Goal: Information Seeking & Learning: Learn about a topic

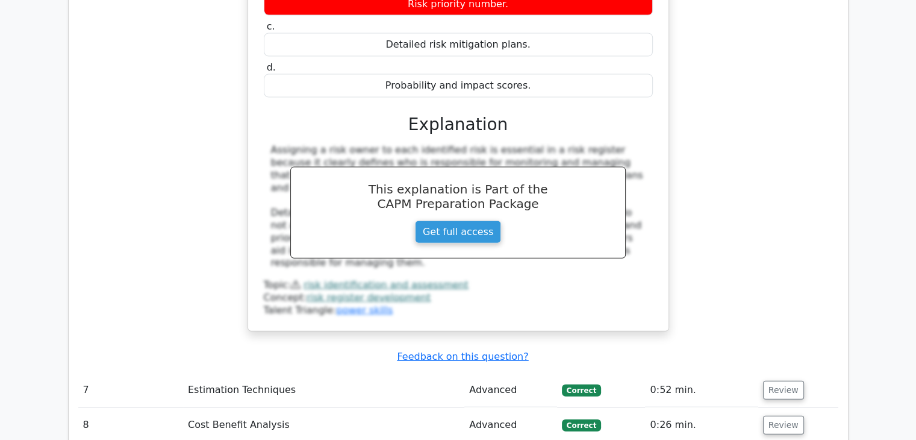
scroll to position [3194, 0]
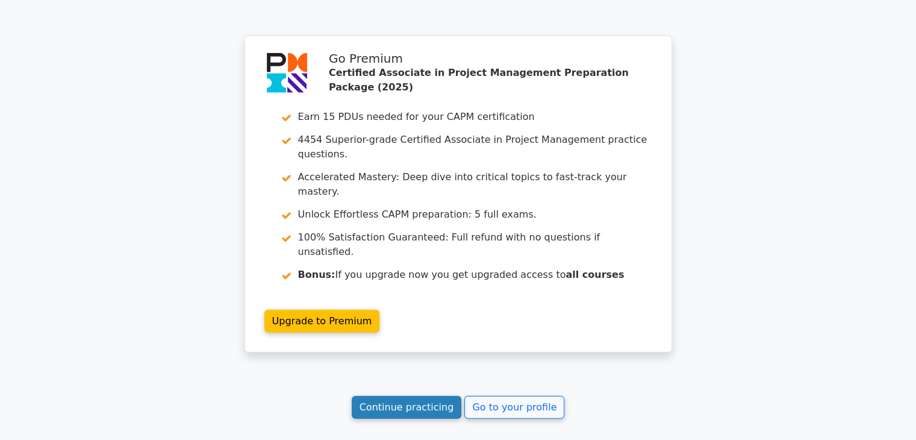
click at [396, 396] on link "Continue practicing" at bounding box center [407, 407] width 110 height 23
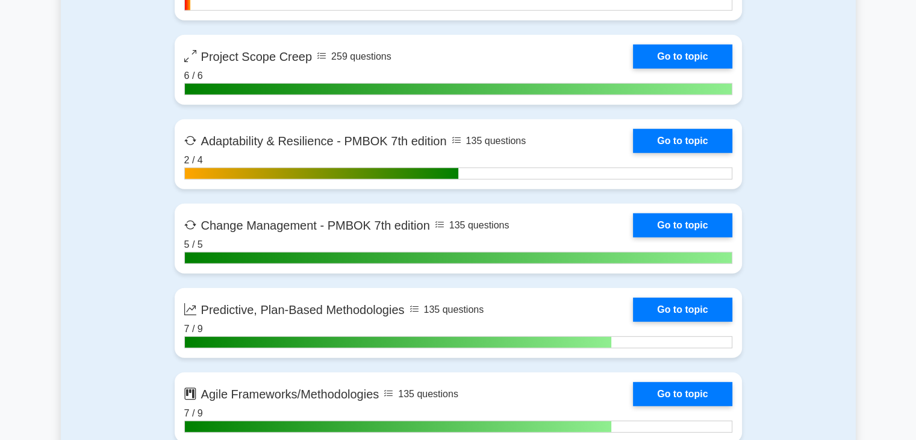
scroll to position [3308, 0]
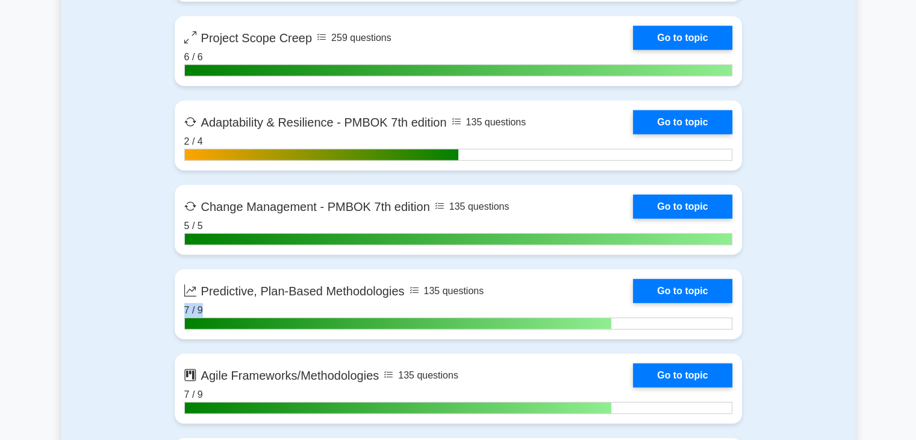
drag, startPoint x: 918, startPoint y: 293, endPoint x: 921, endPoint y: 311, distance: 17.6
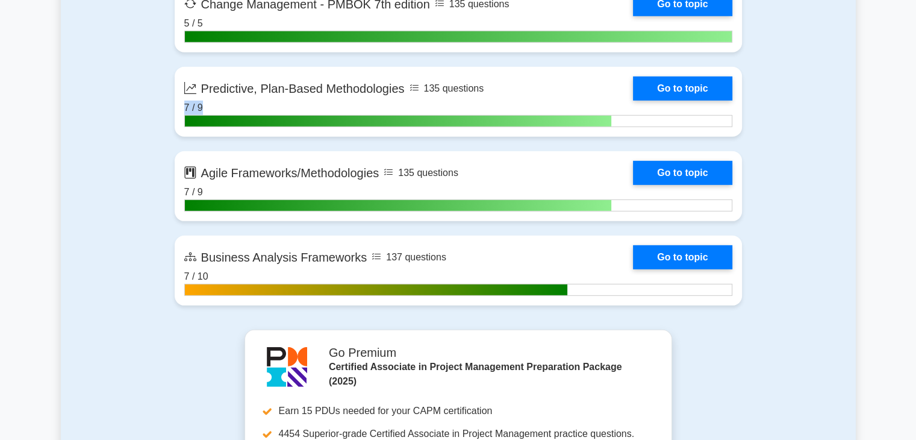
scroll to position [3523, 0]
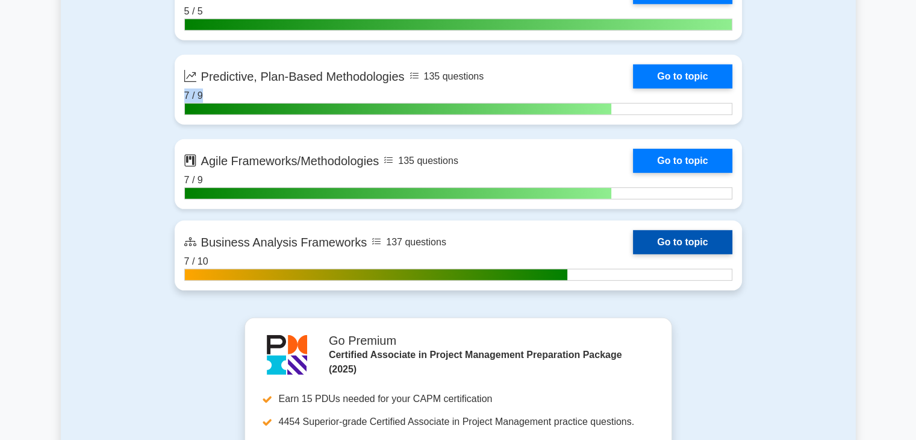
click at [695, 237] on link "Go to topic" at bounding box center [682, 242] width 99 height 24
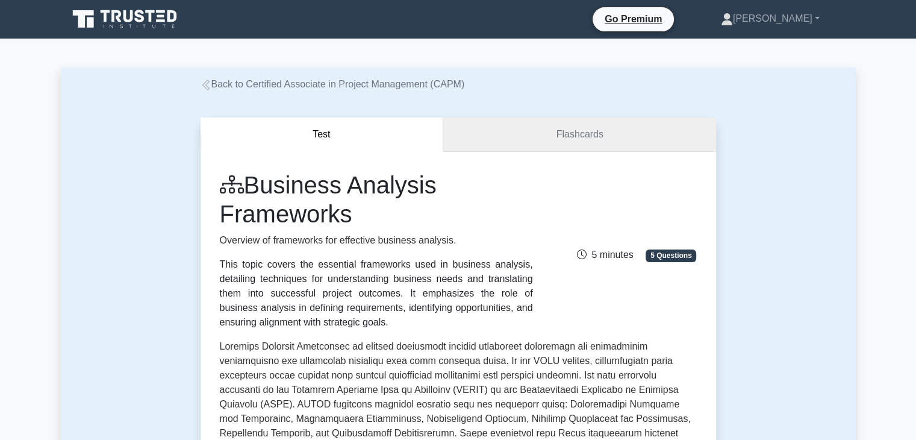
click at [533, 136] on link "Flashcards" at bounding box center [579, 134] width 272 height 34
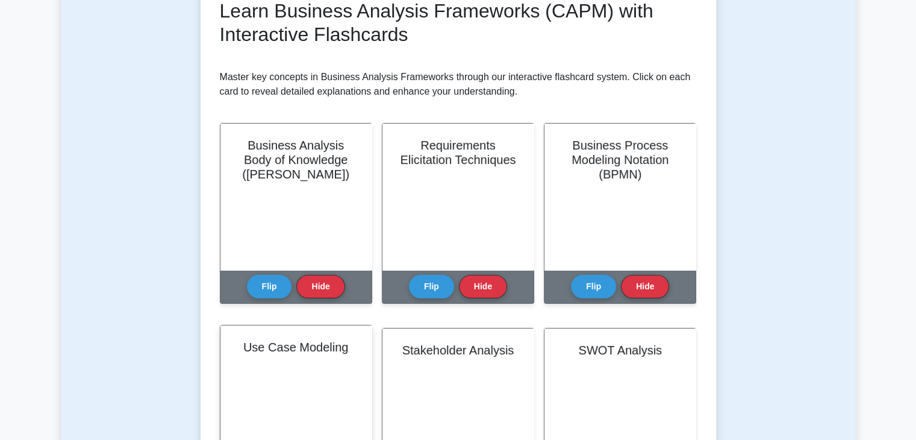
scroll to position [121, 0]
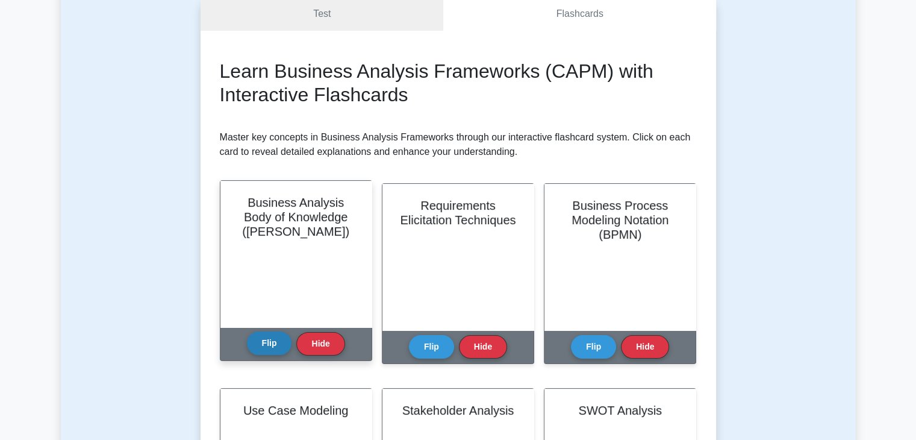
click at [271, 348] on button "Flip" at bounding box center [269, 342] width 45 height 23
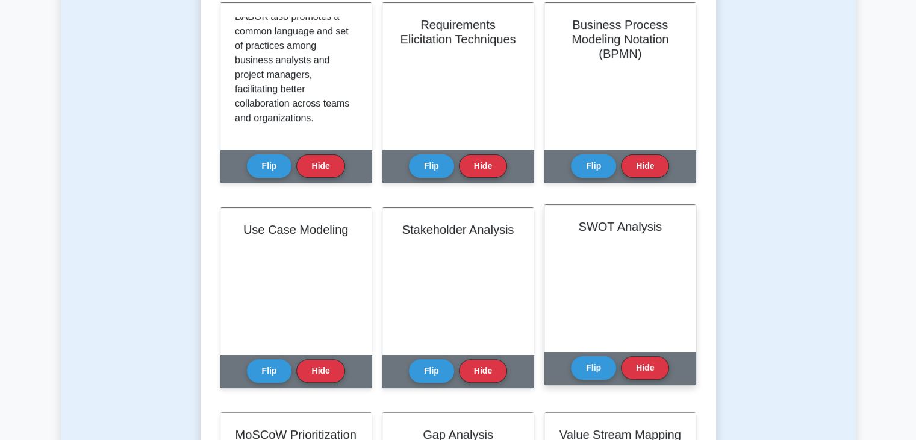
scroll to position [362, 0]
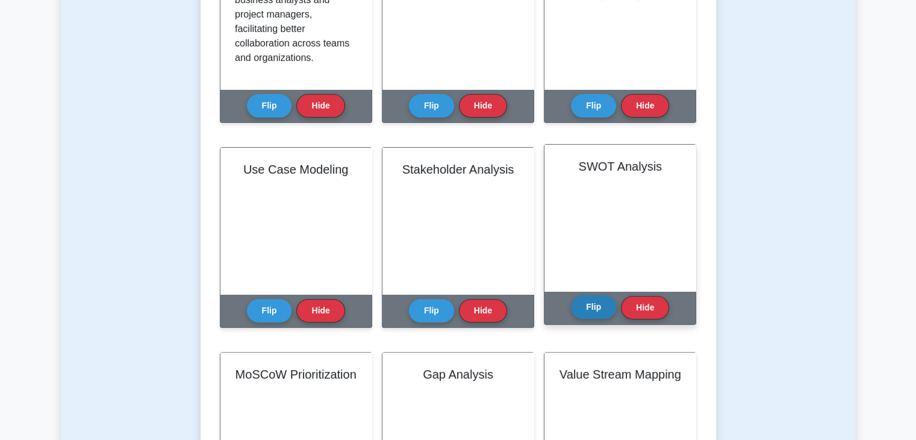
click at [591, 307] on button "Flip" at bounding box center [593, 306] width 45 height 23
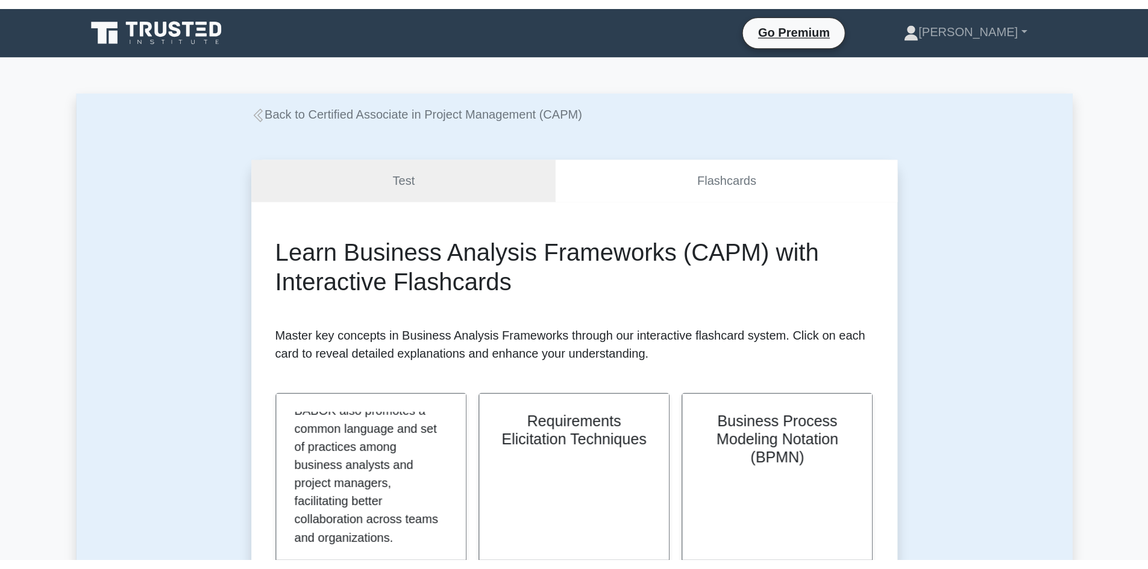
scroll to position [422, 0]
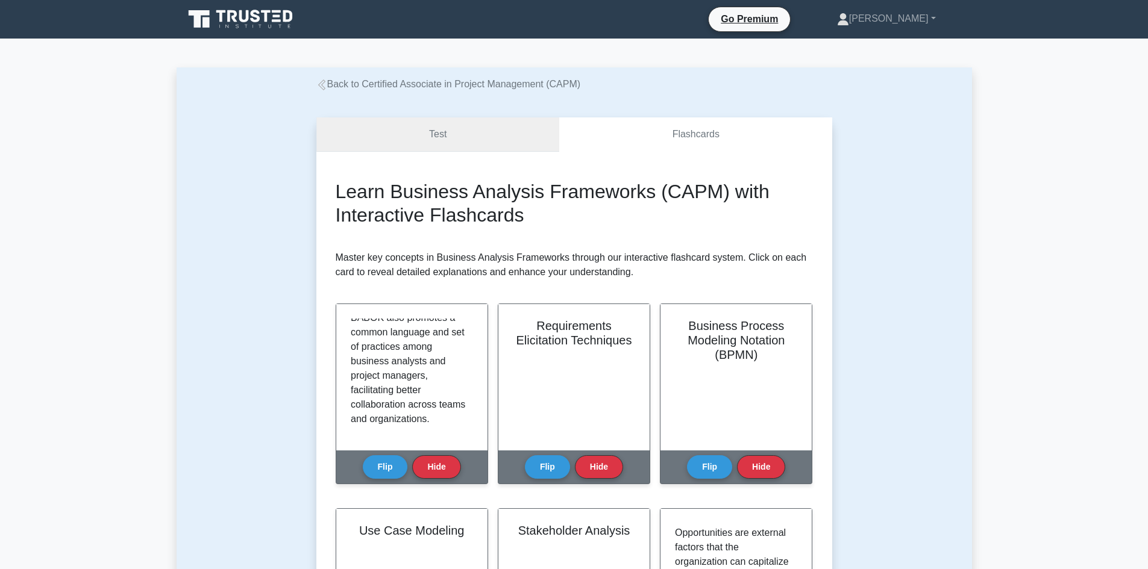
click at [511, 141] on link "Test" at bounding box center [437, 134] width 243 height 34
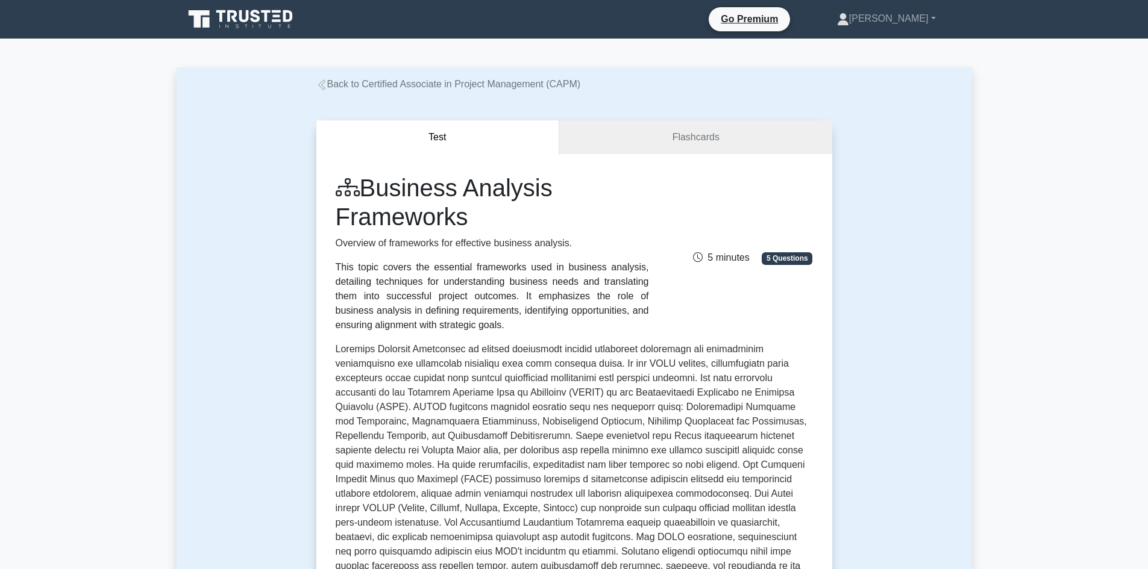
click at [324, 85] on icon at bounding box center [321, 85] width 11 height 11
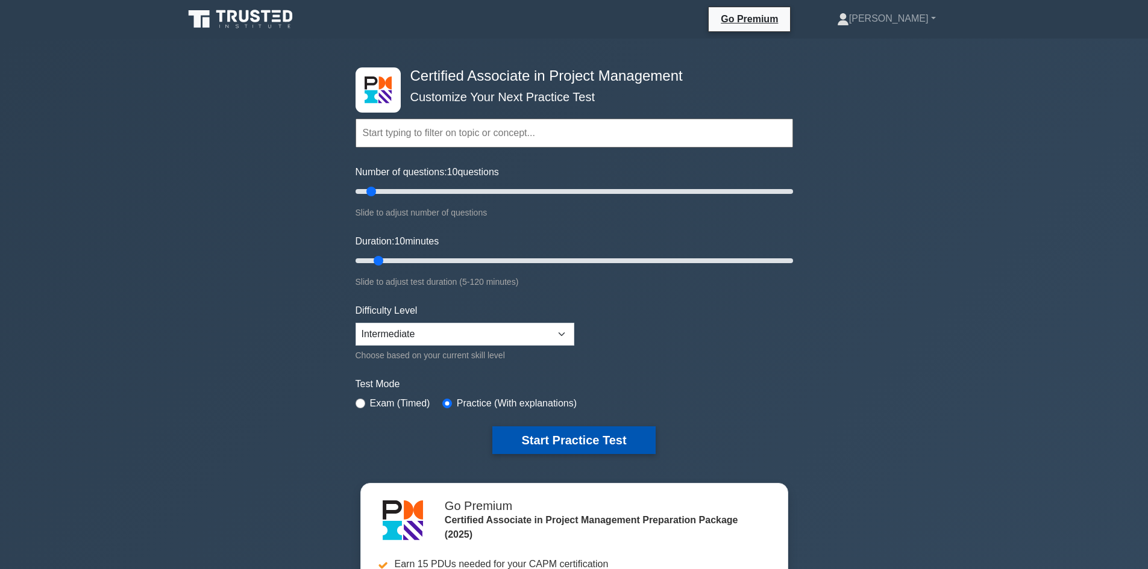
click at [612, 445] on button "Start Practice Test" at bounding box center [573, 441] width 163 height 28
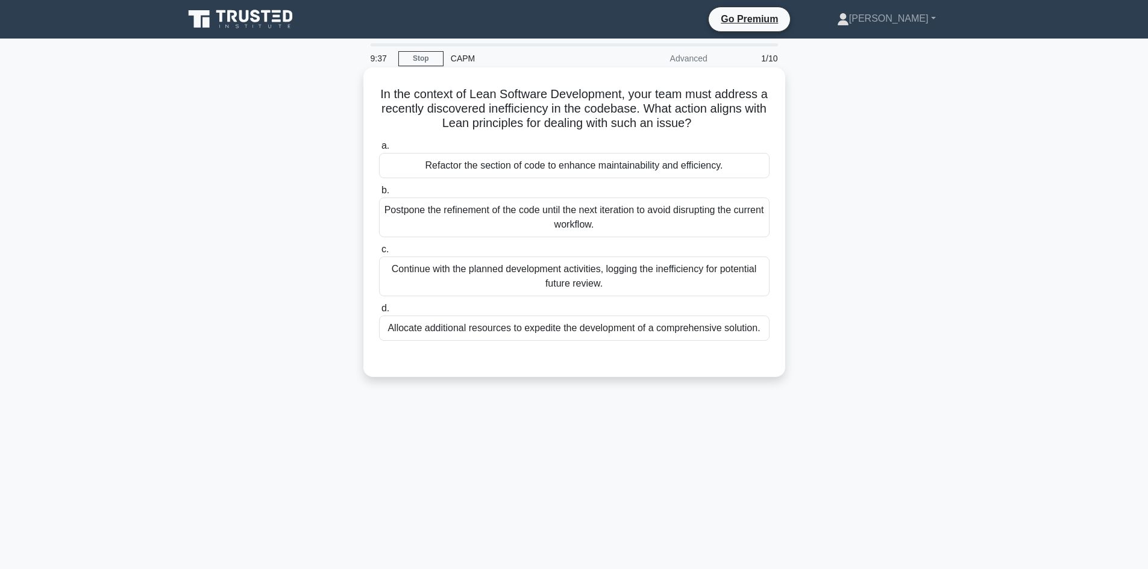
click at [597, 166] on div "Refactor the section of code to enhance maintainability and efficiency." at bounding box center [574, 165] width 390 height 25
click at [379, 150] on input "a. Refactor the section of code to enhance maintainability and efficiency." at bounding box center [379, 146] width 0 height 8
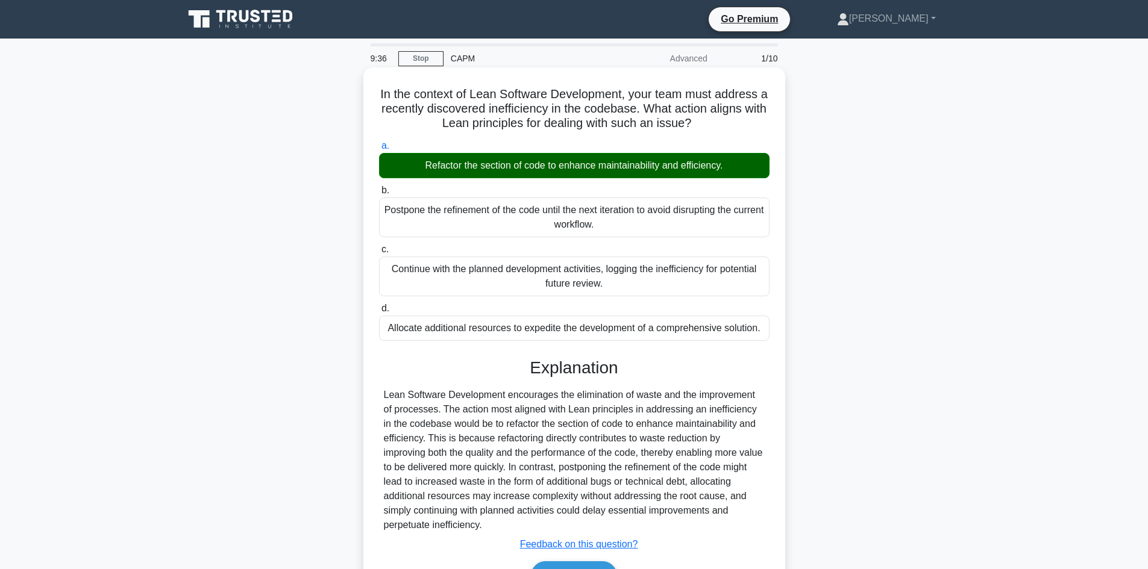
scroll to position [81, 0]
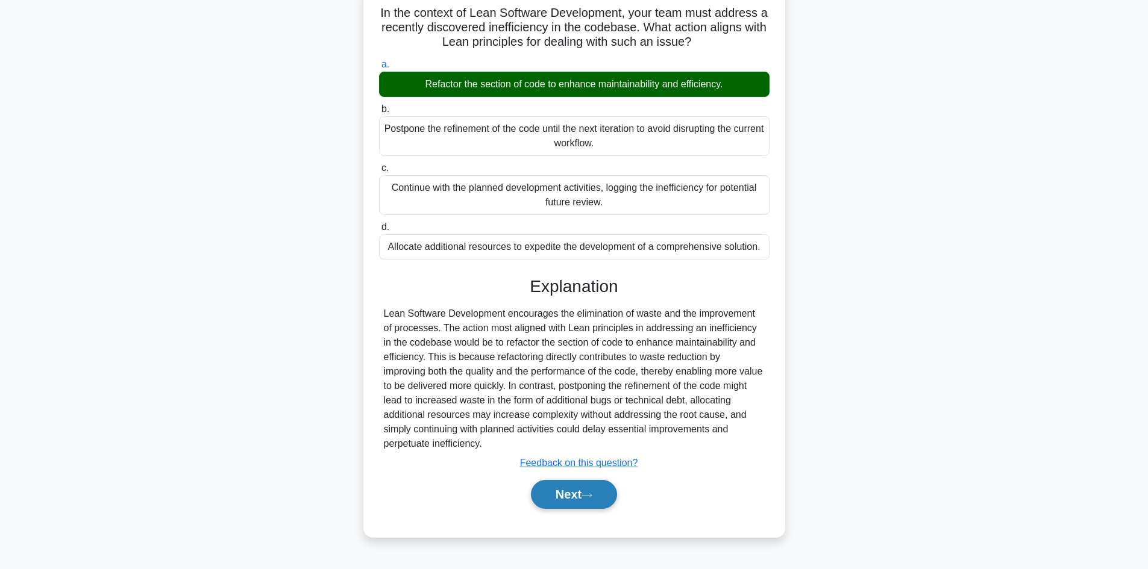
click at [571, 502] on button "Next" at bounding box center [574, 494] width 86 height 29
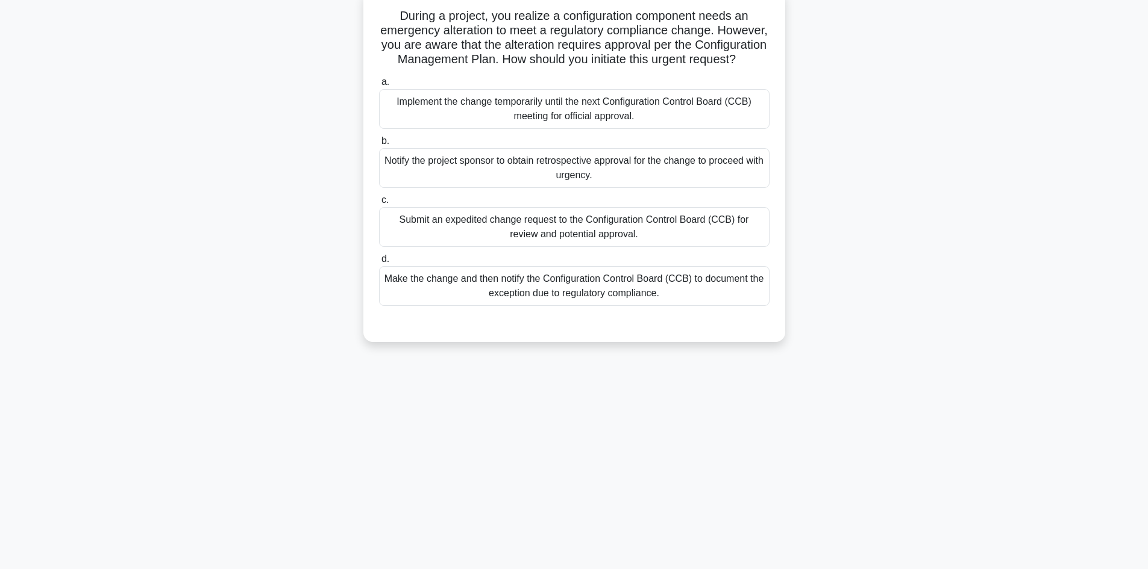
scroll to position [21, 0]
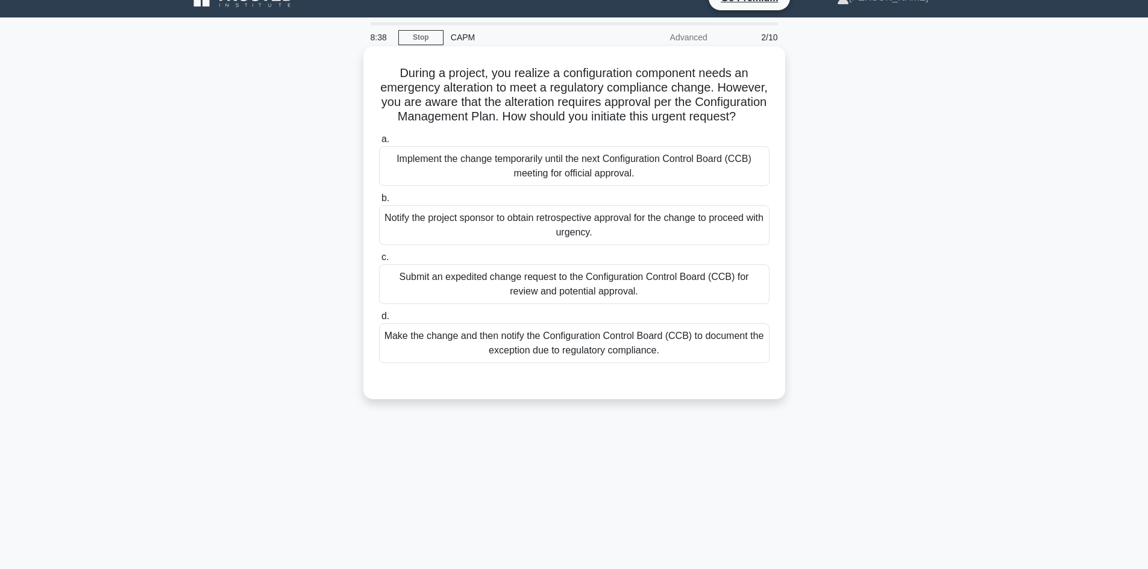
click at [722, 363] on div "Make the change and then notify the Configuration Control Board (CCB) to docume…" at bounding box center [574, 344] width 390 height 40
click at [379, 321] on input "d. Make the change and then notify the Configuration Control Board (CCB) to doc…" at bounding box center [379, 317] width 0 height 8
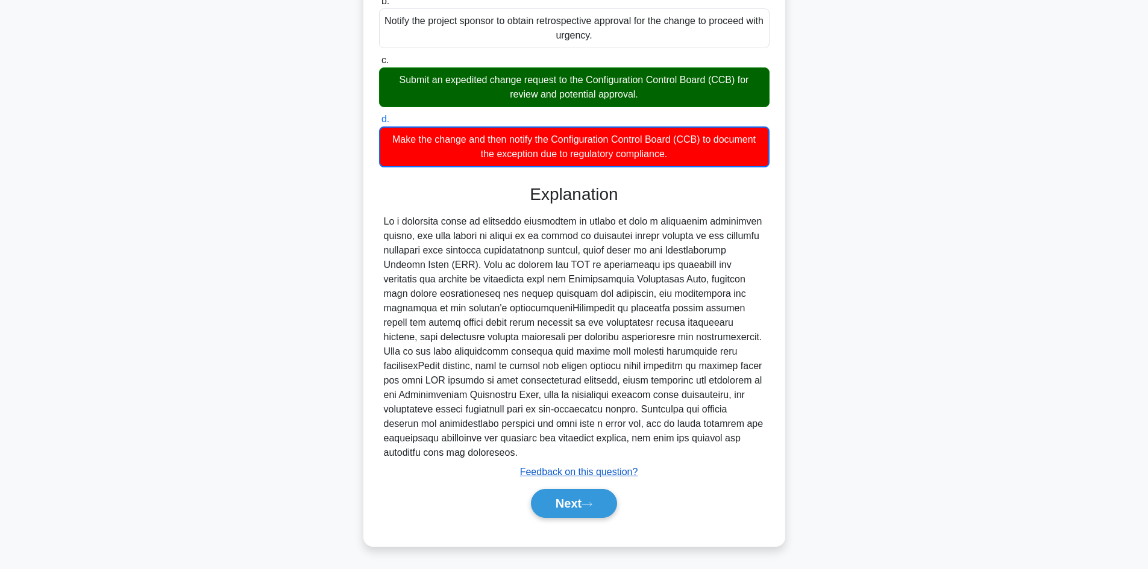
scroll to position [173, 0]
click at [569, 509] on button "Next" at bounding box center [574, 503] width 86 height 29
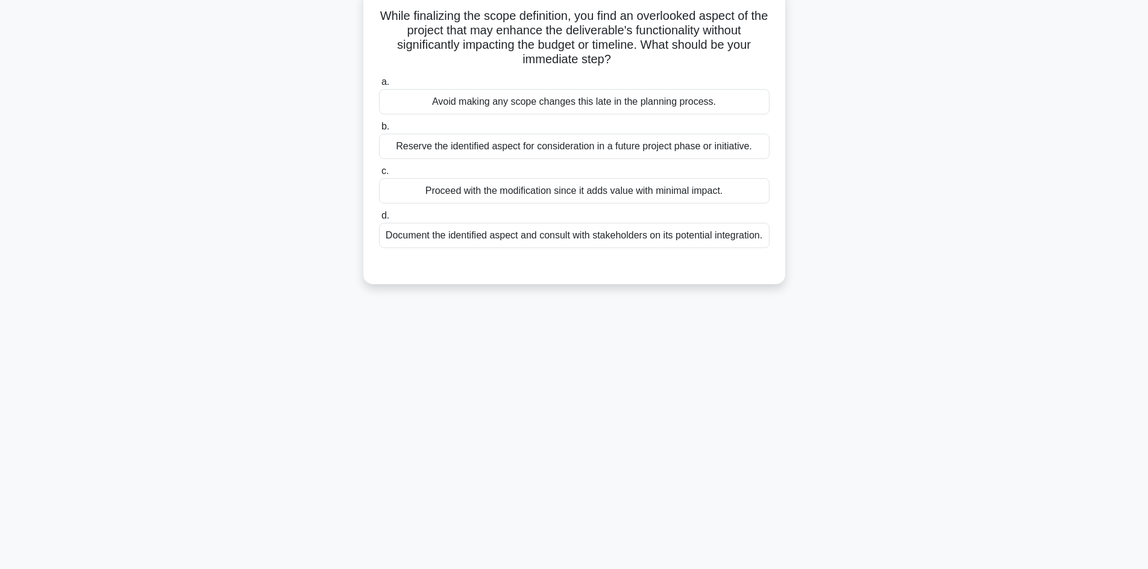
scroll to position [0, 0]
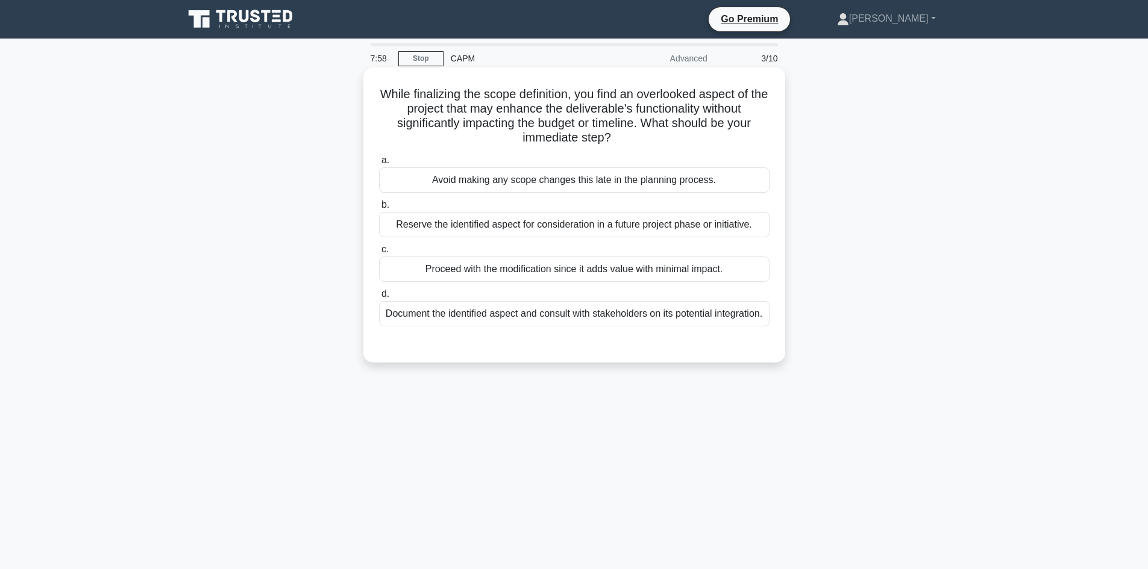
click at [638, 282] on div "Proceed with the modification since it adds value with minimal impact." at bounding box center [574, 269] width 390 height 25
click at [379, 254] on input "c. Proceed with the modification since it adds value with minimal impact." at bounding box center [379, 250] width 0 height 8
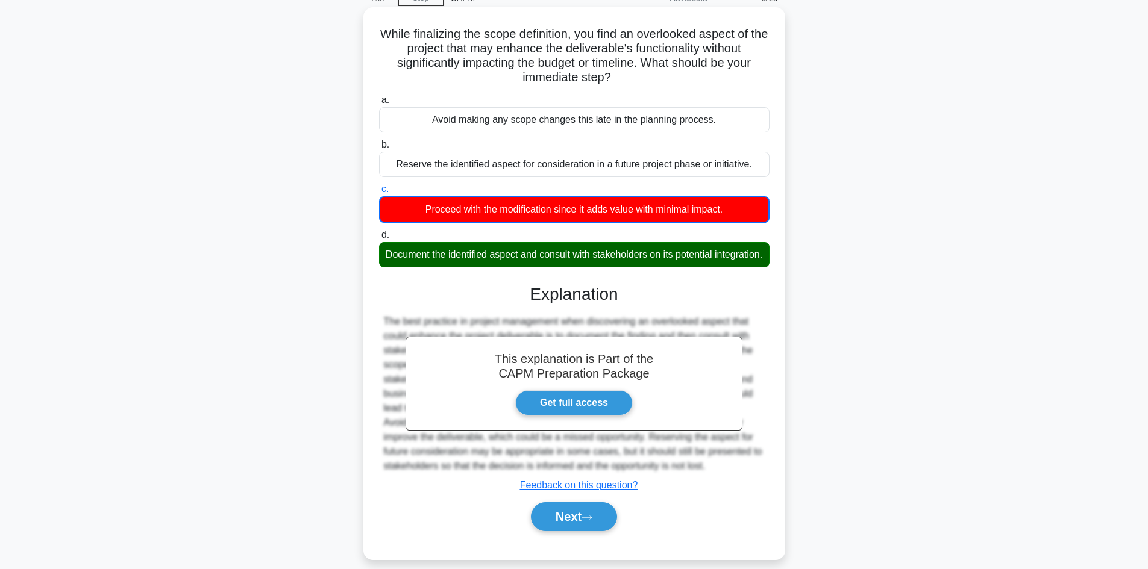
scroll to position [89, 0]
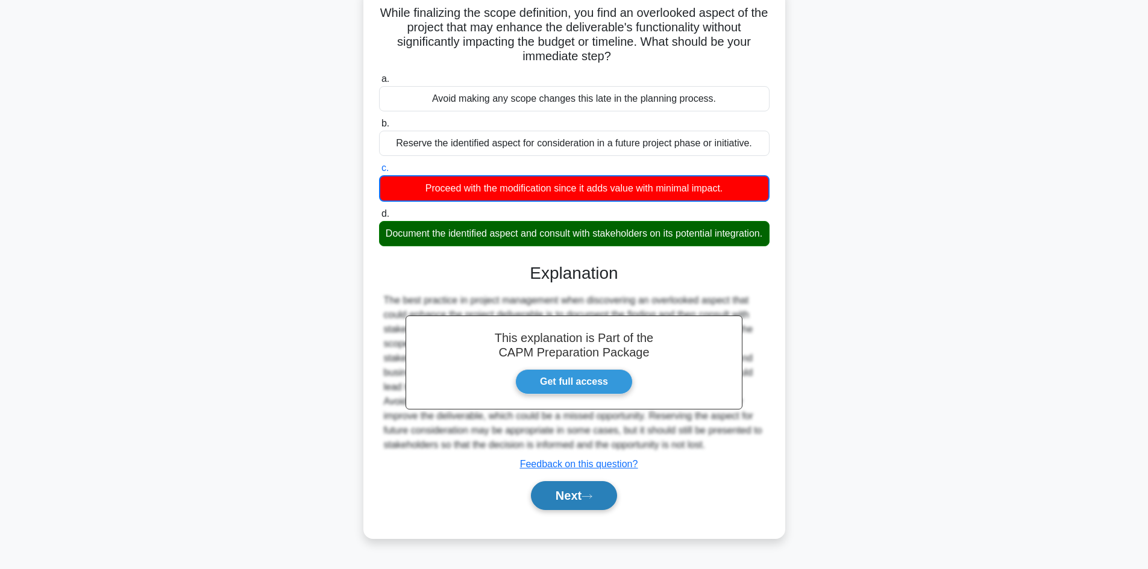
click at [562, 499] on button "Next" at bounding box center [574, 495] width 86 height 29
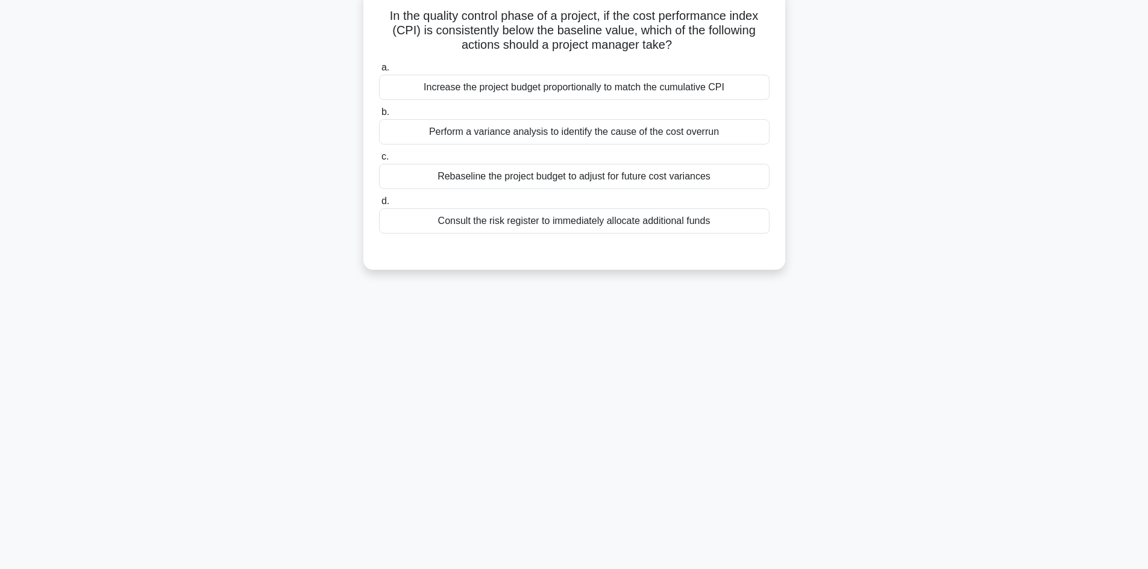
scroll to position [21, 0]
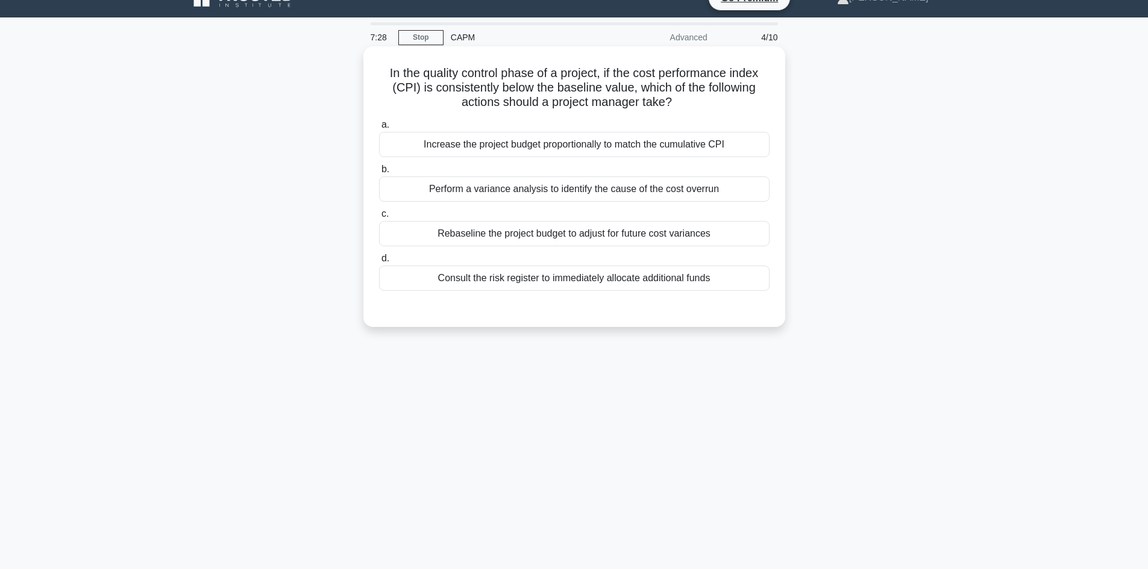
click at [595, 193] on div "Perform a variance analysis to identify the cause of the cost overrun" at bounding box center [574, 189] width 390 height 25
click at [379, 174] on input "b. Perform a variance analysis to identify the cause of the cost overrun" at bounding box center [379, 170] width 0 height 8
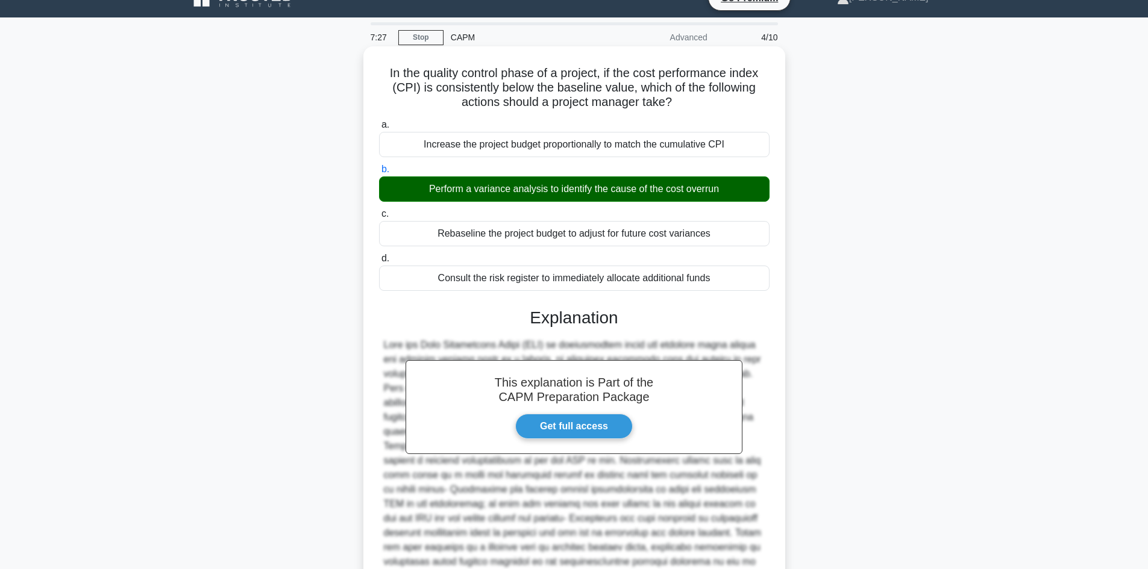
scroll to position [145, 0]
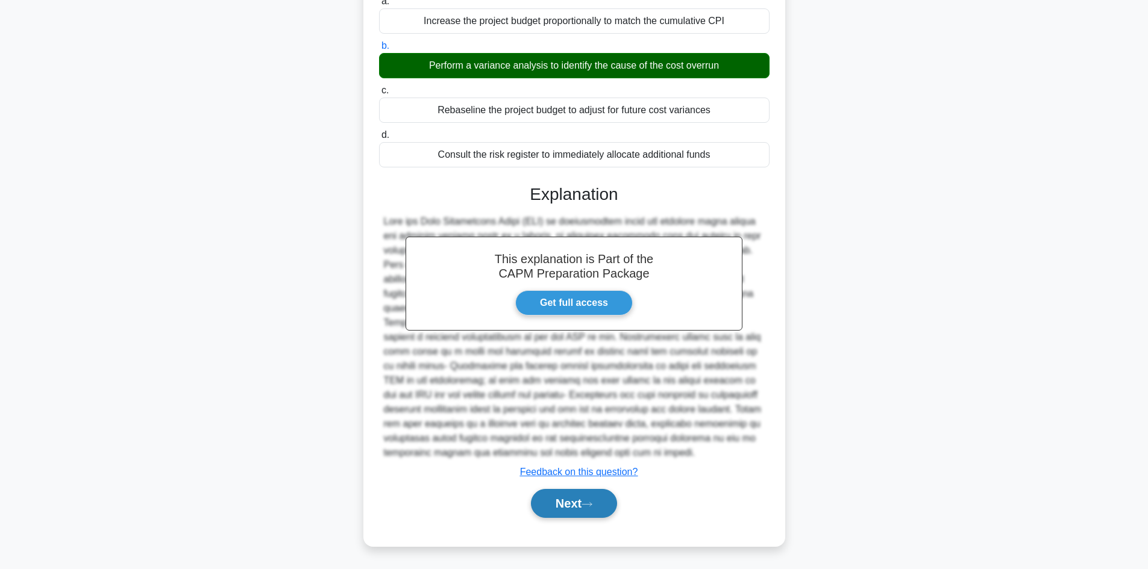
click at [567, 498] on button "Next" at bounding box center [574, 503] width 86 height 29
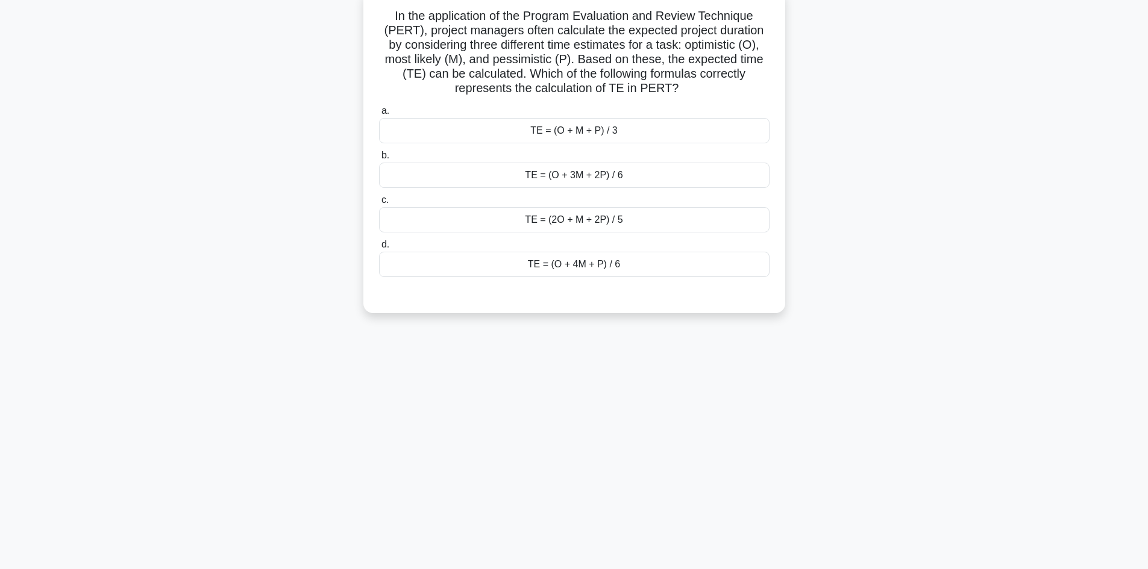
scroll to position [21, 0]
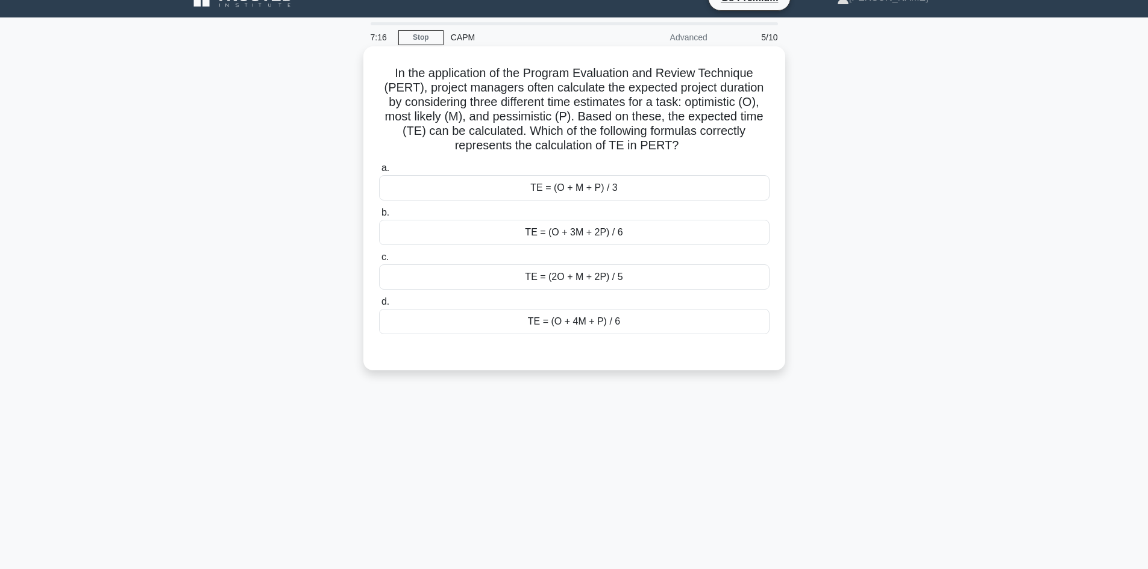
click at [672, 233] on div "TE = (O + 3M + 2P) / 6" at bounding box center [574, 232] width 390 height 25
click at [379, 217] on input "b. TE = (O + 3M + 2P) / 6" at bounding box center [379, 213] width 0 height 8
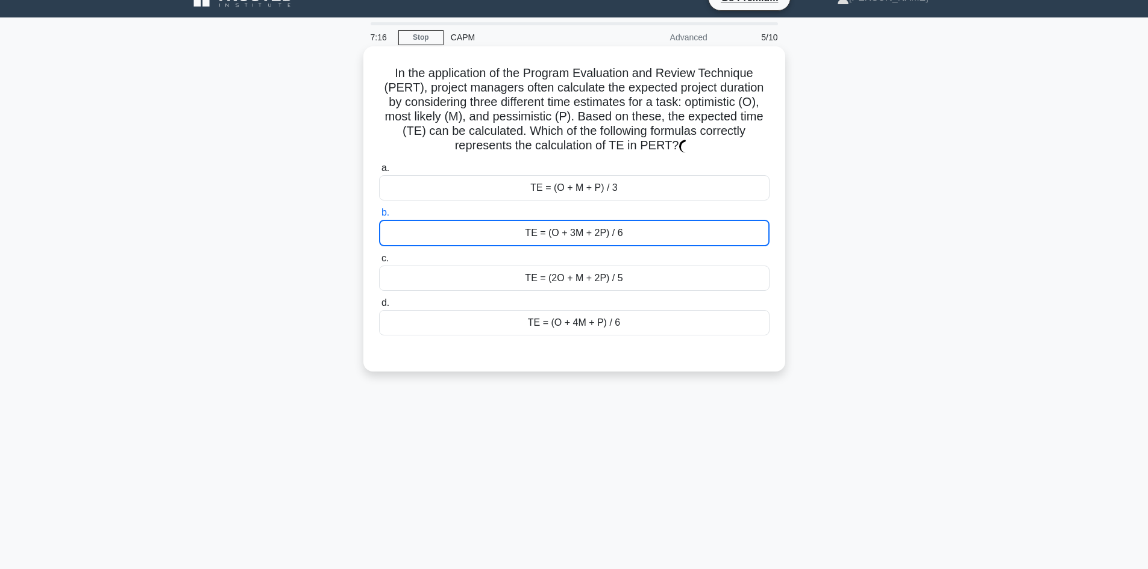
click at [672, 233] on div "TE = (O + 3M + 2P) / 6" at bounding box center [574, 233] width 390 height 27
click at [379, 217] on input "b. TE = (O + 3M + 2P) / 6" at bounding box center [379, 213] width 0 height 8
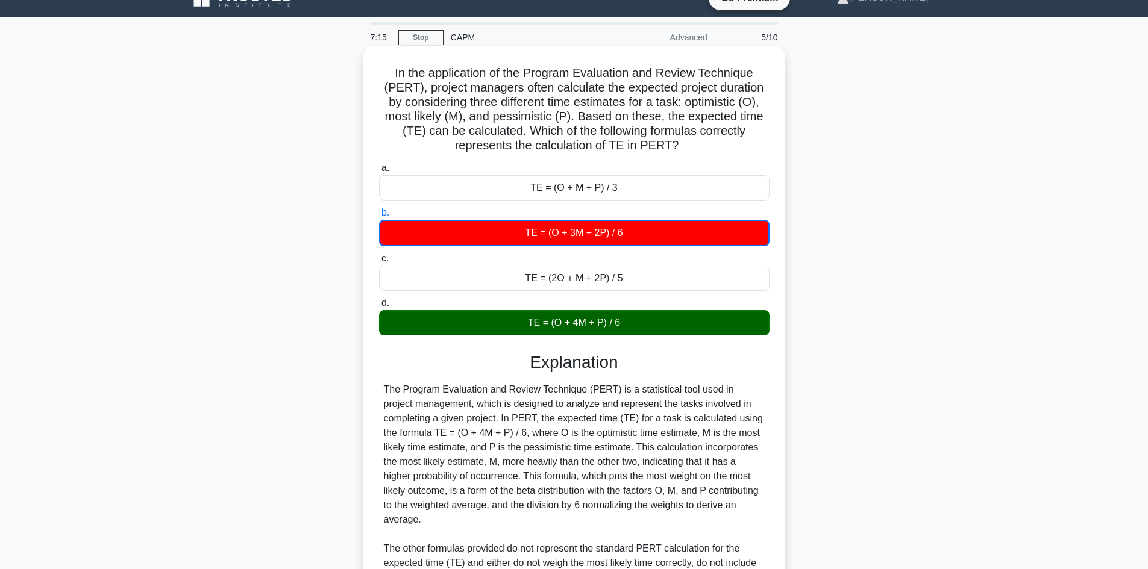
scroll to position [146, 0]
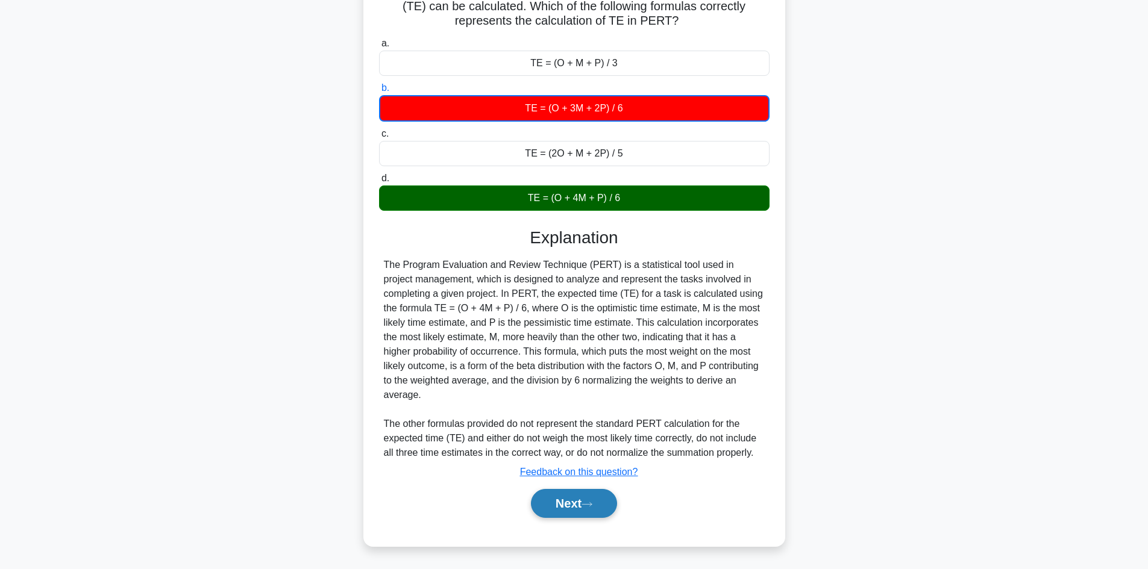
click at [565, 510] on button "Next" at bounding box center [574, 503] width 86 height 29
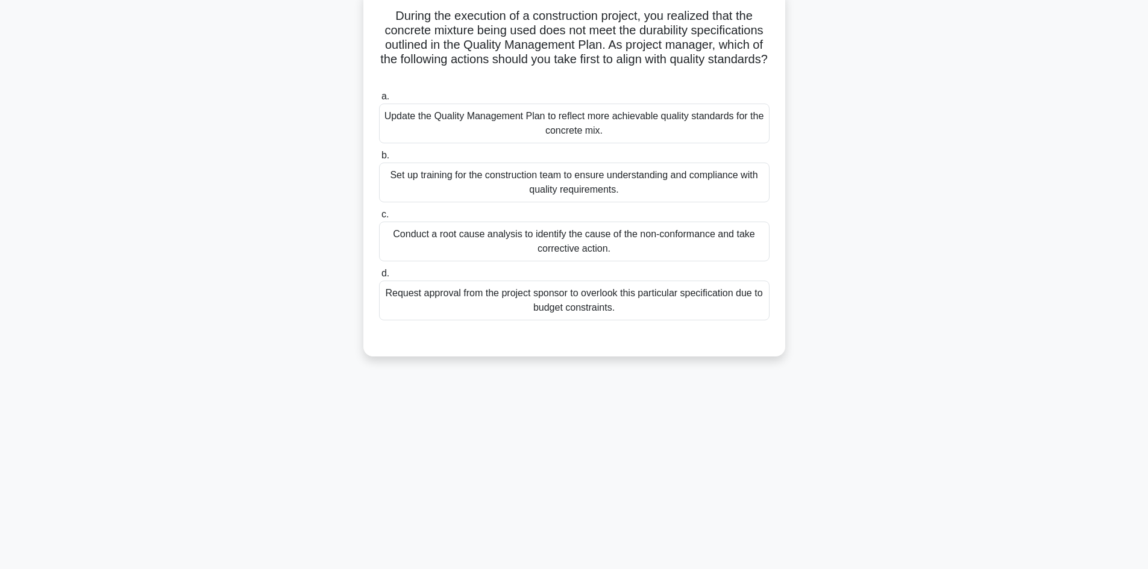
scroll to position [0, 0]
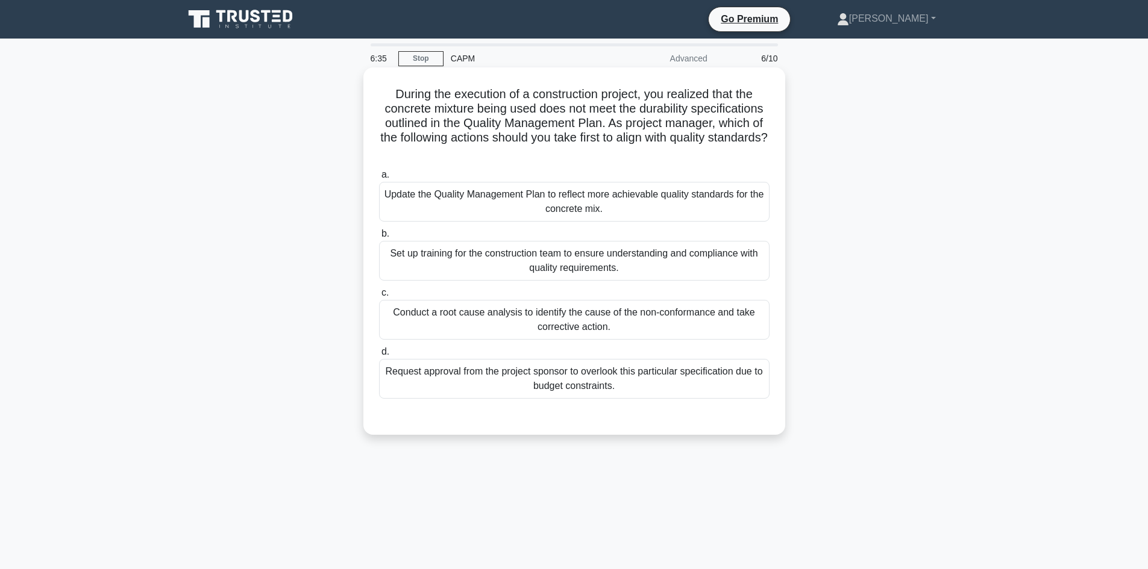
click at [627, 316] on div "Conduct a root cause analysis to identify the cause of the non-conformance and …" at bounding box center [574, 320] width 390 height 40
click at [379, 297] on input "c. Conduct a root cause analysis to identify the cause of the non-conformance a…" at bounding box center [379, 293] width 0 height 8
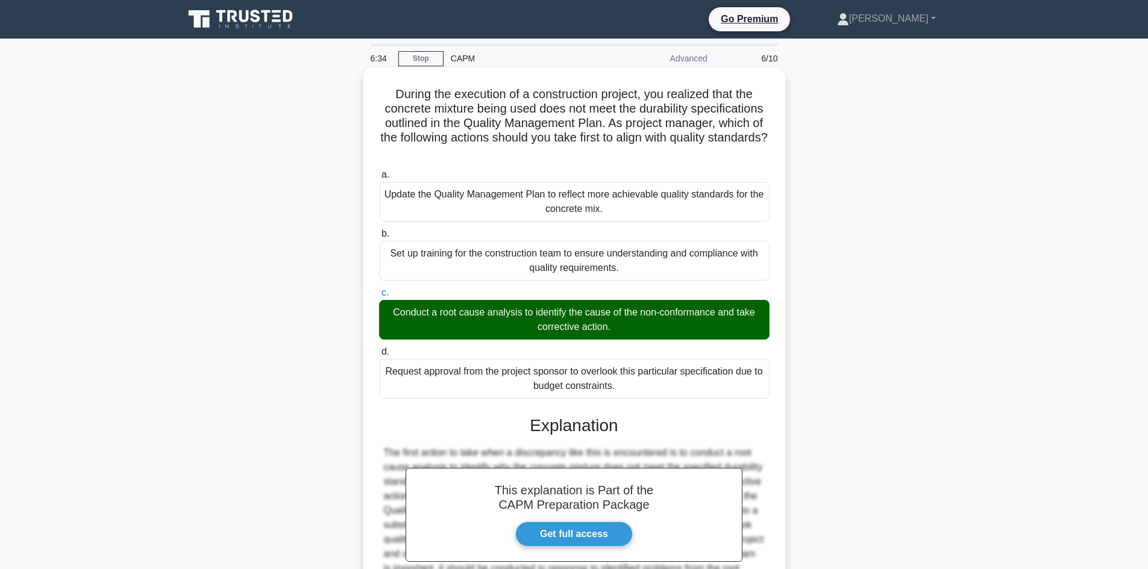
scroll to position [145, 0]
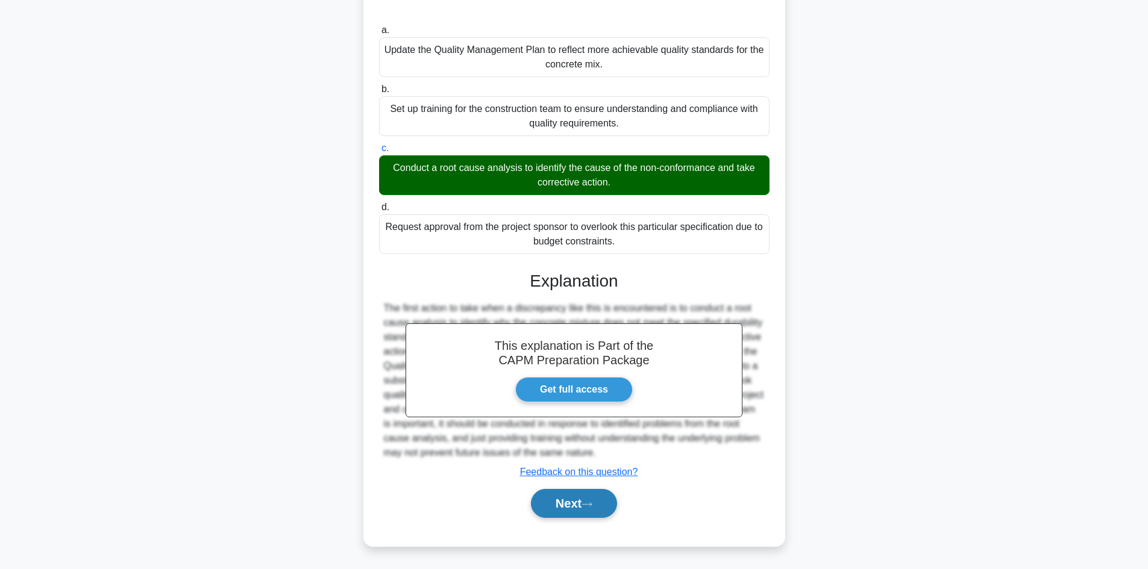
click at [568, 501] on button "Next" at bounding box center [574, 503] width 86 height 29
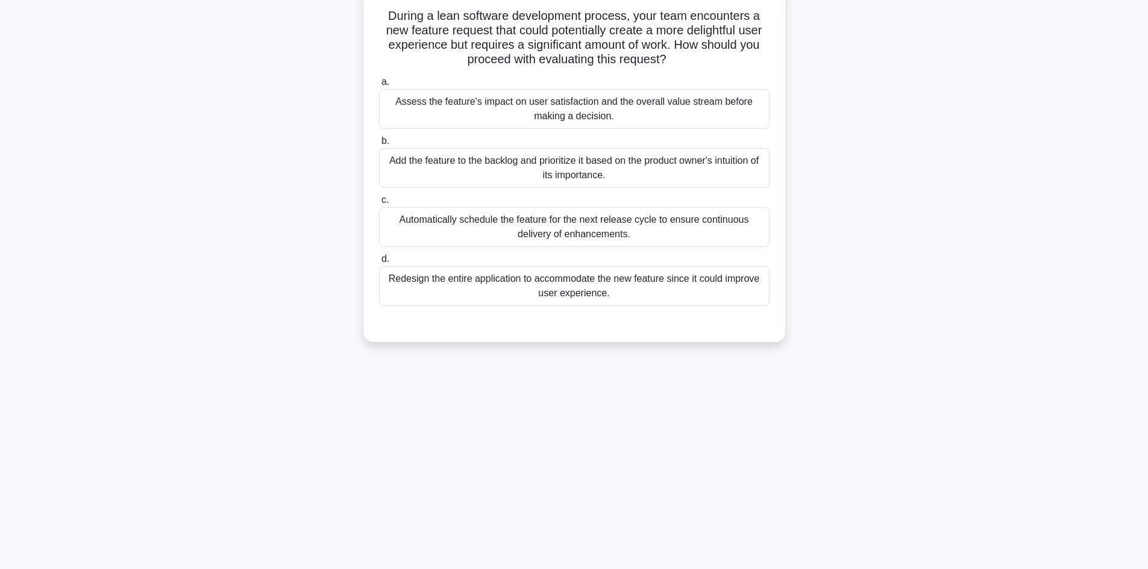
scroll to position [21, 0]
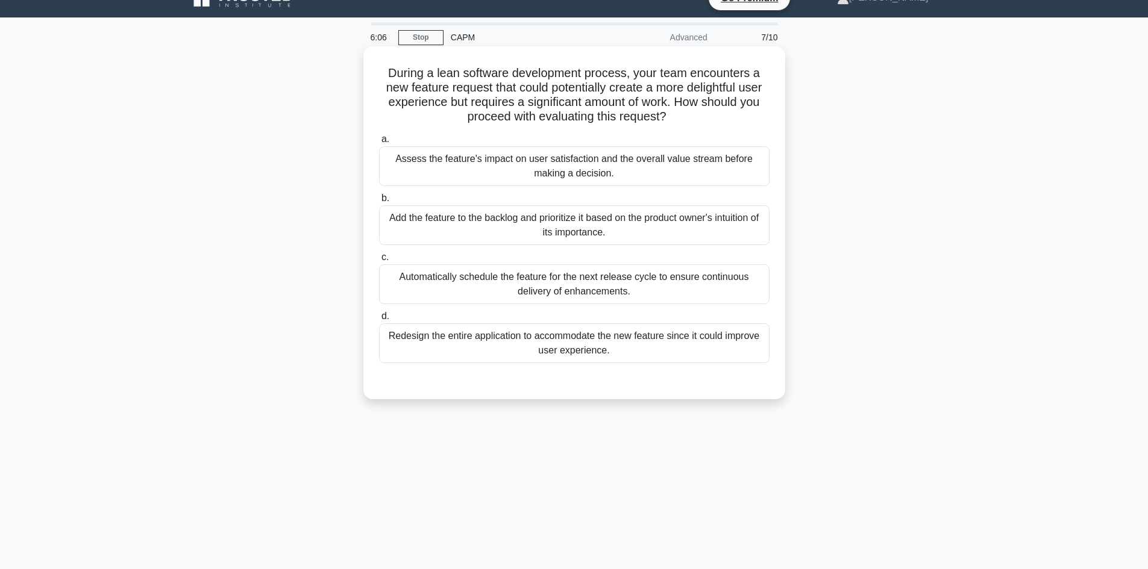
click at [683, 177] on div "Assess the feature's impact on user satisfaction and the overall value stream b…" at bounding box center [574, 166] width 390 height 40
click at [379, 143] on input "a. Assess the feature's impact on user satisfaction and the overall value strea…" at bounding box center [379, 140] width 0 height 8
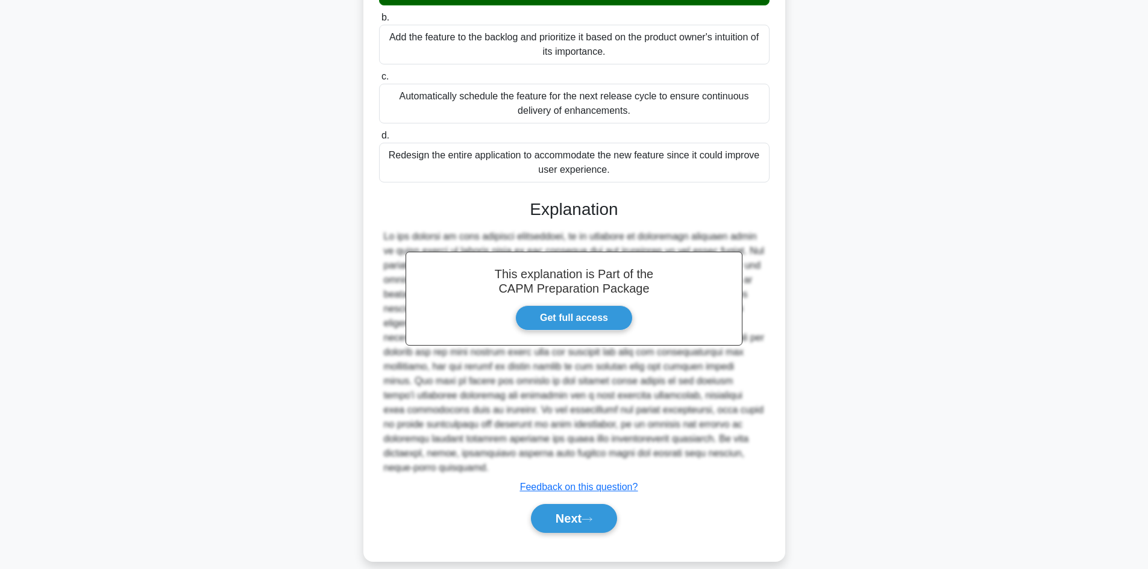
scroll to position [203, 0]
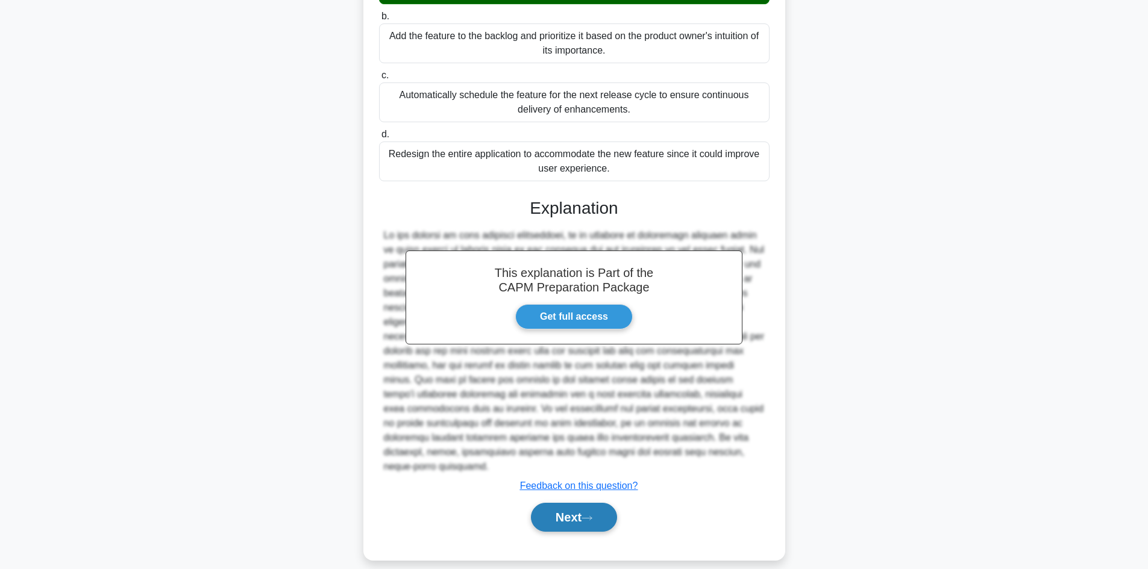
click at [544, 504] on button "Next" at bounding box center [574, 517] width 86 height 29
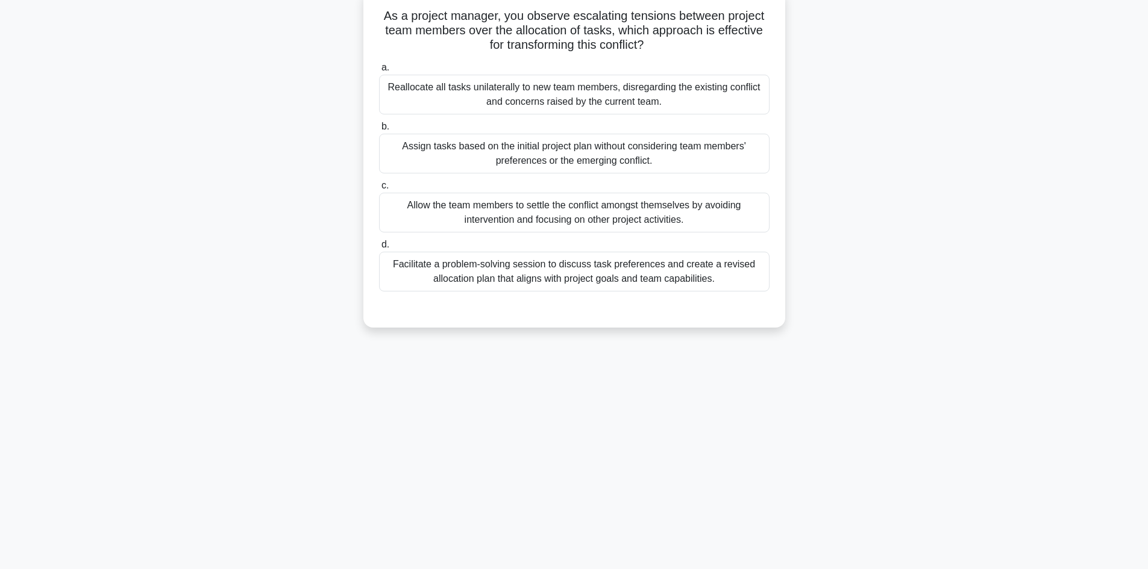
scroll to position [0, 0]
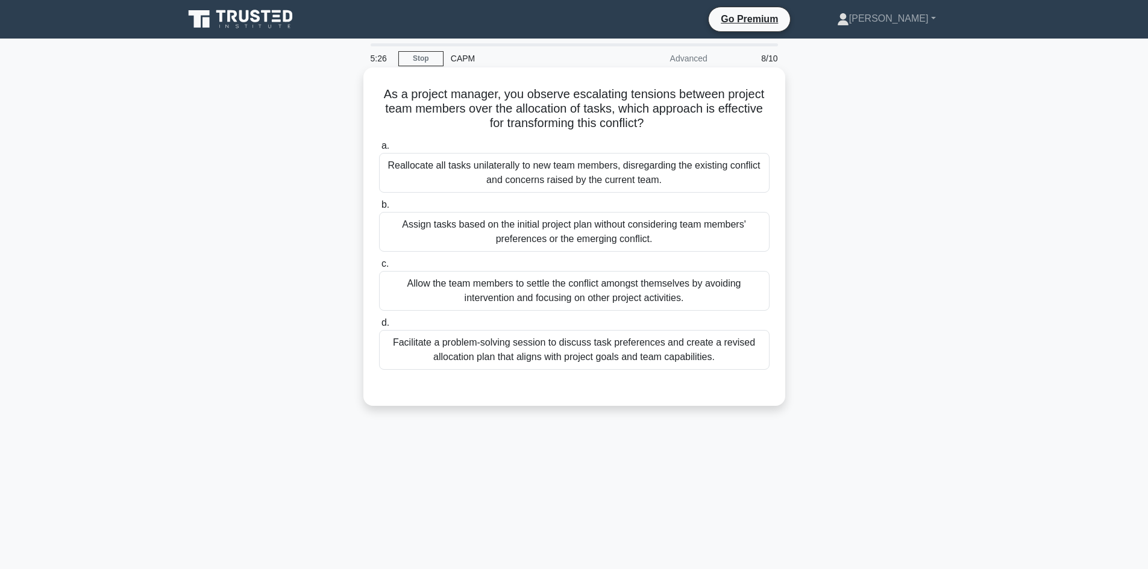
click at [647, 354] on div "Facilitate a problem-solving session to discuss task preferences and create a r…" at bounding box center [574, 350] width 390 height 40
click at [379, 327] on input "d. Facilitate a problem-solving session to discuss task preferences and create …" at bounding box center [379, 323] width 0 height 8
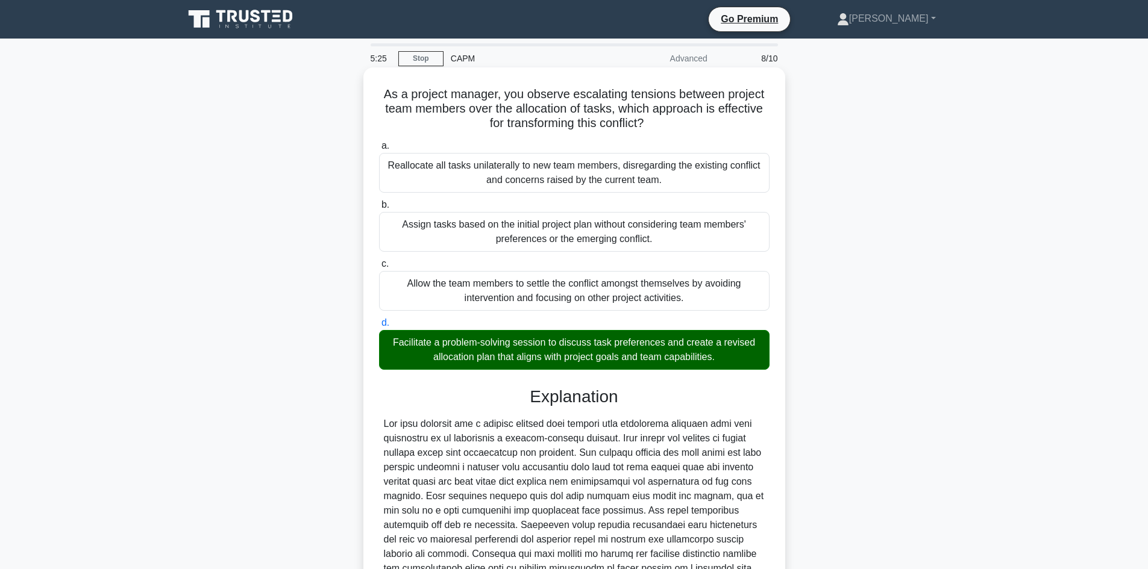
scroll to position [174, 0]
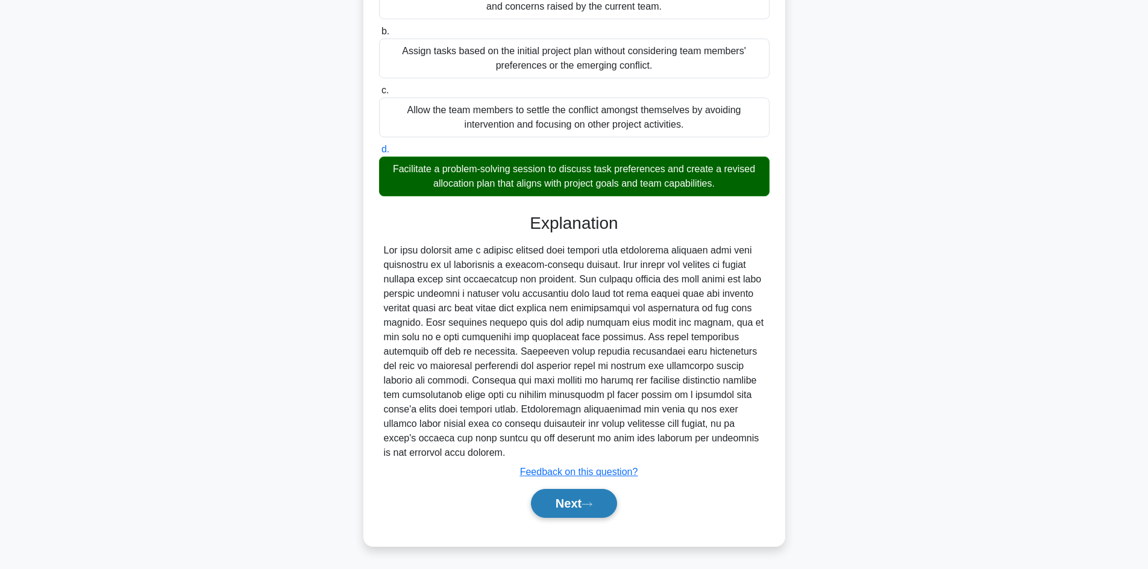
click at [558, 506] on button "Next" at bounding box center [574, 503] width 86 height 29
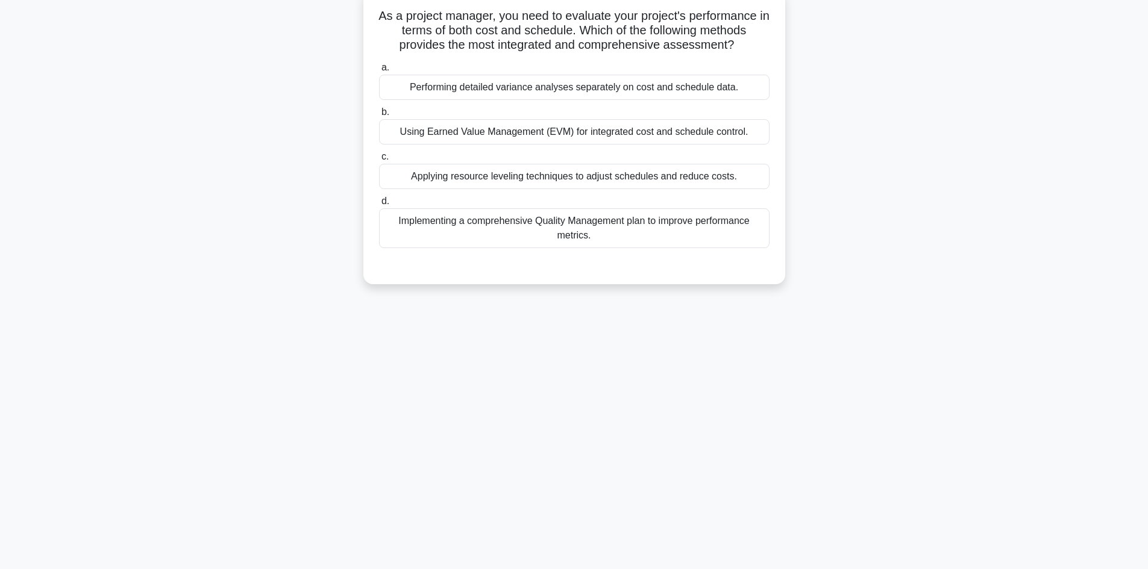
scroll to position [0, 0]
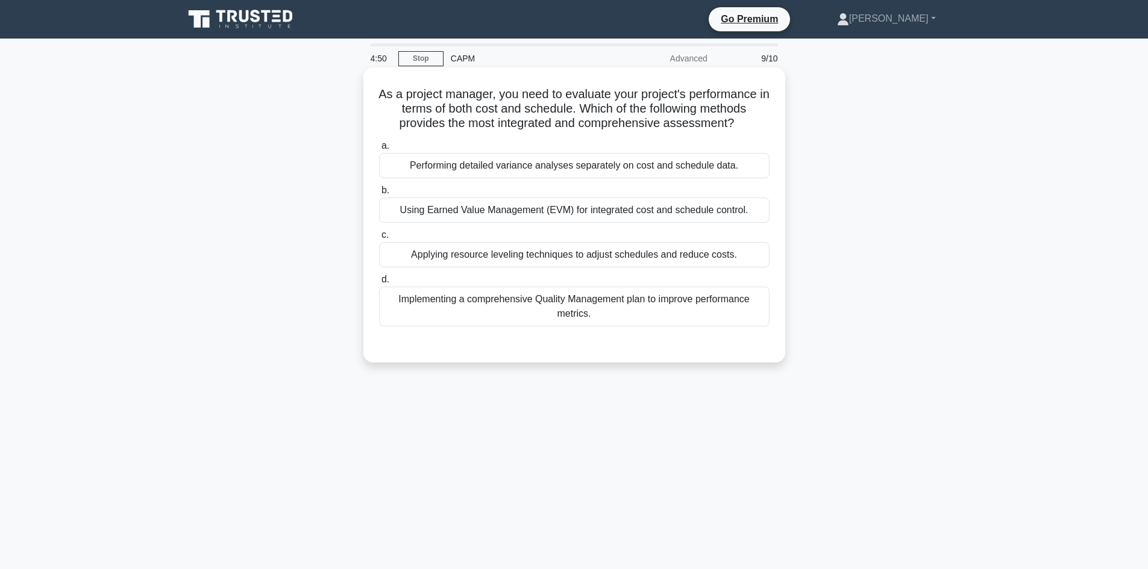
click at [662, 213] on div "Using Earned Value Management (EVM) for integrated cost and schedule control." at bounding box center [574, 210] width 390 height 25
click at [379, 195] on input "b. Using Earned Value Management (EVM) for integrated cost and schedule control." at bounding box center [379, 191] width 0 height 8
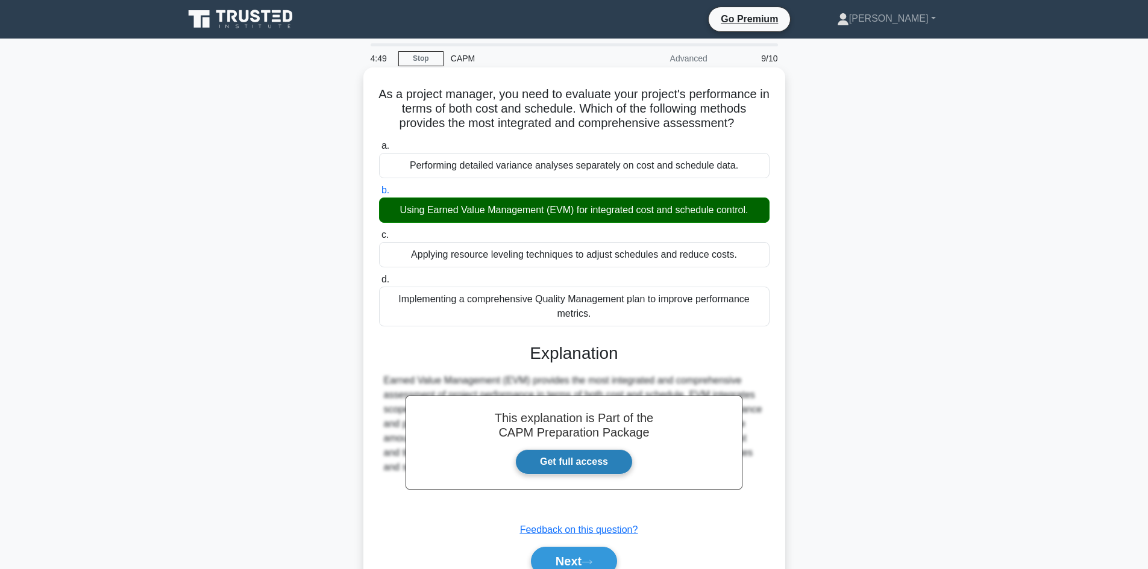
scroll to position [81, 0]
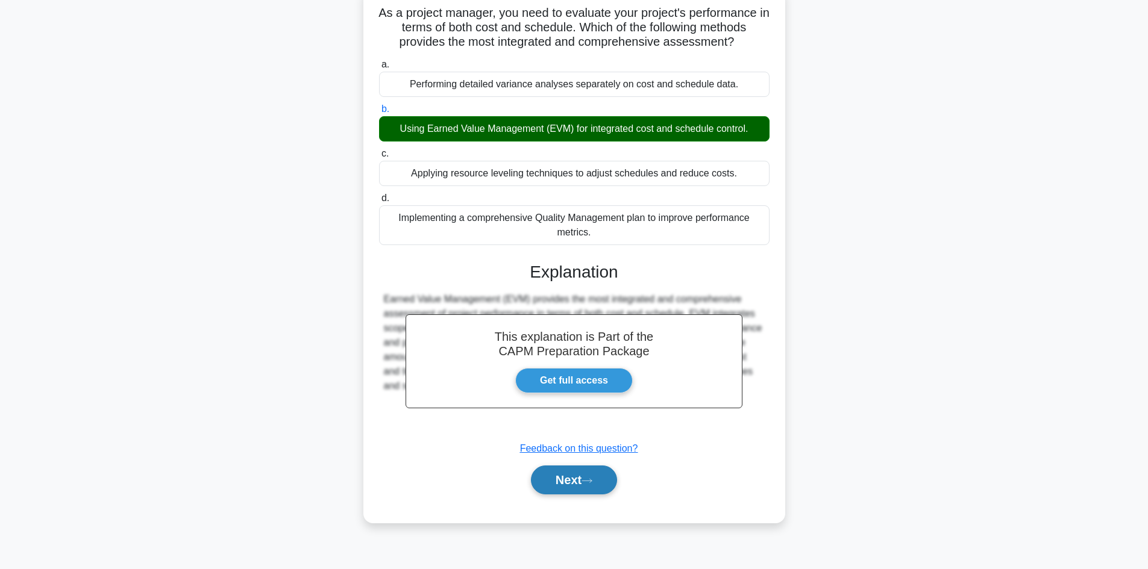
drag, startPoint x: 566, startPoint y: 479, endPoint x: 582, endPoint y: 467, distance: 19.8
click at [566, 479] on button "Next" at bounding box center [574, 480] width 86 height 29
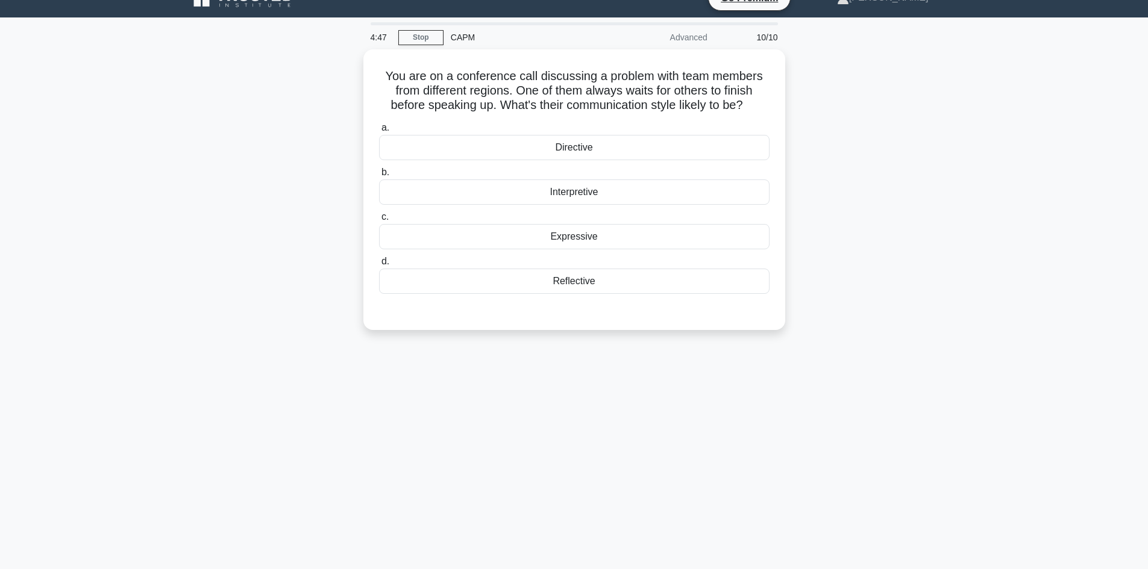
scroll to position [0, 0]
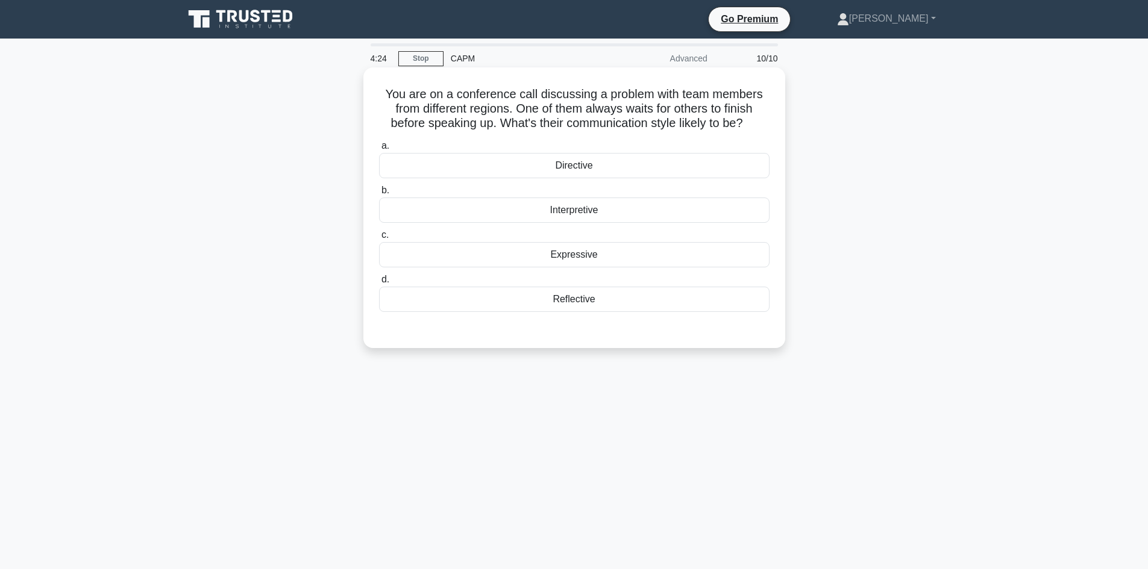
click at [603, 301] on div "Reflective" at bounding box center [574, 299] width 390 height 25
click at [379, 284] on input "d. Reflective" at bounding box center [379, 280] width 0 height 8
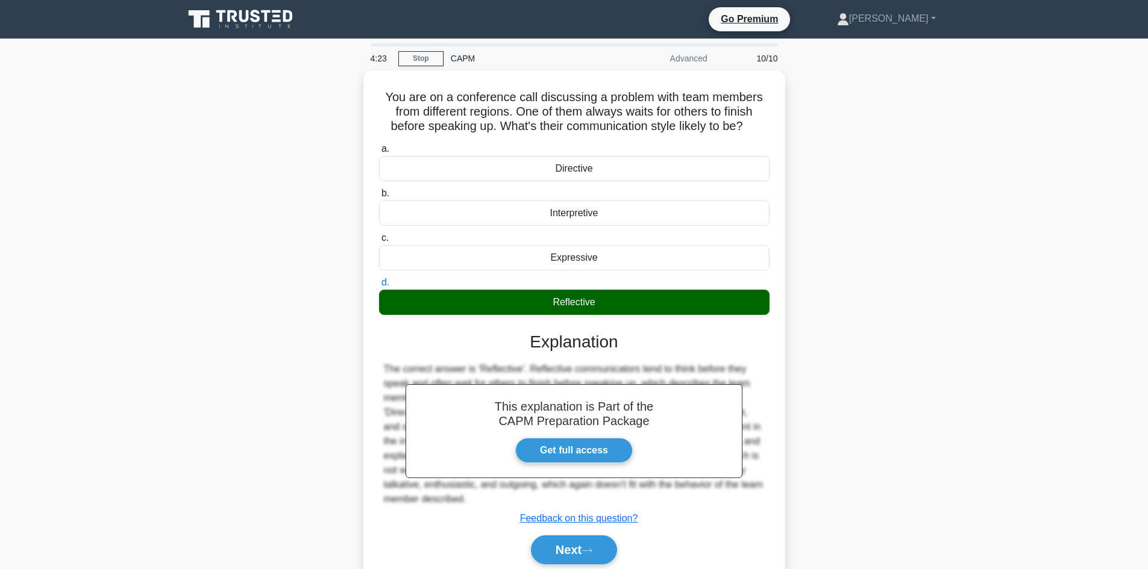
scroll to position [81, 0]
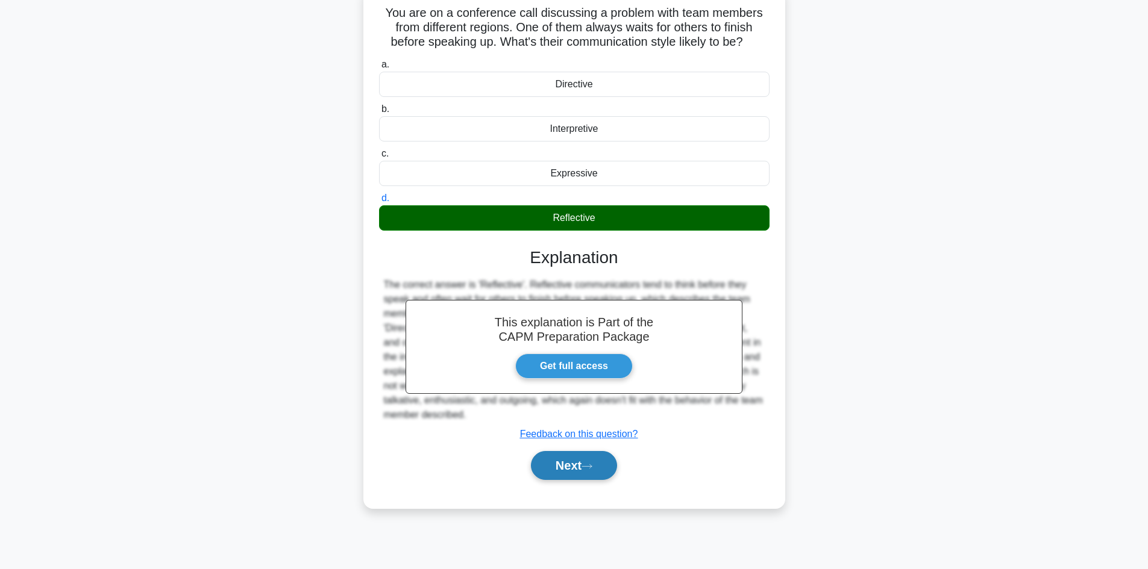
click at [554, 461] on button "Next" at bounding box center [574, 465] width 86 height 29
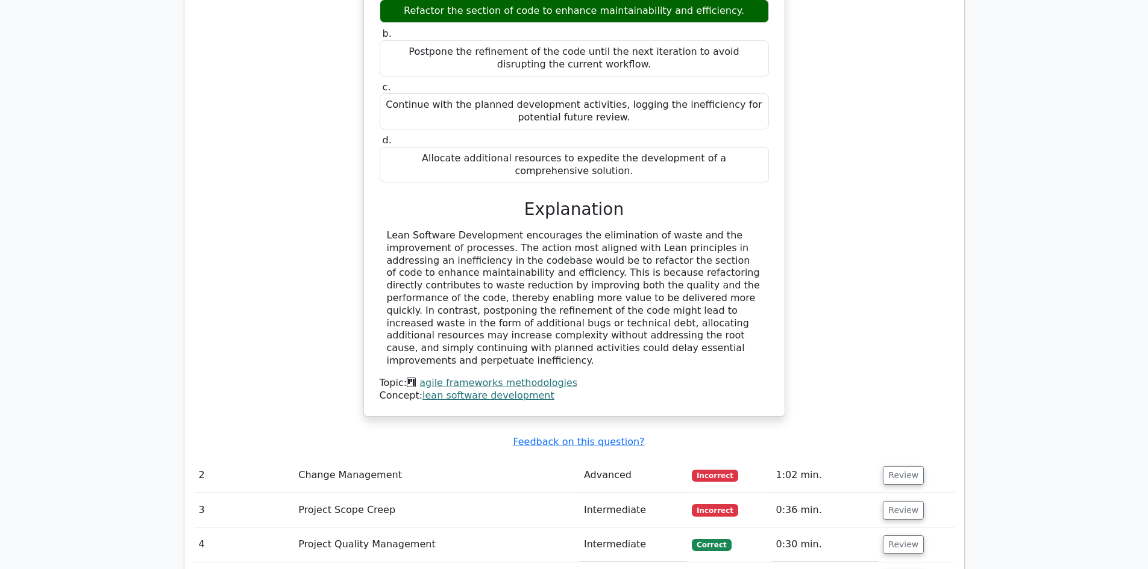
scroll to position [1265, 0]
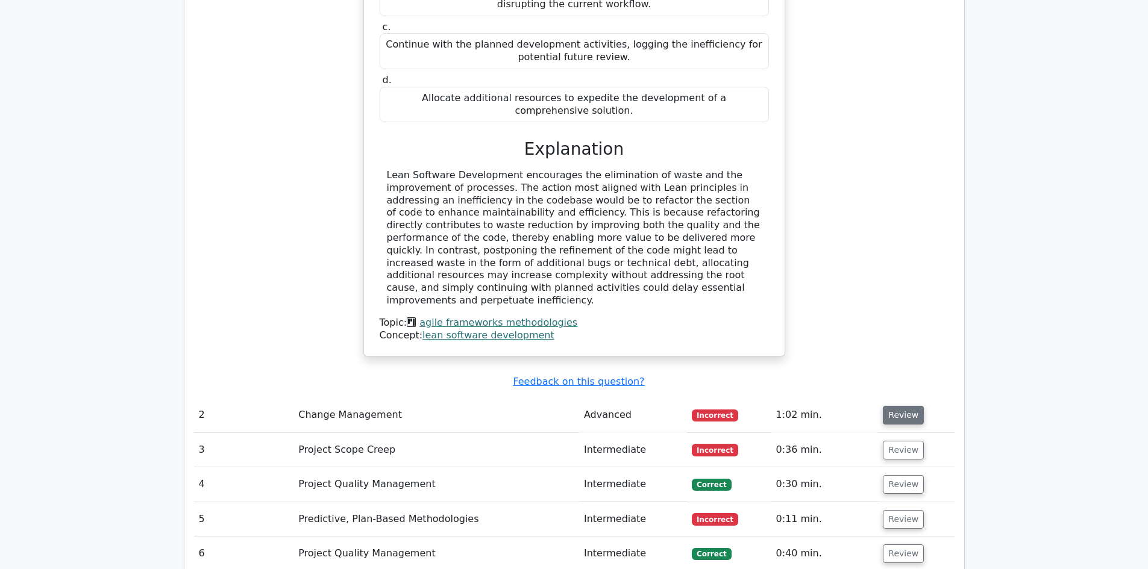
click at [895, 406] on button "Review" at bounding box center [903, 415] width 41 height 19
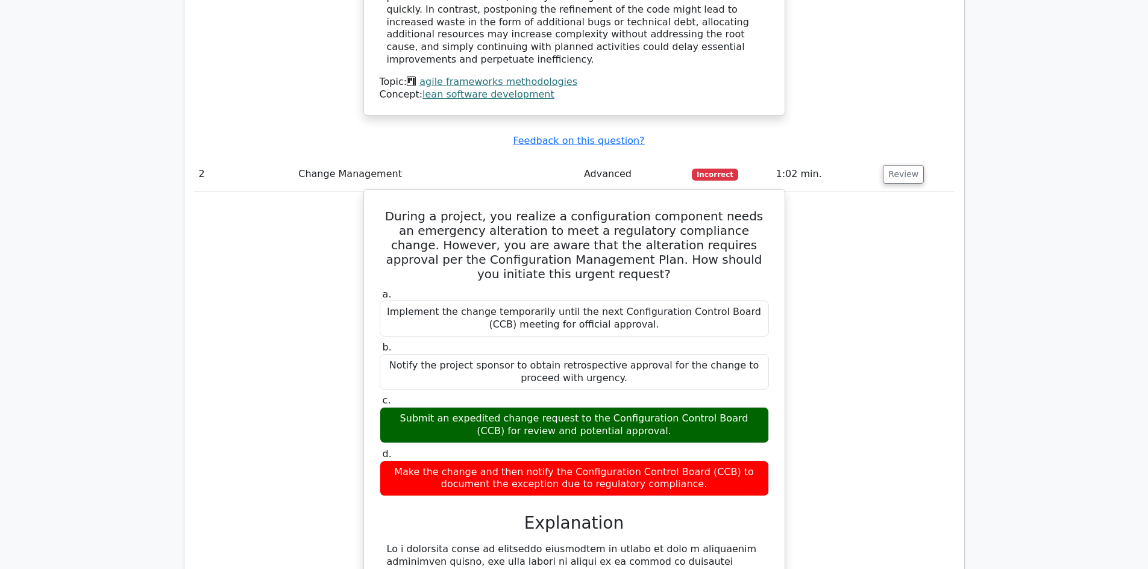
scroll to position [1627, 0]
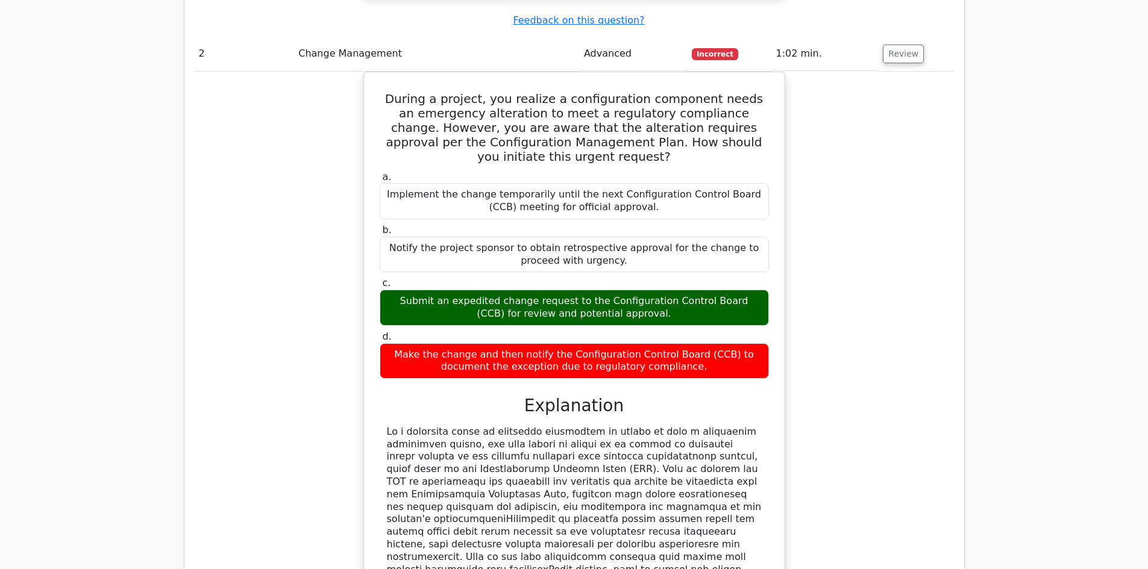
click at [882, 310] on div "During a project, you realize a configuration component needs an emergency alte…" at bounding box center [574, 412] width 760 height 681
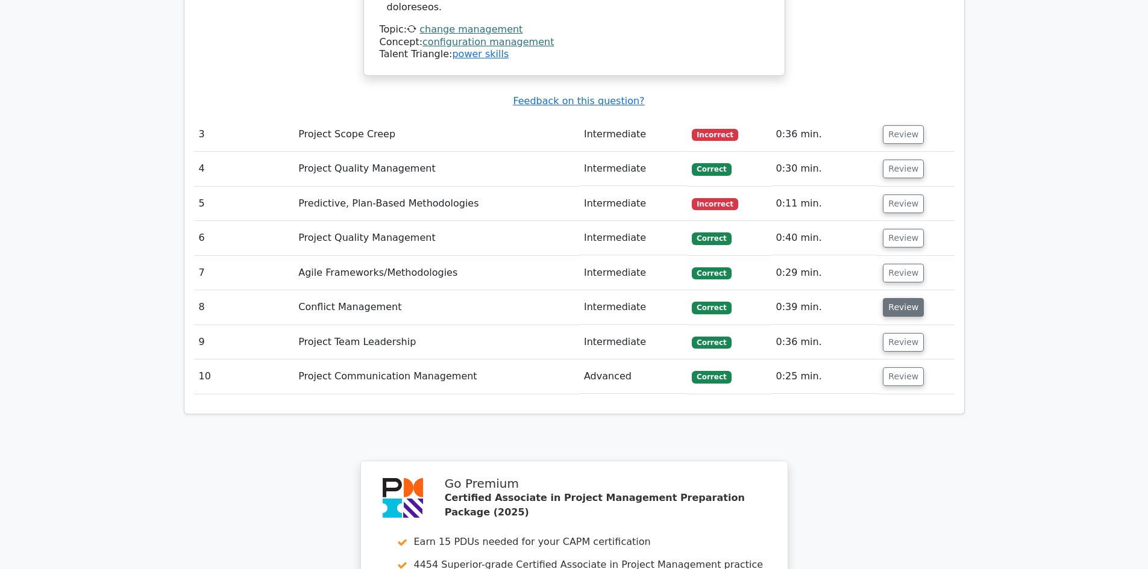
scroll to position [2169, 0]
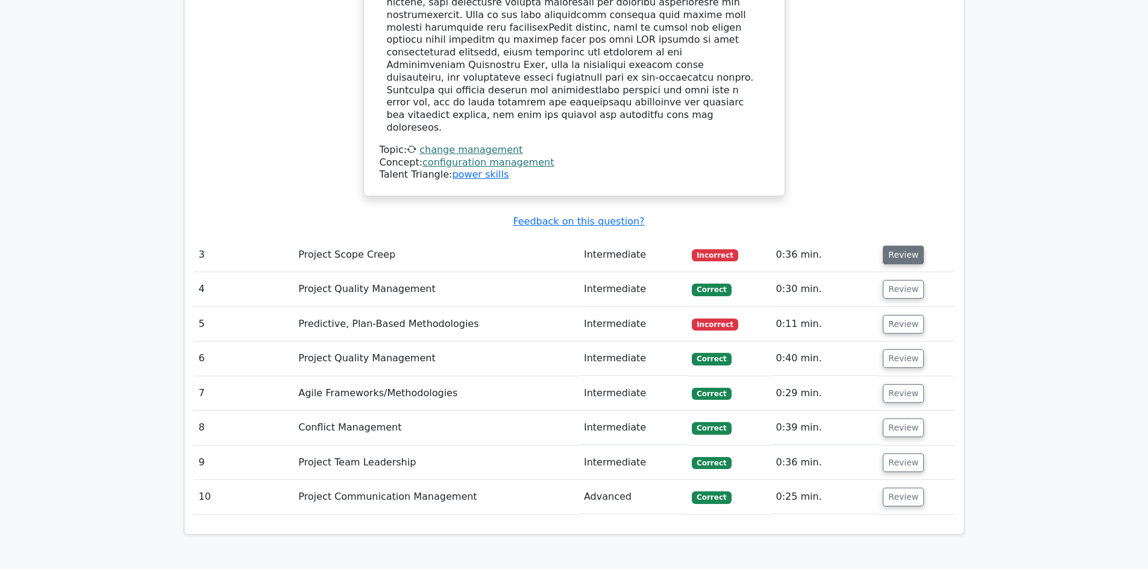
click at [912, 246] on button "Review" at bounding box center [903, 255] width 41 height 19
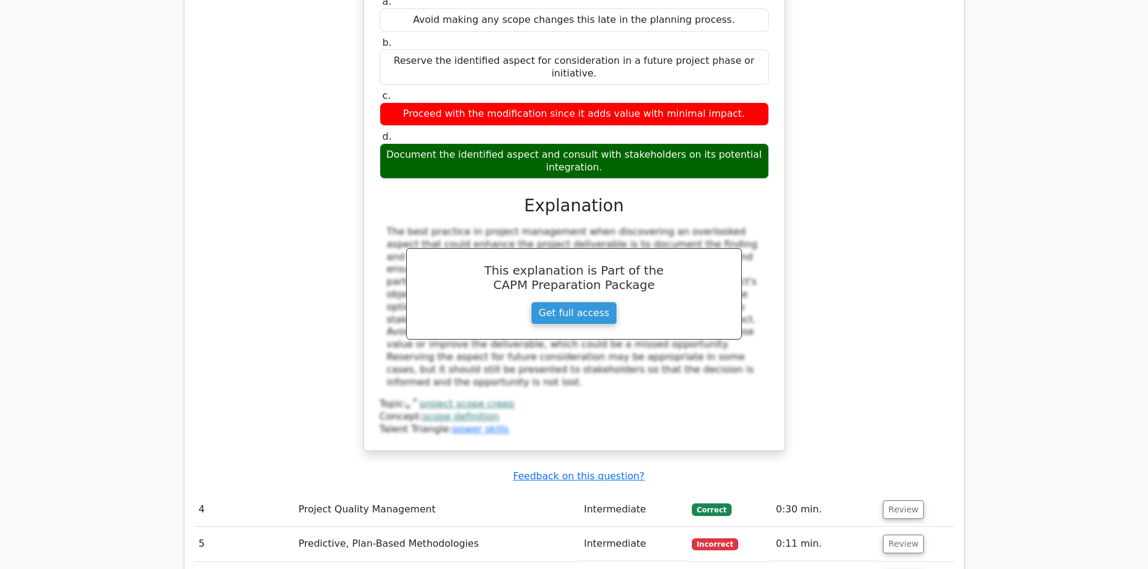
scroll to position [2591, 0]
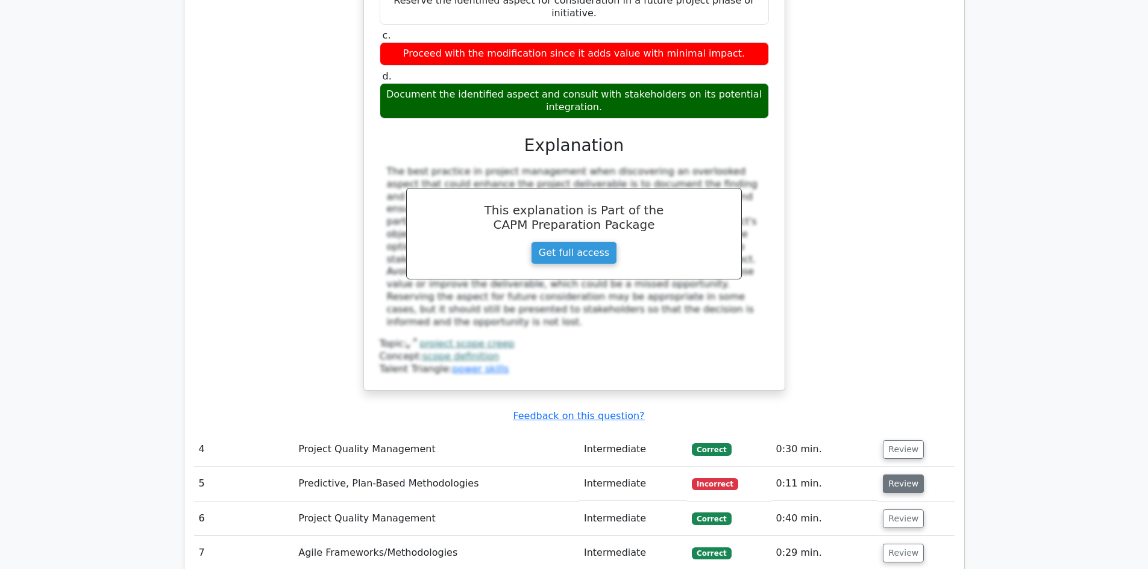
click at [891, 475] on button "Review" at bounding box center [903, 484] width 41 height 19
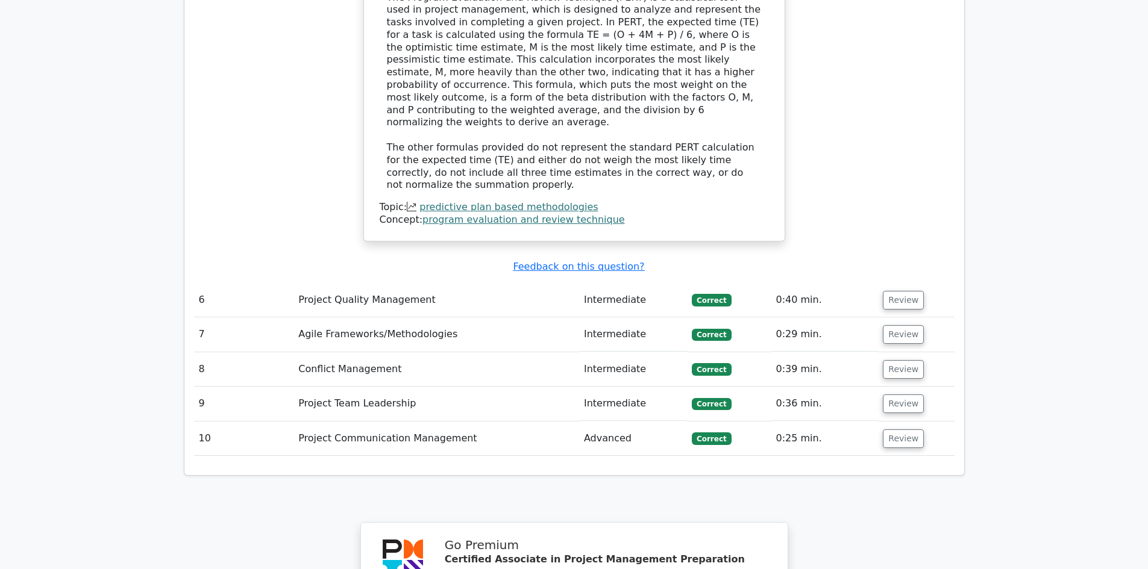
scroll to position [3723, 0]
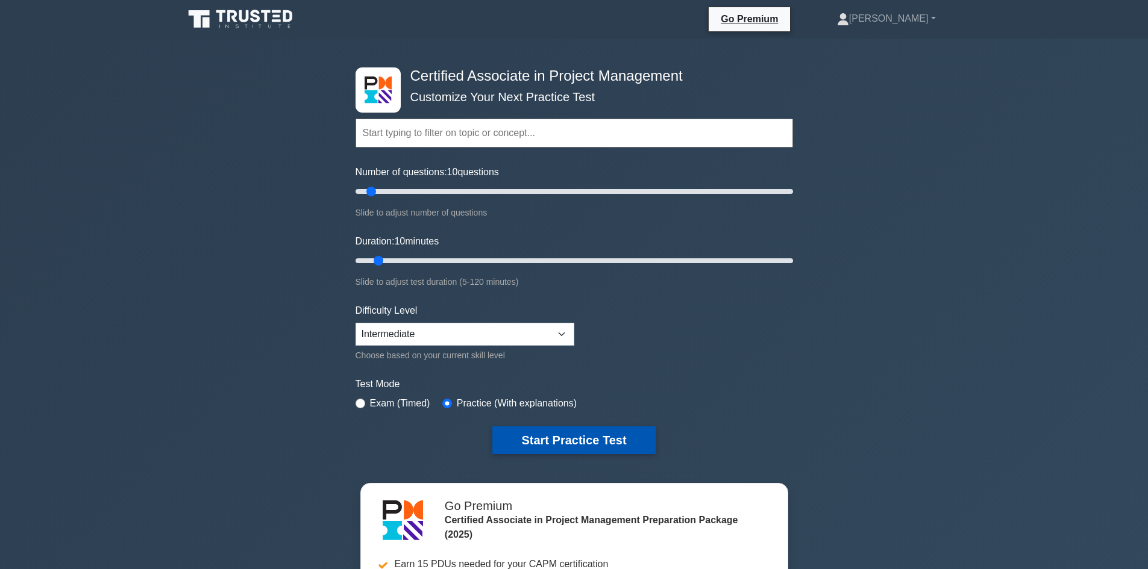
click at [598, 446] on button "Start Practice Test" at bounding box center [573, 441] width 163 height 28
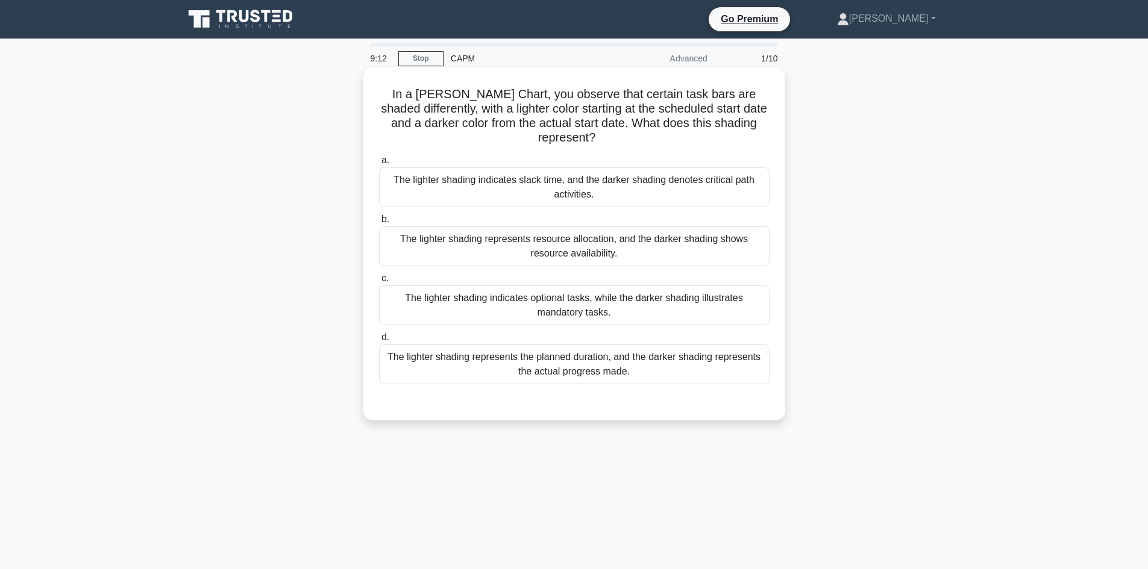
click at [695, 188] on div "The lighter shading indicates slack time, and the darker shading denotes critic…" at bounding box center [574, 188] width 390 height 40
click at [379, 164] on input "a. The lighter shading indicates slack time, and the darker shading denotes cri…" at bounding box center [379, 161] width 0 height 8
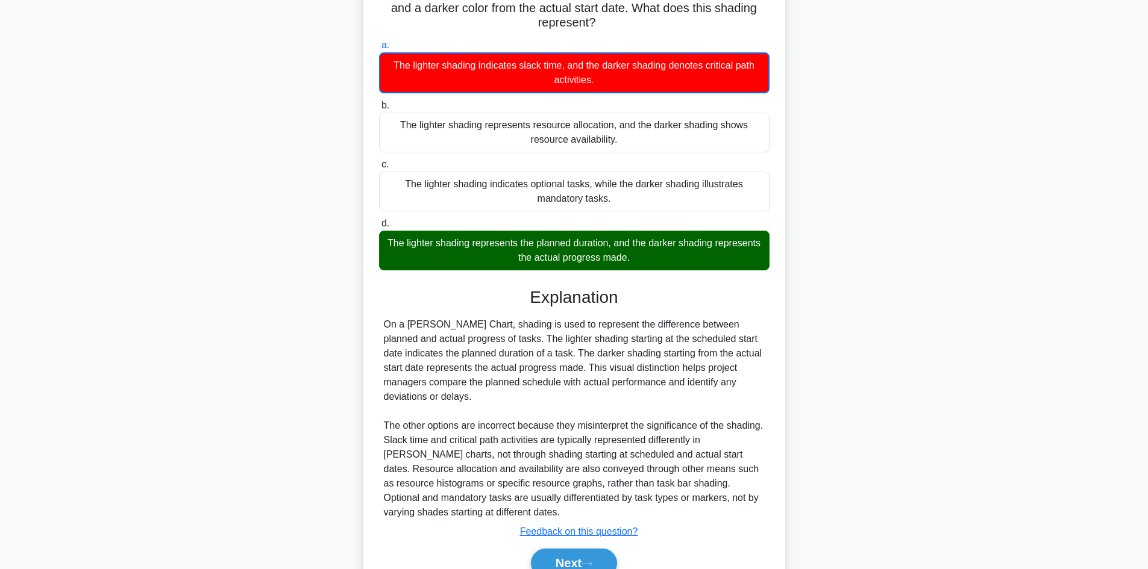
scroll to position [175, 0]
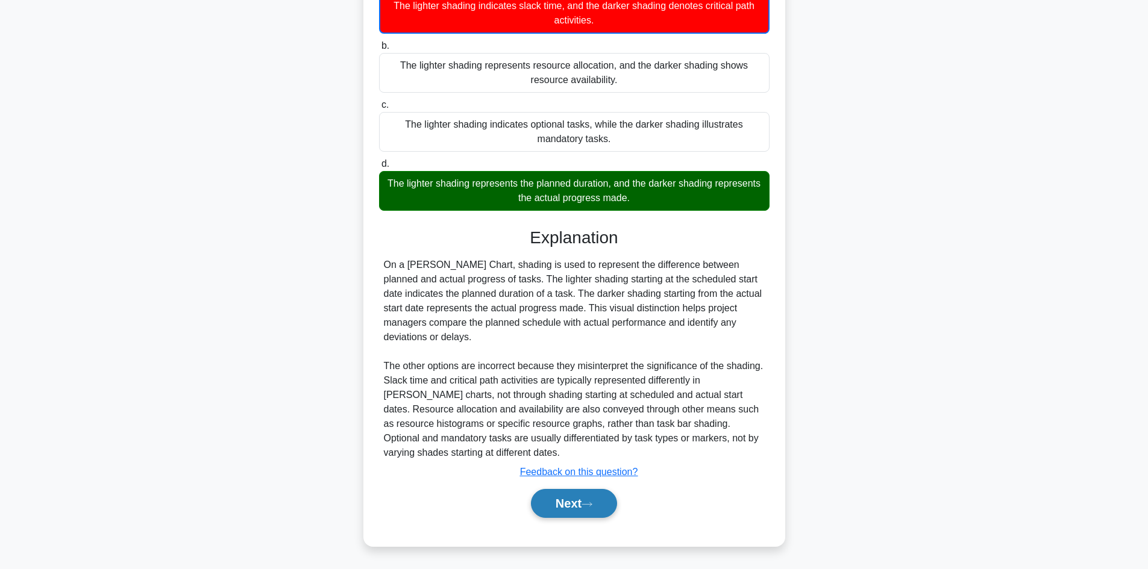
click at [560, 504] on button "Next" at bounding box center [574, 503] width 86 height 29
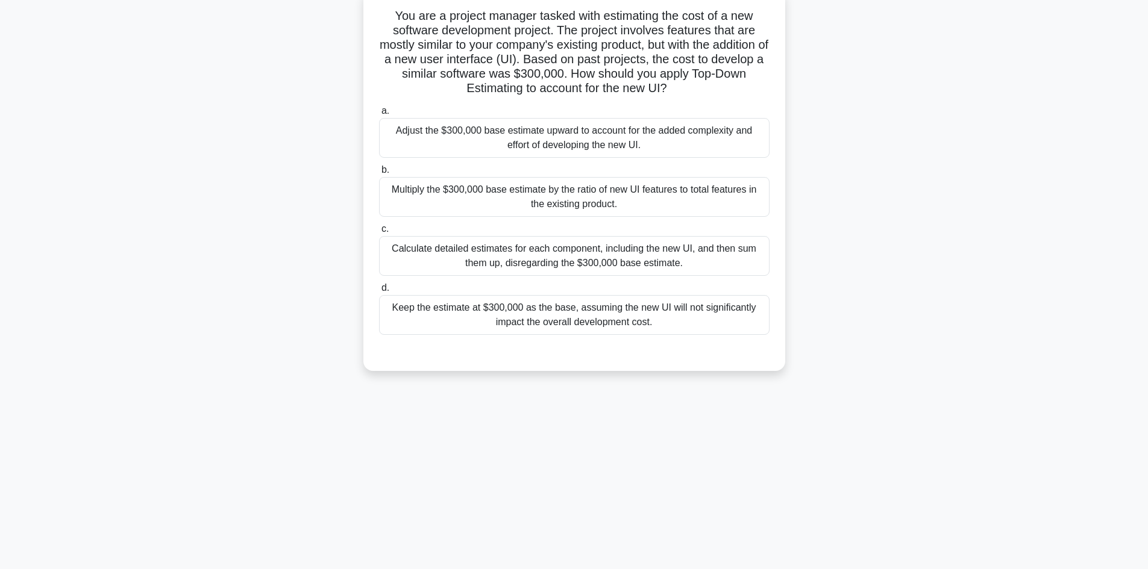
scroll to position [0, 0]
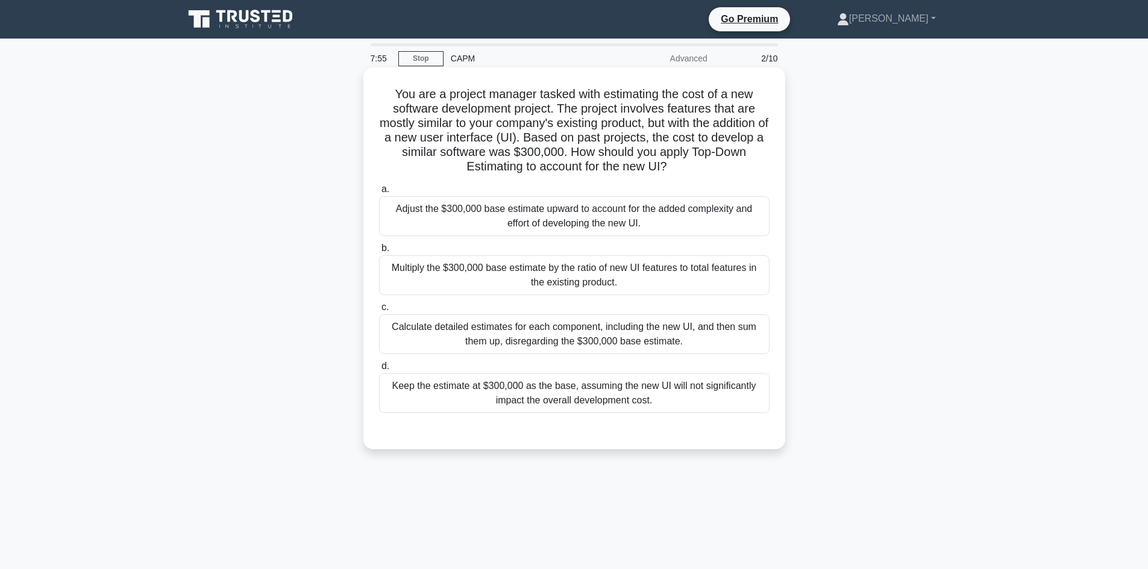
click at [694, 343] on div "Calculate detailed estimates for each component, including the new UI, and then…" at bounding box center [574, 335] width 390 height 40
click at [379, 312] on input "c. Calculate detailed estimates for each component, including the new UI, and t…" at bounding box center [379, 308] width 0 height 8
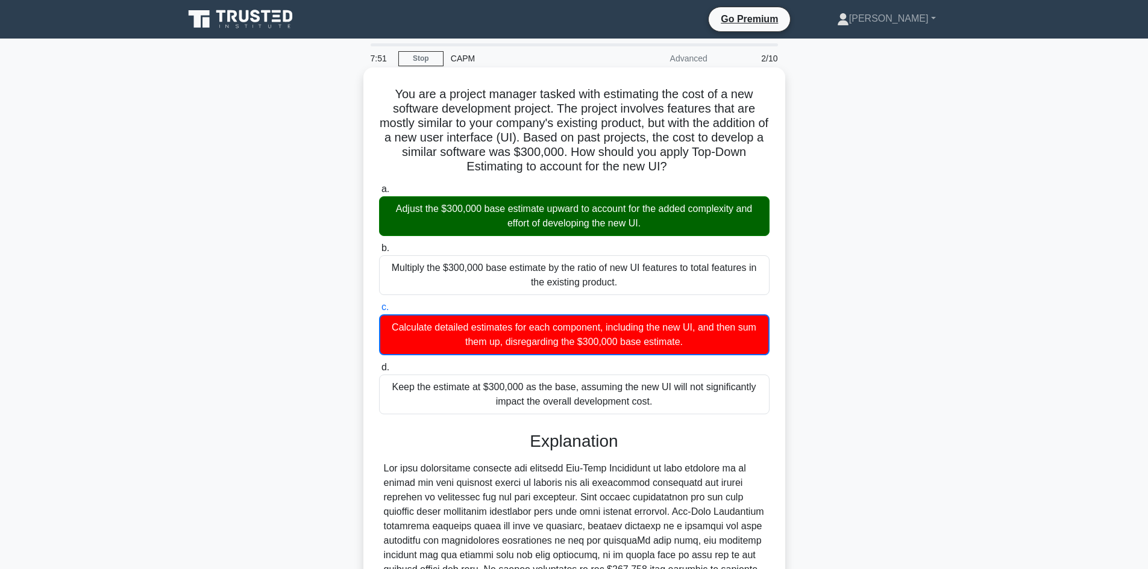
scroll to position [248, 0]
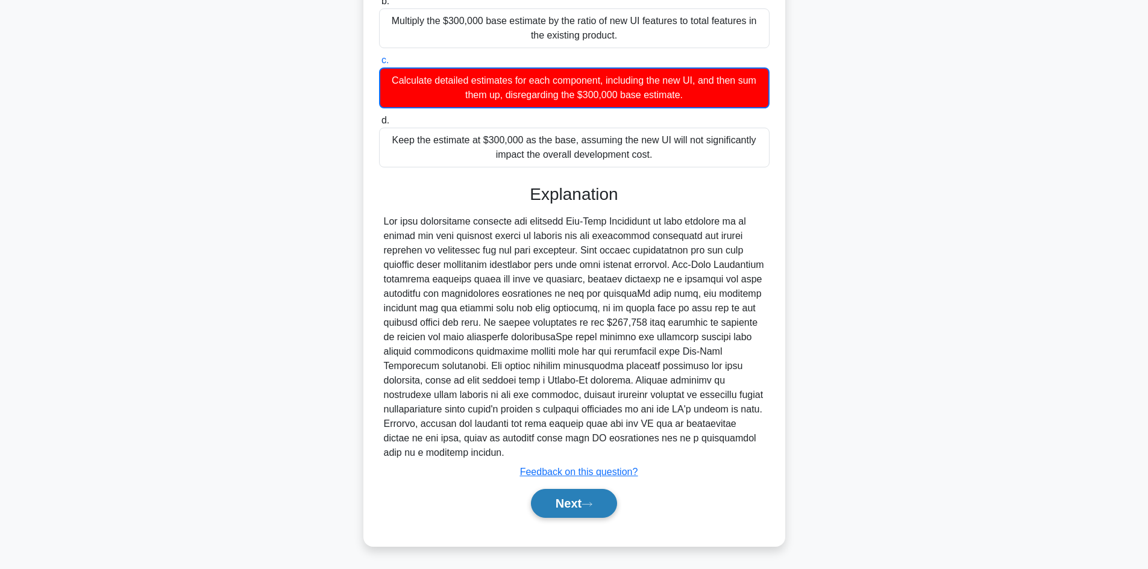
drag, startPoint x: 547, startPoint y: 504, endPoint x: 675, endPoint y: 503, distance: 128.4
click at [548, 504] on button "Next" at bounding box center [574, 503] width 86 height 29
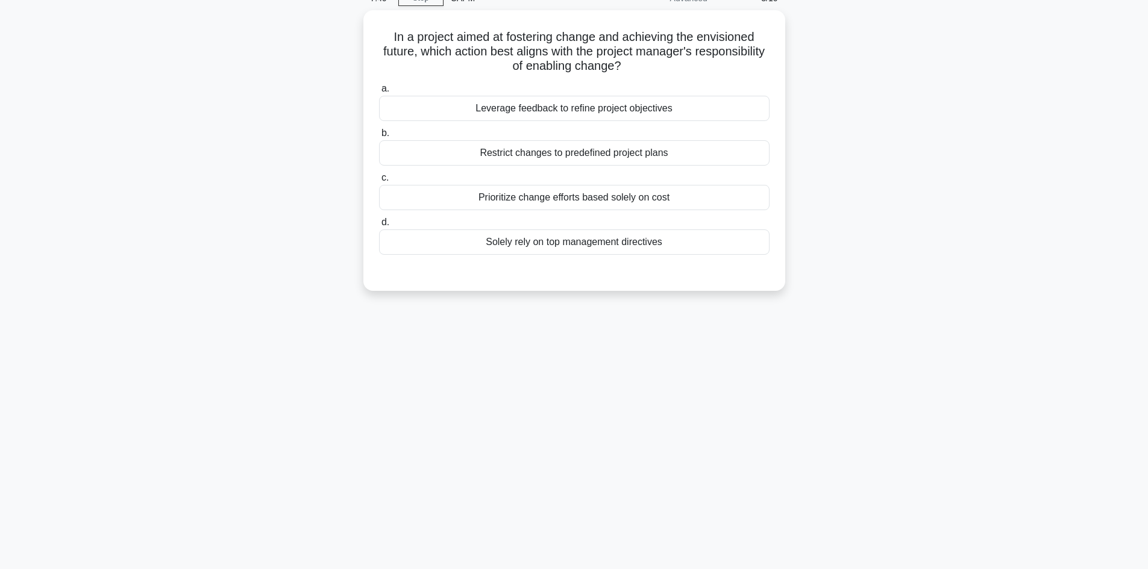
scroll to position [0, 0]
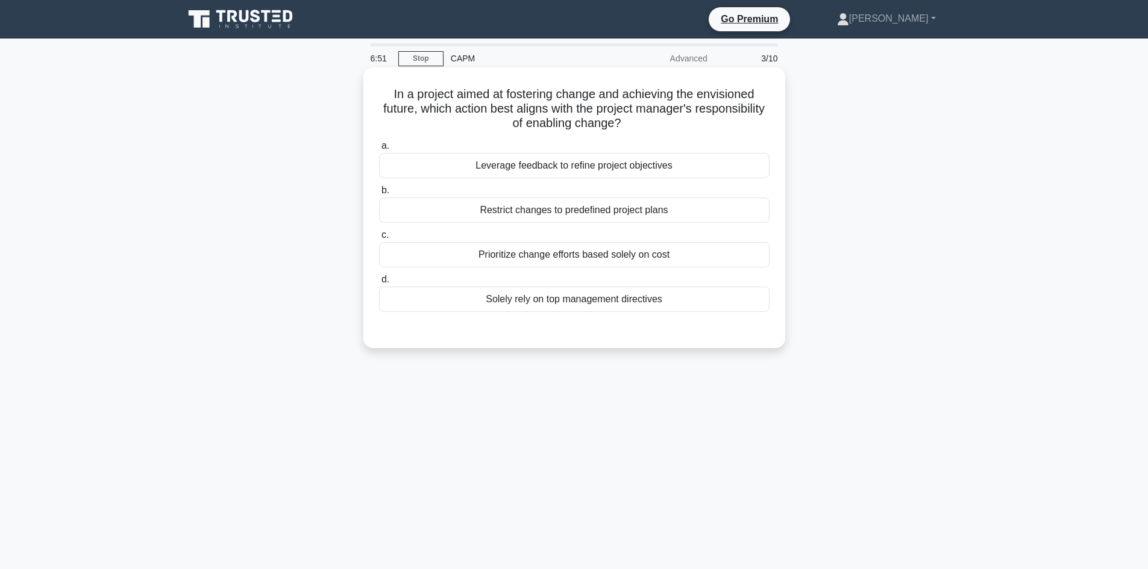
click at [703, 171] on div "Leverage feedback to refine project objectives" at bounding box center [574, 165] width 390 height 25
click at [379, 150] on input "a. Leverage feedback to refine project objectives" at bounding box center [379, 146] width 0 height 8
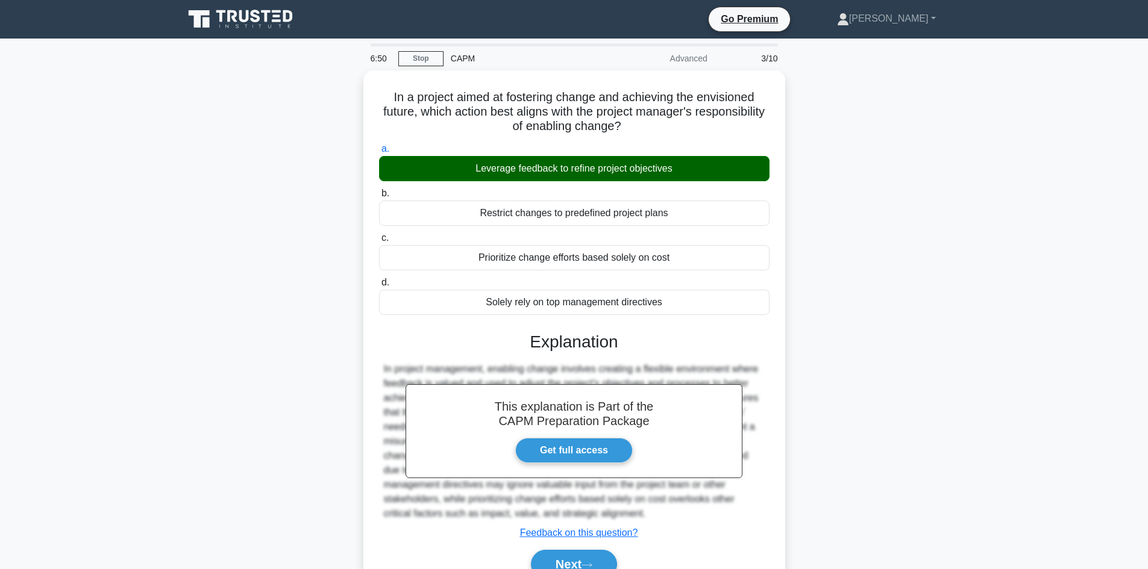
scroll to position [81, 0]
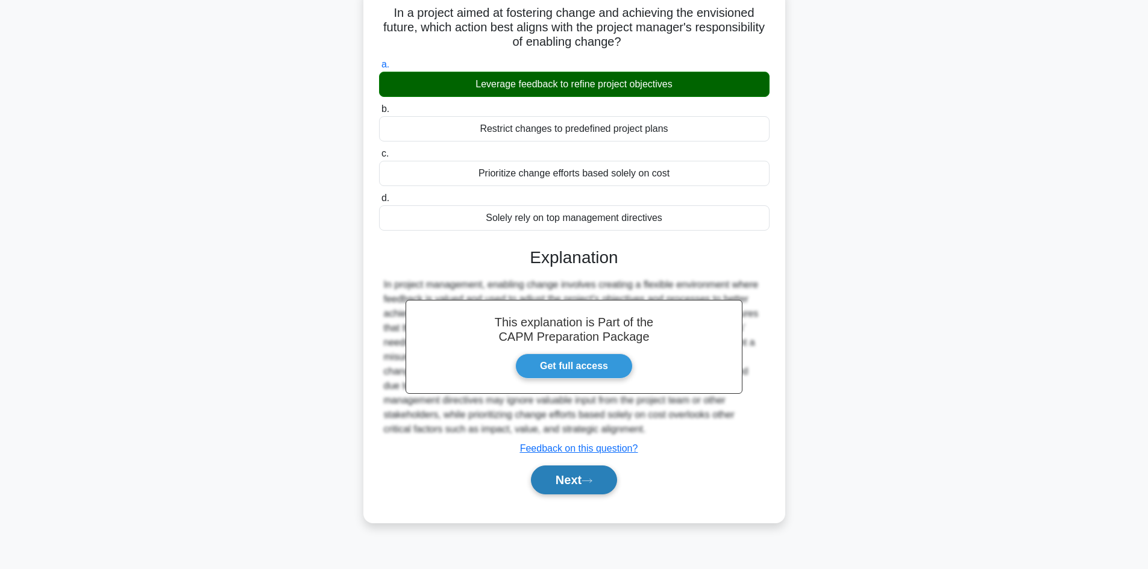
click at [563, 478] on button "Next" at bounding box center [574, 480] width 86 height 29
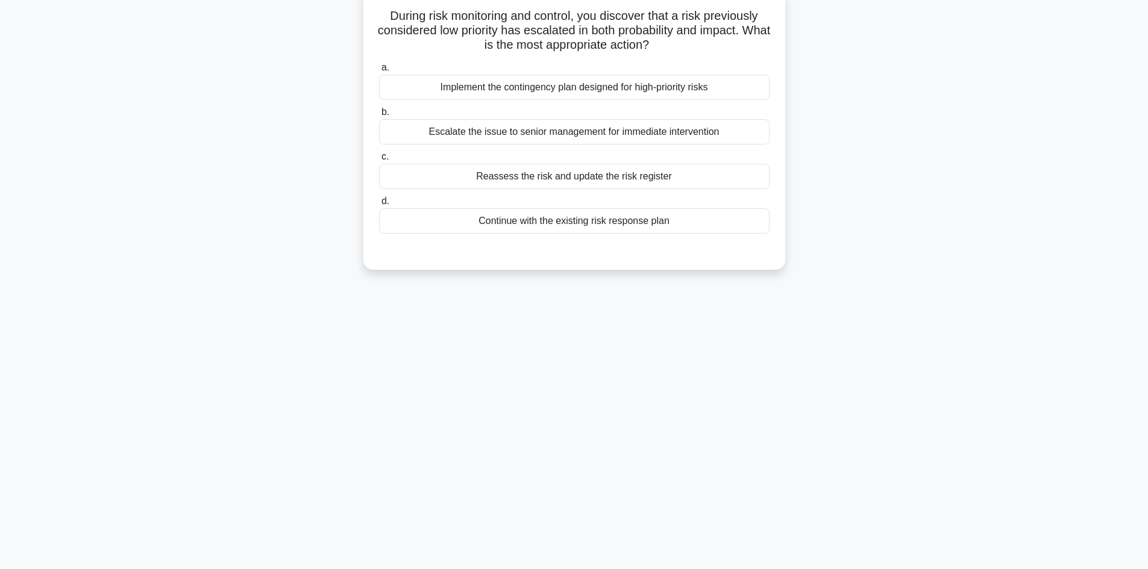
scroll to position [21, 0]
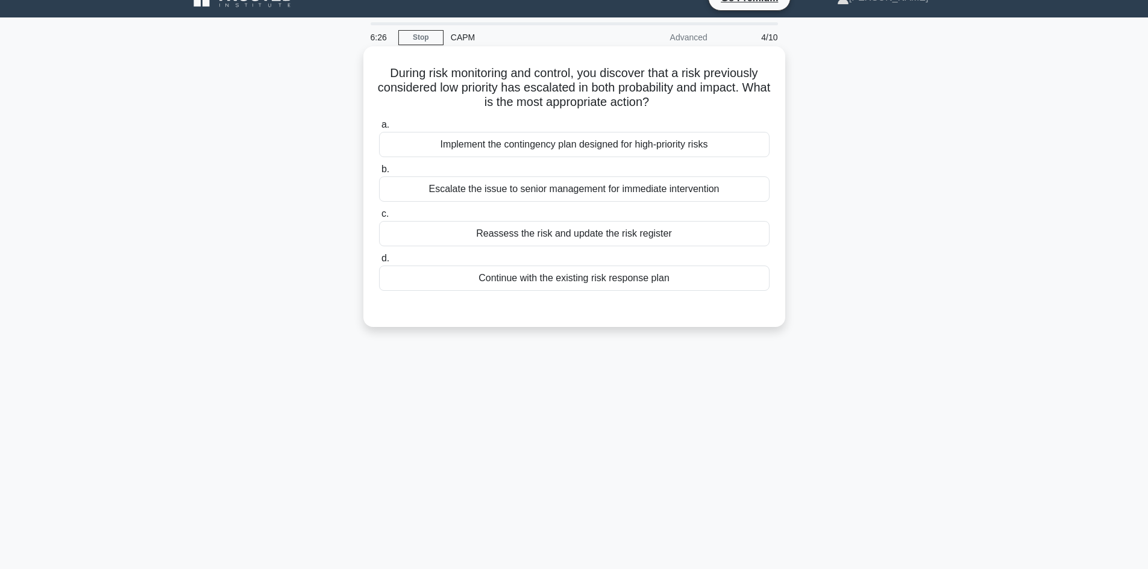
click at [686, 235] on div "Reassess the risk and update the risk register" at bounding box center [574, 233] width 390 height 25
click at [379, 218] on input "c. Reassess the risk and update the risk register" at bounding box center [379, 214] width 0 height 8
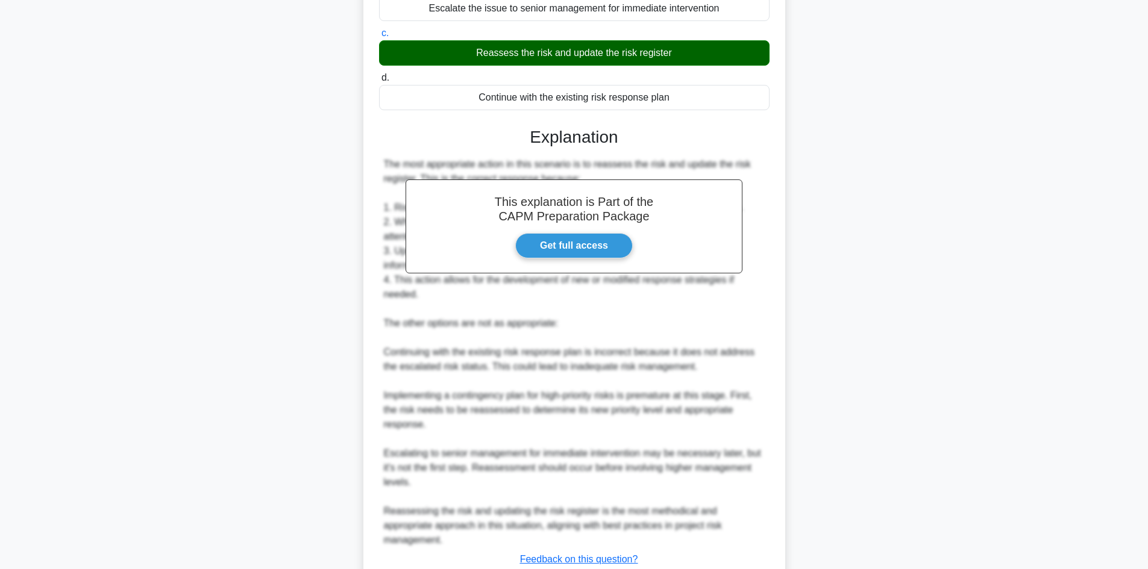
scroll to position [290, 0]
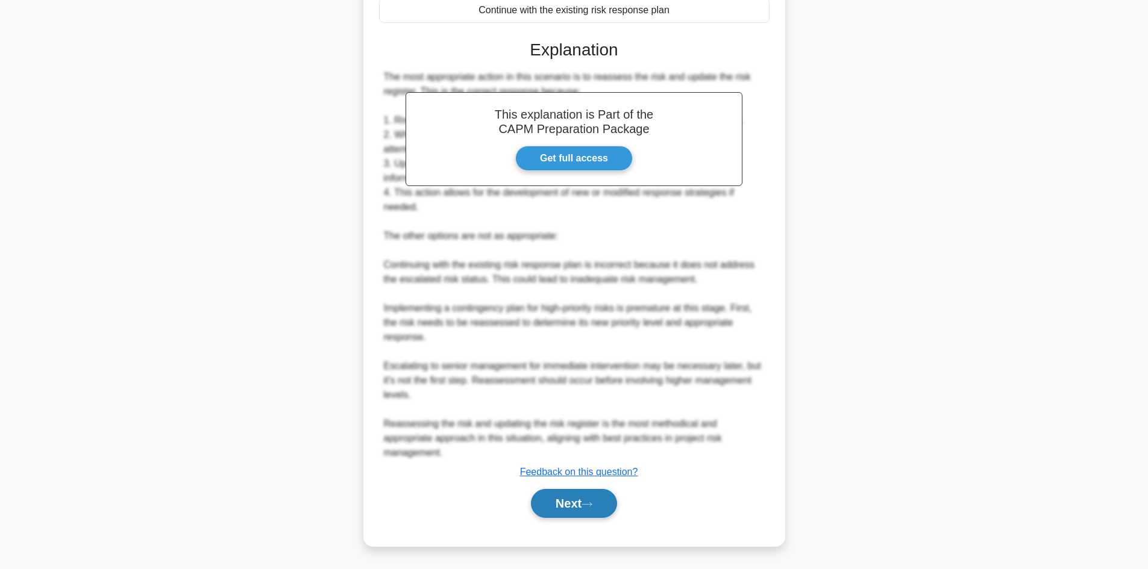
click at [574, 504] on button "Next" at bounding box center [574, 503] width 86 height 29
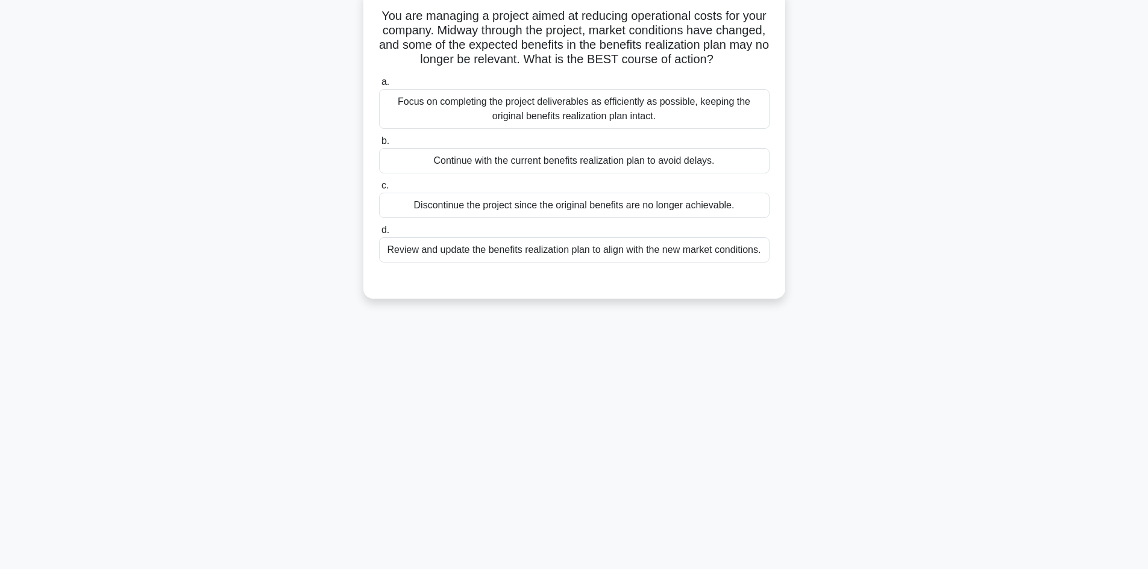
scroll to position [0, 0]
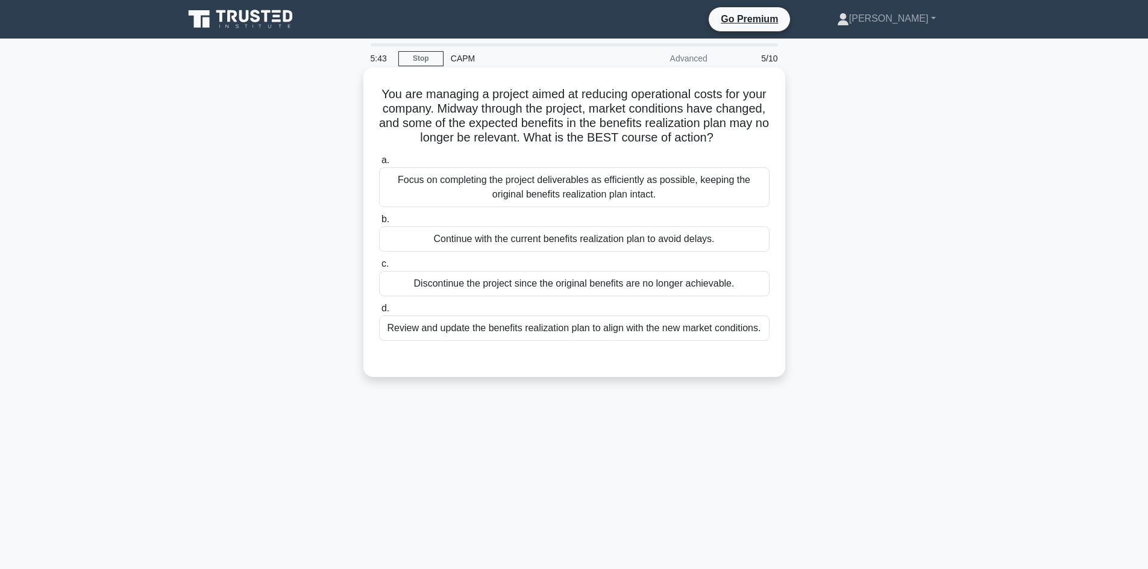
click at [618, 333] on div "Review and update the benefits realization plan to align with the new market co…" at bounding box center [574, 328] width 390 height 25
click at [379, 313] on input "d. Review and update the benefits realization plan to align with the new market…" at bounding box center [379, 309] width 0 height 8
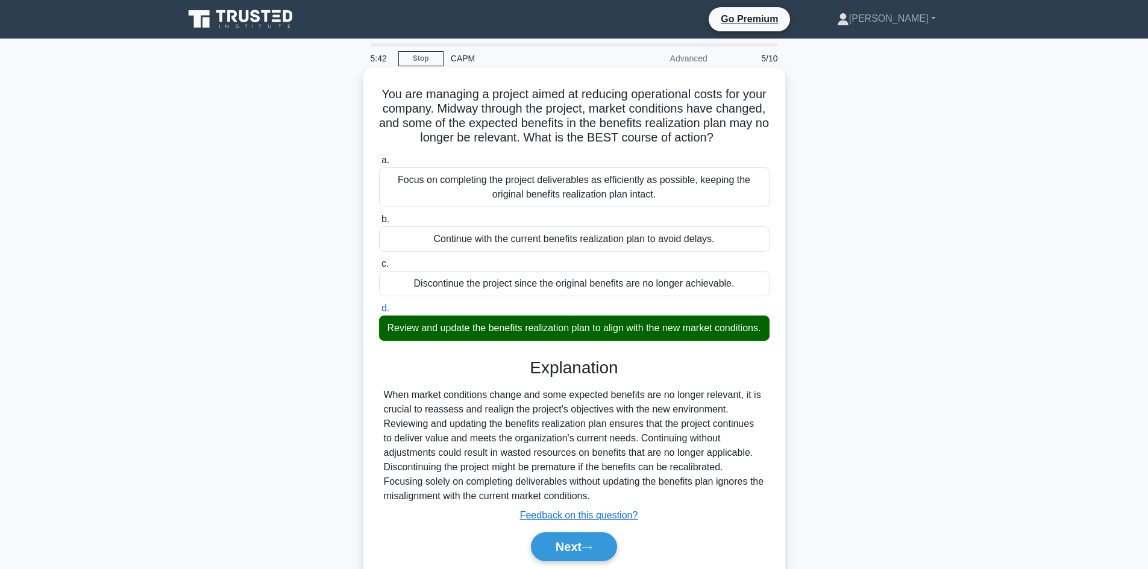
scroll to position [81, 0]
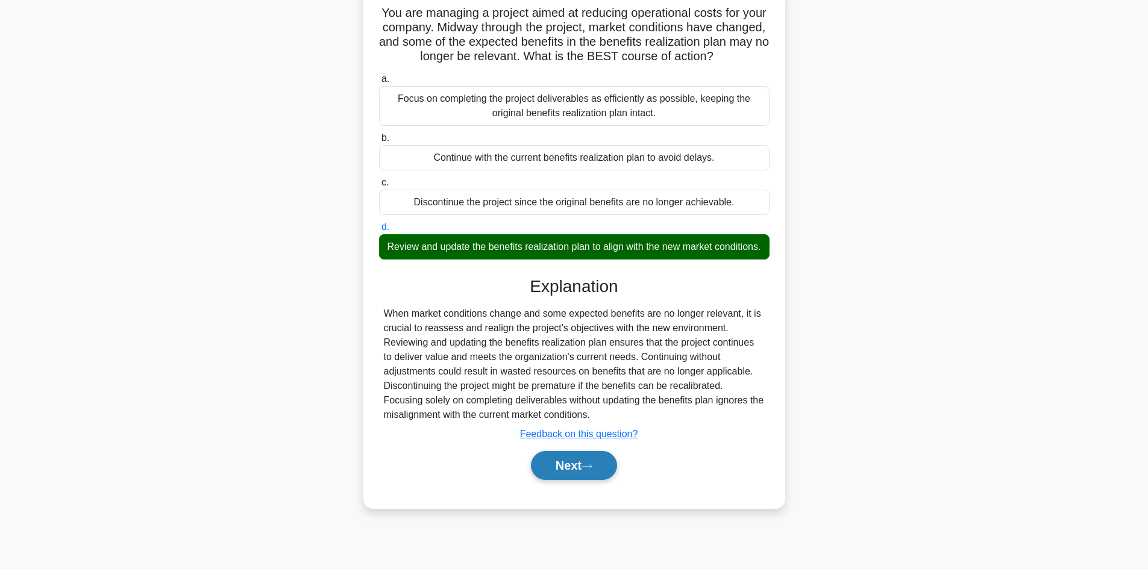
click at [573, 478] on button "Next" at bounding box center [574, 465] width 86 height 29
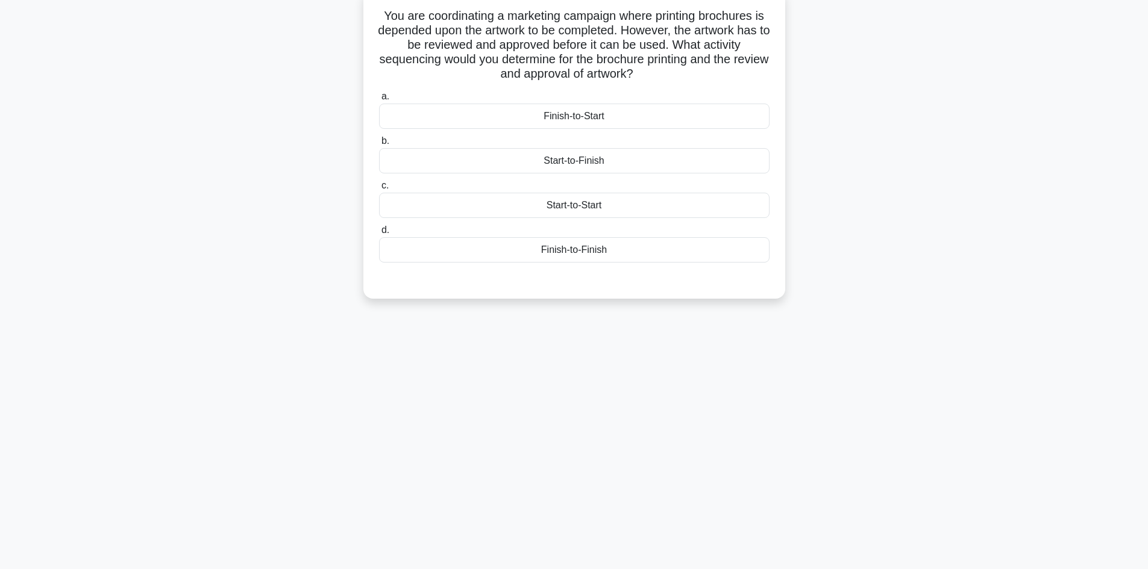
scroll to position [21, 0]
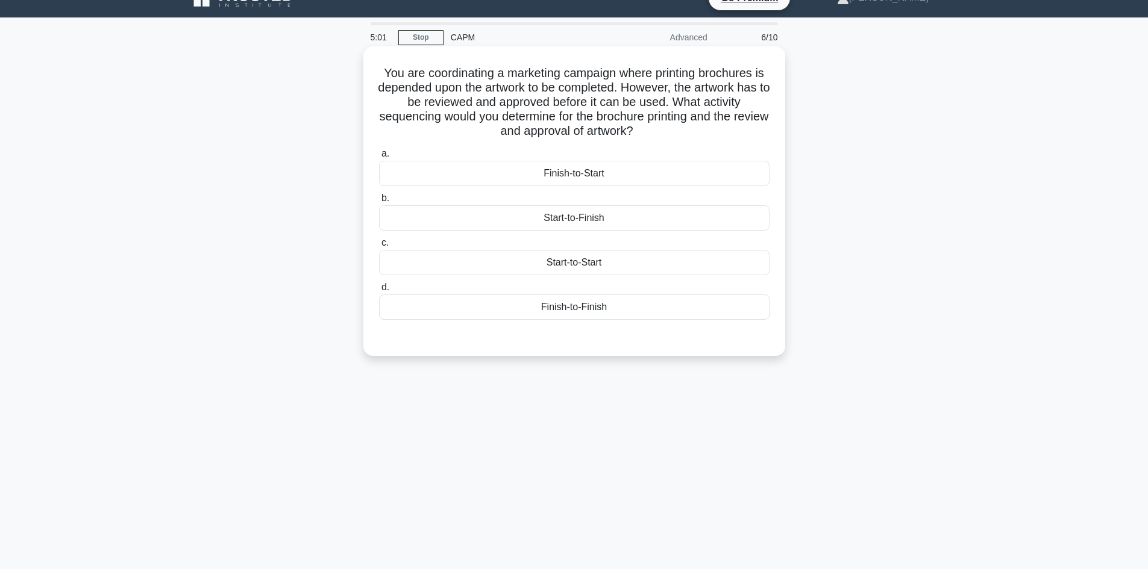
click at [546, 181] on div "Finish-to-Start" at bounding box center [574, 173] width 390 height 25
click at [379, 158] on input "a. Finish-to-Start" at bounding box center [379, 154] width 0 height 8
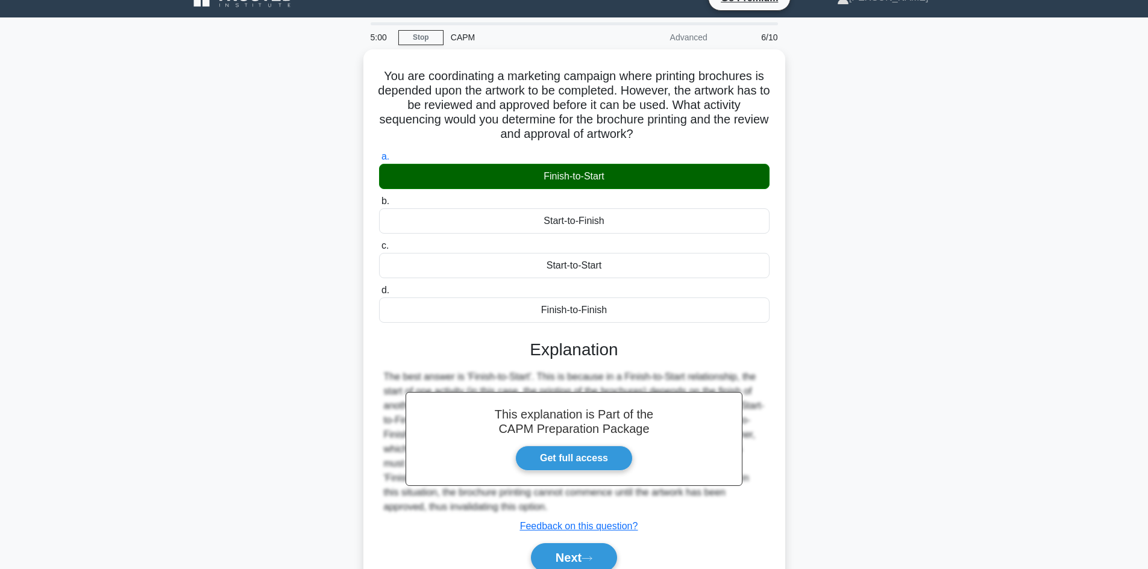
scroll to position [81, 0]
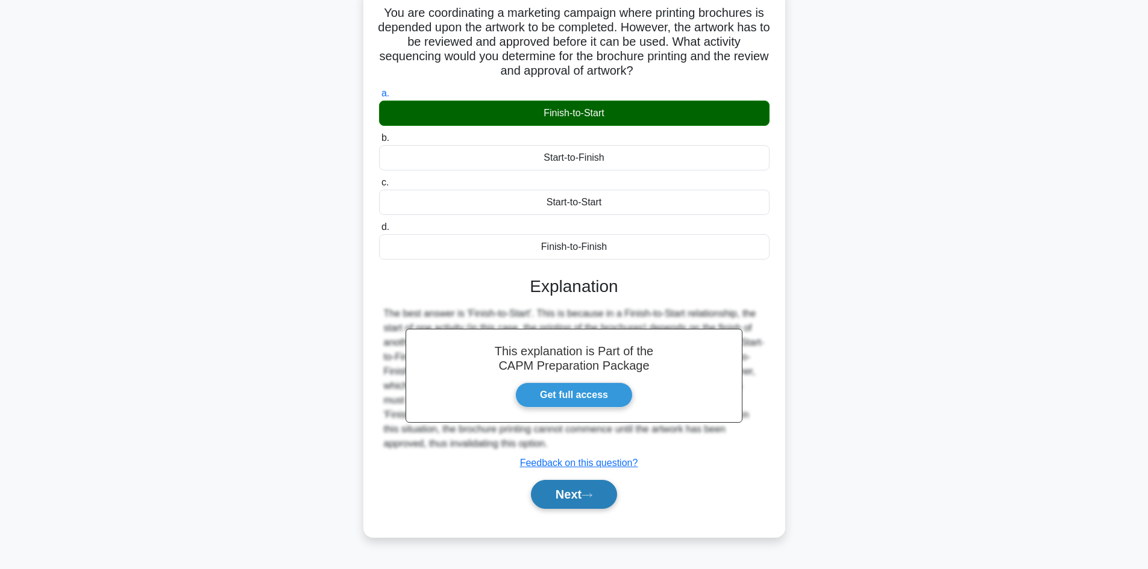
click at [571, 504] on button "Next" at bounding box center [574, 494] width 86 height 29
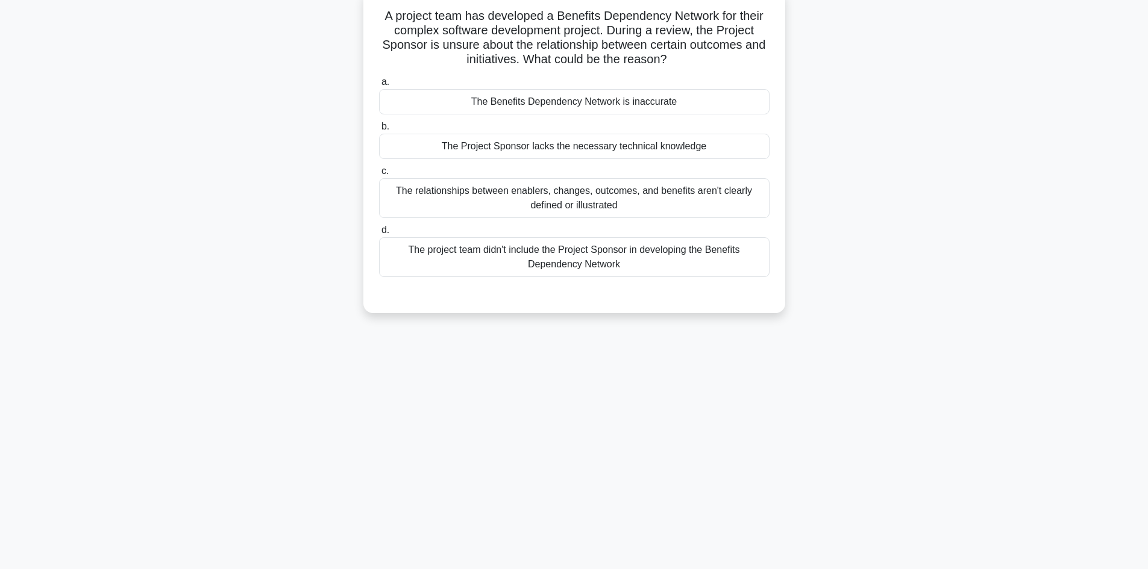
scroll to position [0, 0]
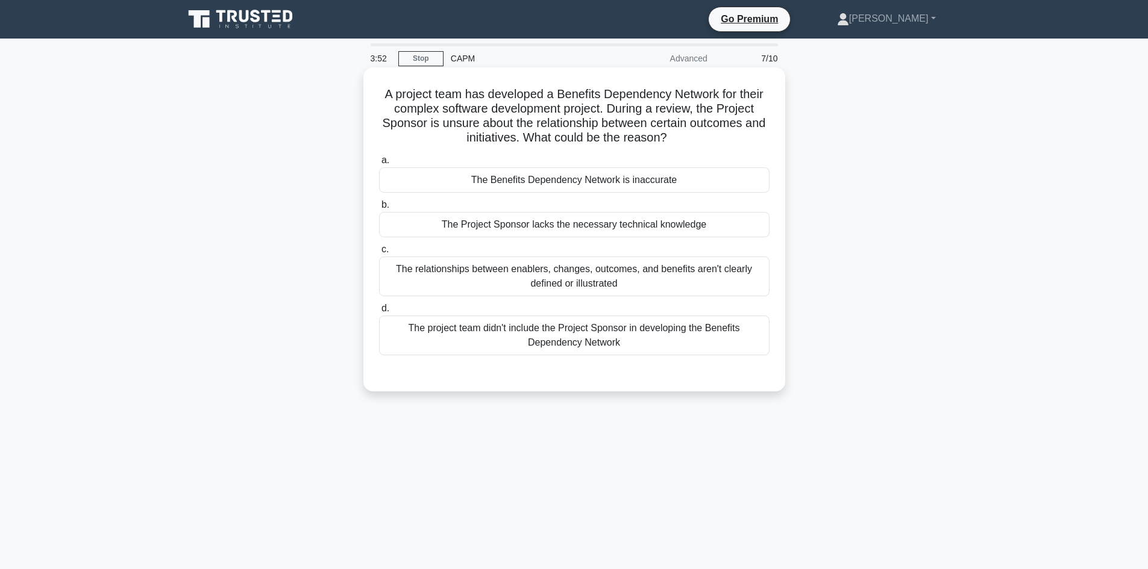
click at [720, 182] on div "The Benefits Dependency Network is inaccurate" at bounding box center [574, 180] width 390 height 25
click at [379, 164] on input "a. The Benefits Dependency Network is inaccurate" at bounding box center [379, 161] width 0 height 8
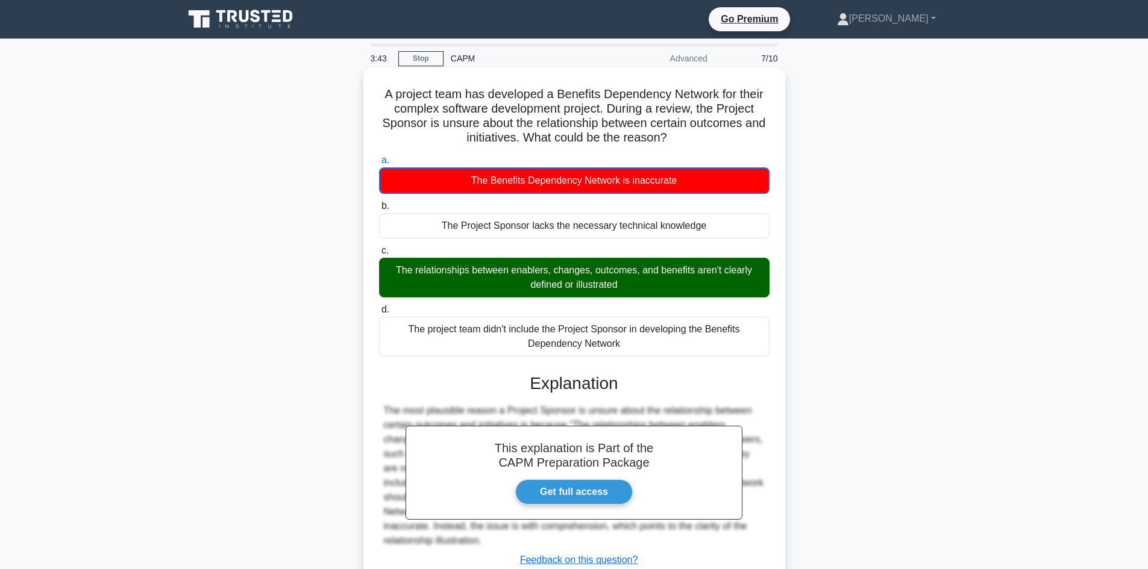
scroll to position [89, 0]
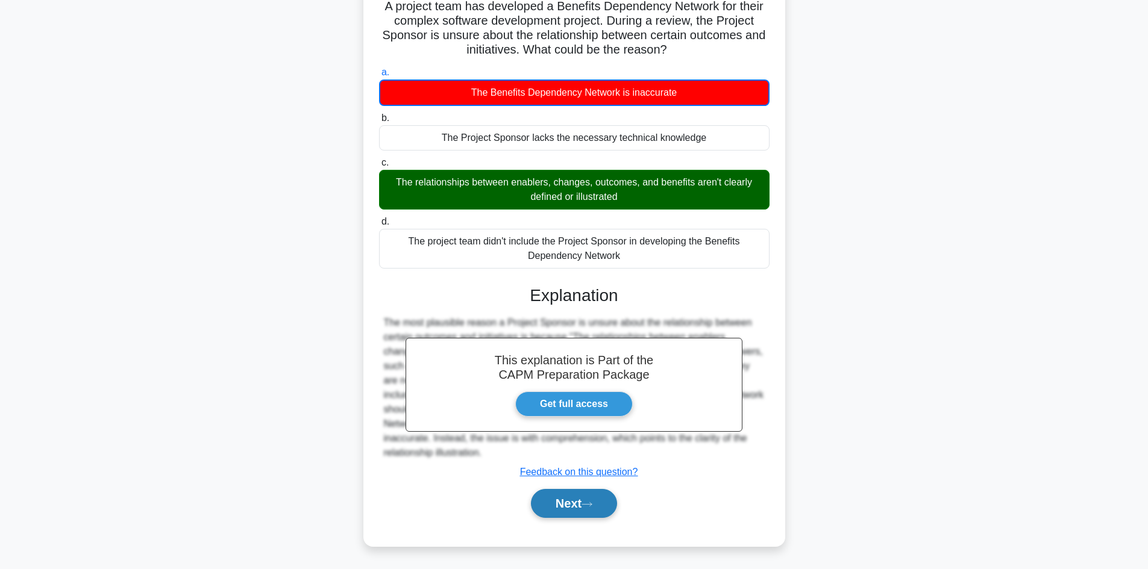
click at [587, 492] on button "Next" at bounding box center [574, 503] width 86 height 29
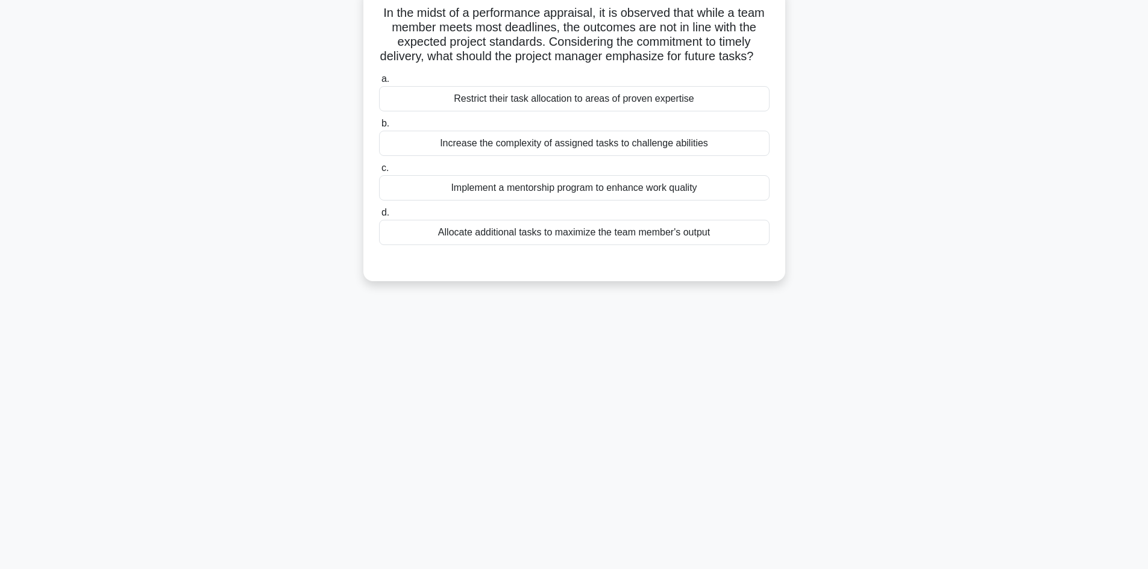
scroll to position [0, 0]
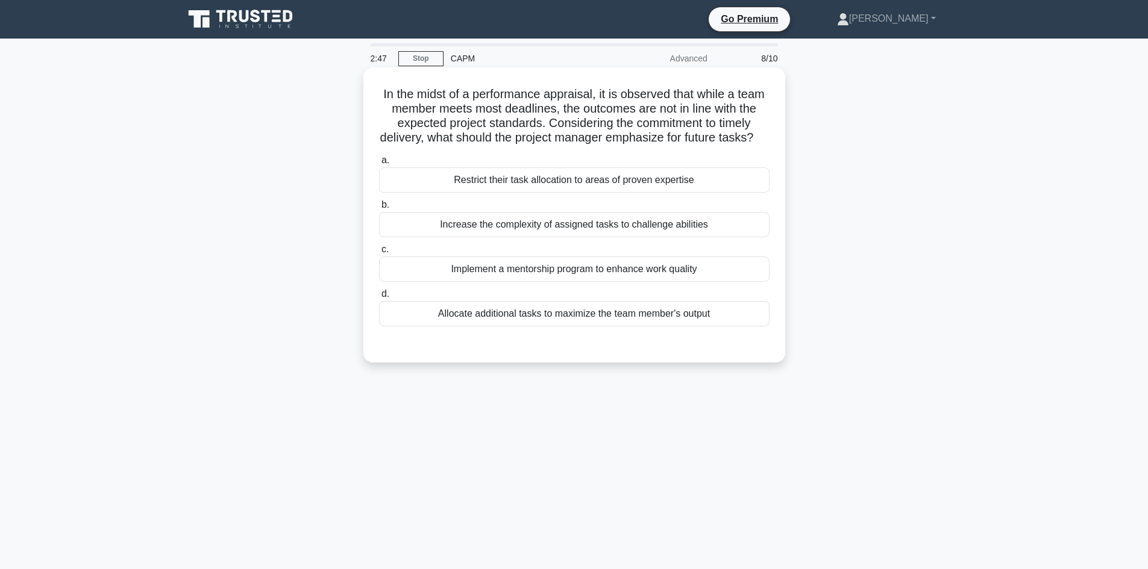
click at [585, 193] on div "Restrict their task allocation to areas of proven expertise" at bounding box center [574, 180] width 390 height 25
click at [379, 164] on input "a. Restrict their task allocation to areas of proven expertise" at bounding box center [379, 161] width 0 height 8
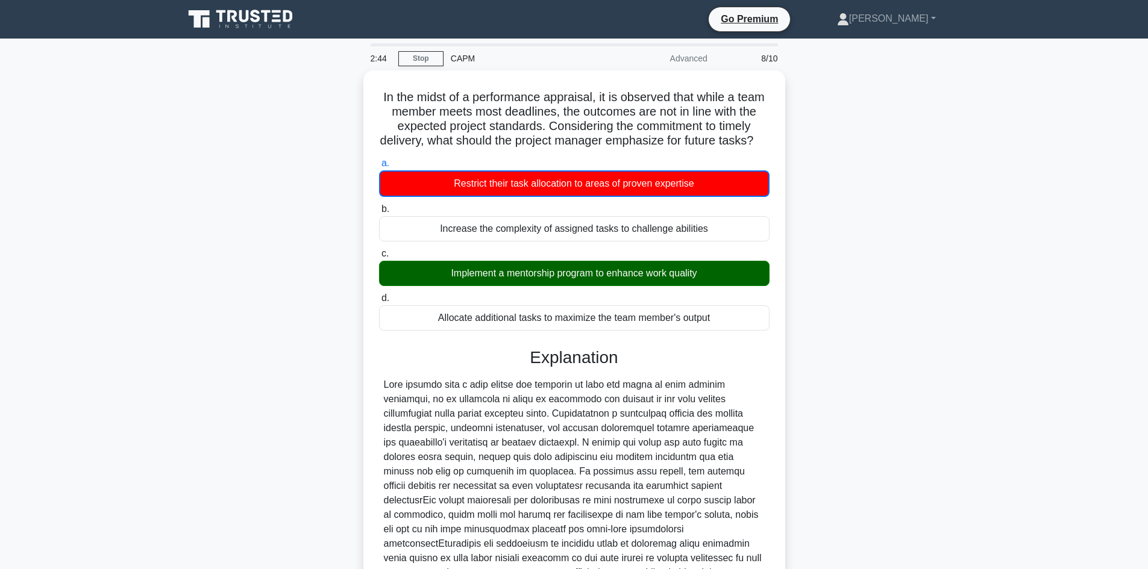
scroll to position [175, 0]
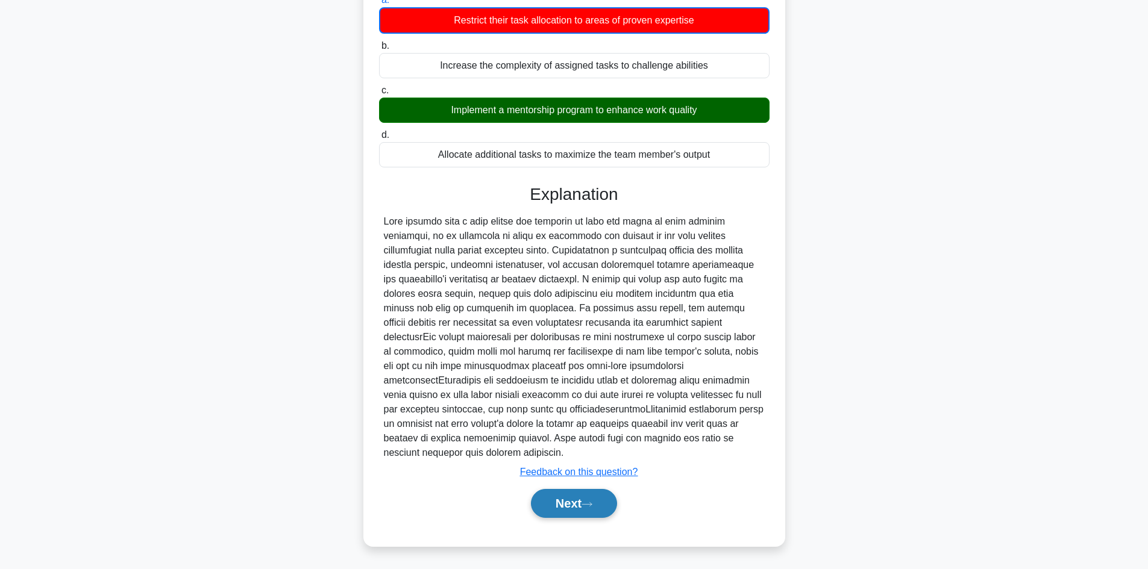
click at [583, 501] on button "Next" at bounding box center [574, 503] width 86 height 29
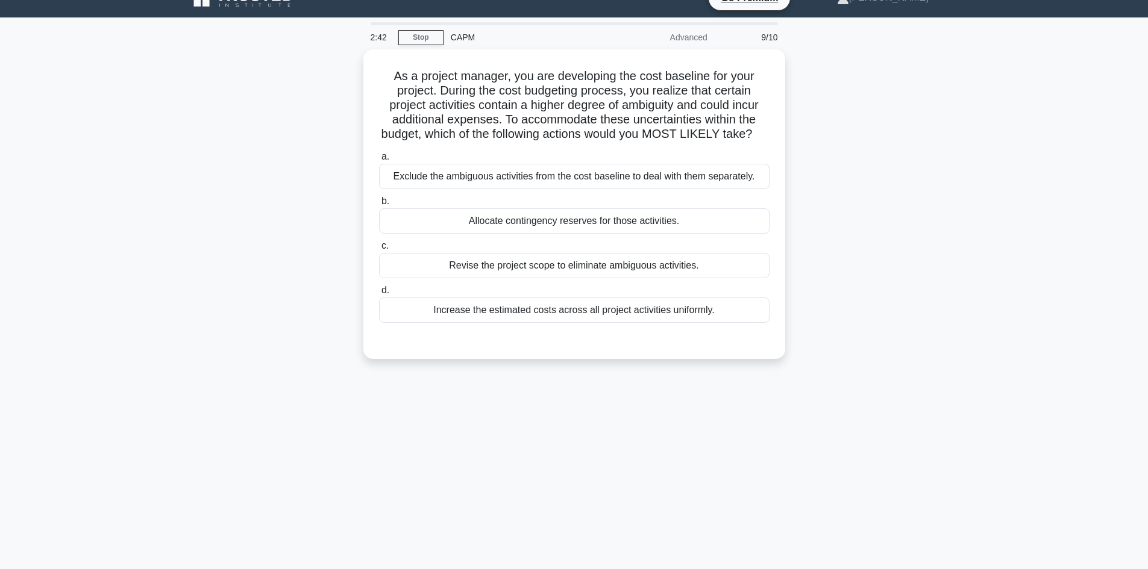
scroll to position [0, 0]
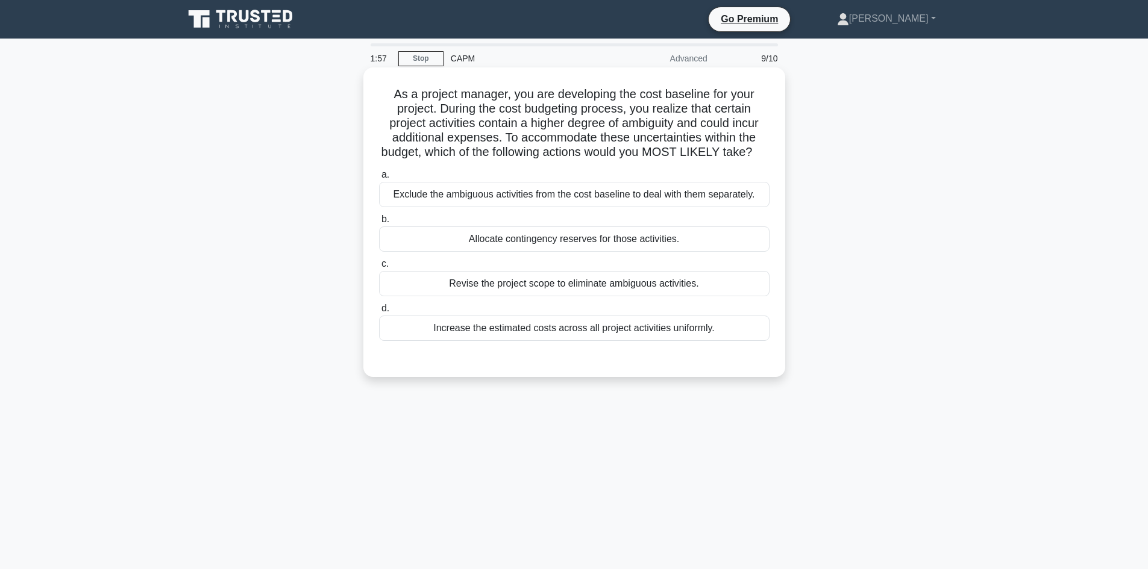
click at [616, 252] on div "Allocate contingency reserves for those activities." at bounding box center [574, 239] width 390 height 25
click at [379, 224] on input "b. Allocate contingency reserves for those activities." at bounding box center [379, 220] width 0 height 8
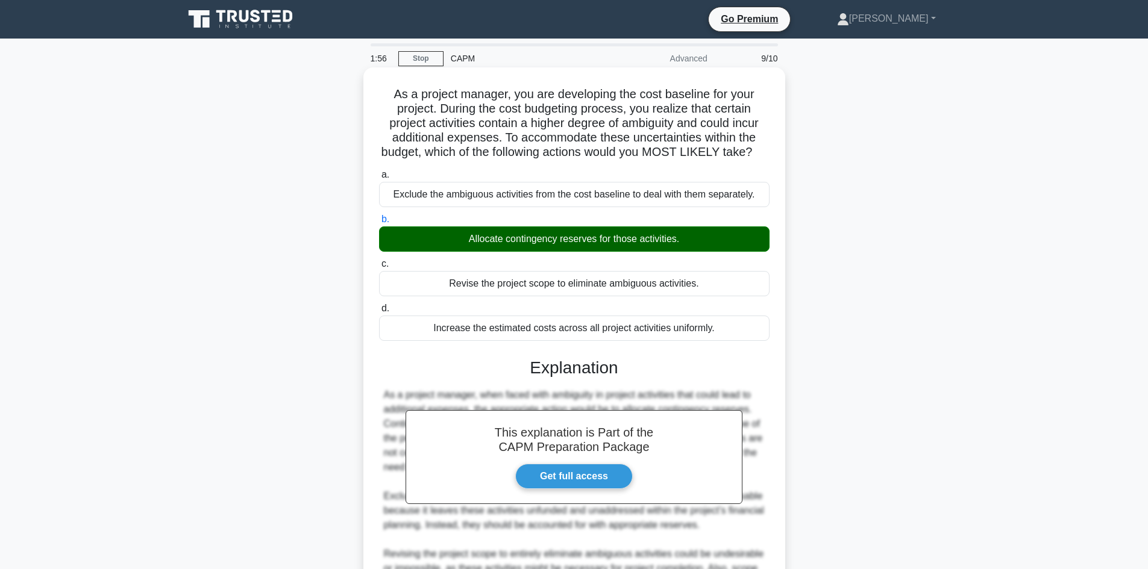
scroll to position [181, 0]
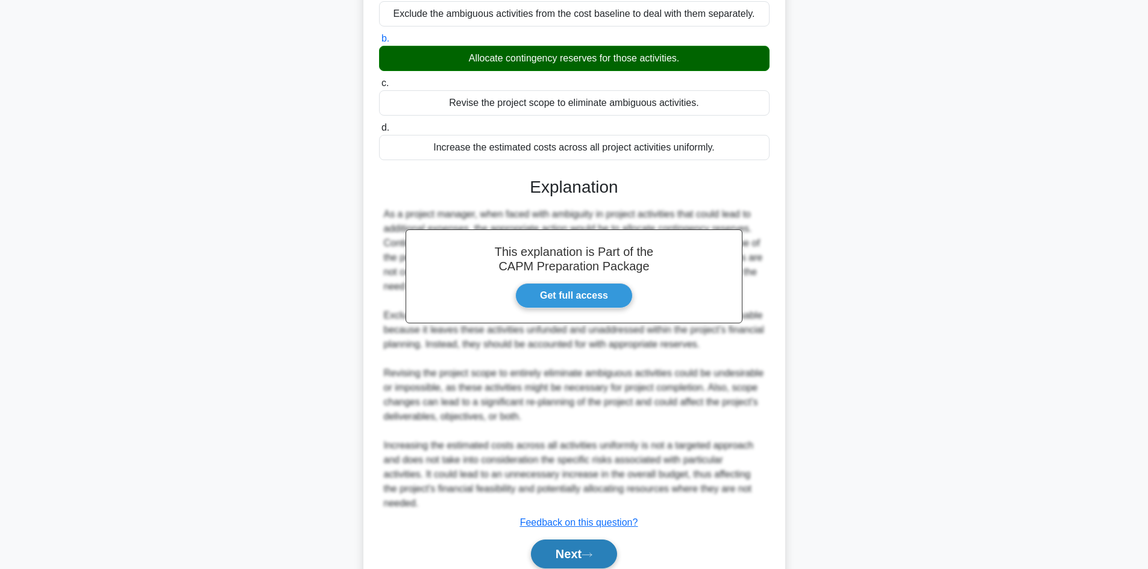
click at [583, 556] on button "Next" at bounding box center [574, 554] width 86 height 29
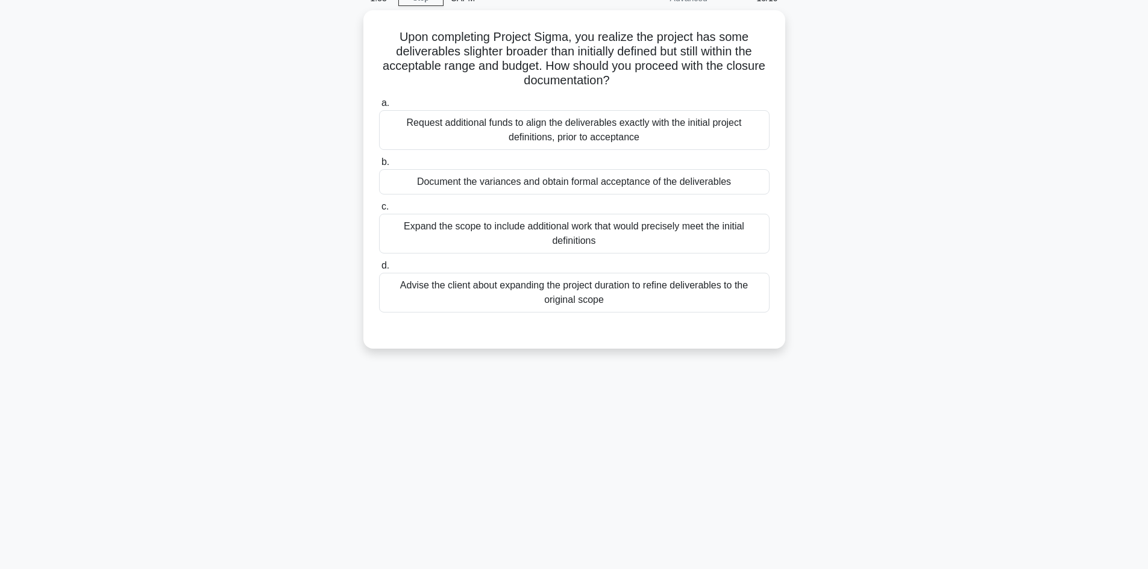
scroll to position [0, 0]
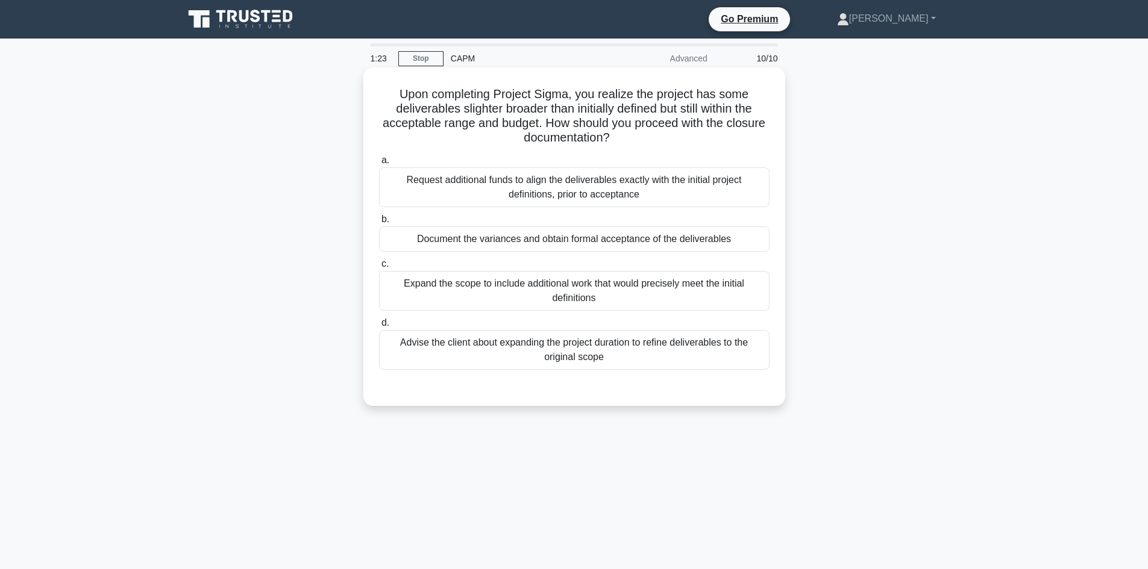
click at [721, 244] on div "Document the variances and obtain formal acceptance of the deliverables" at bounding box center [574, 239] width 390 height 25
click at [379, 224] on input "b. Document the variances and obtain formal acceptance of the deliverables" at bounding box center [379, 220] width 0 height 8
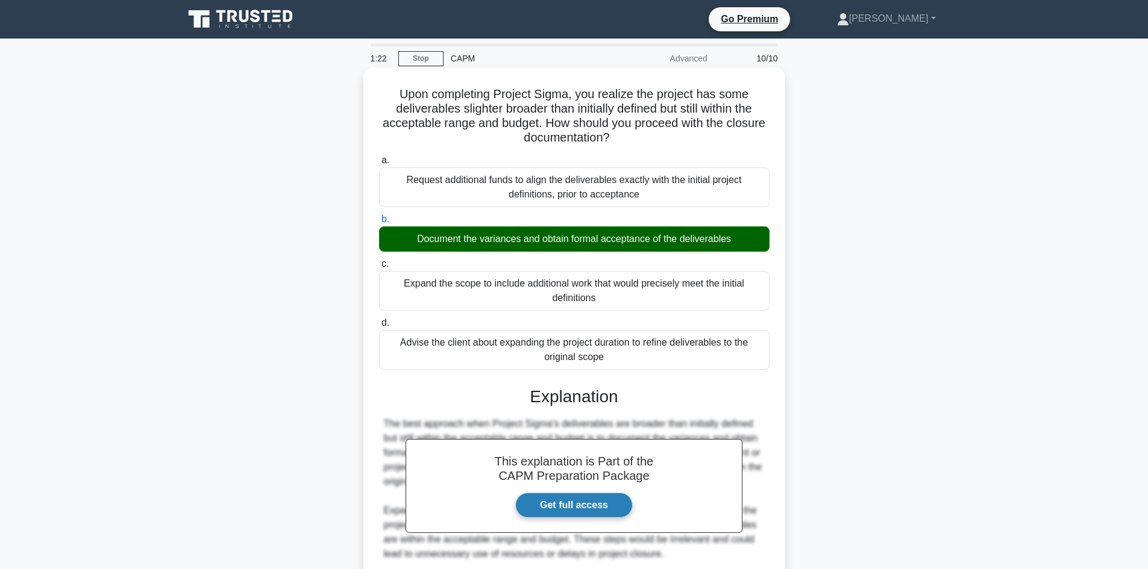
scroll to position [102, 0]
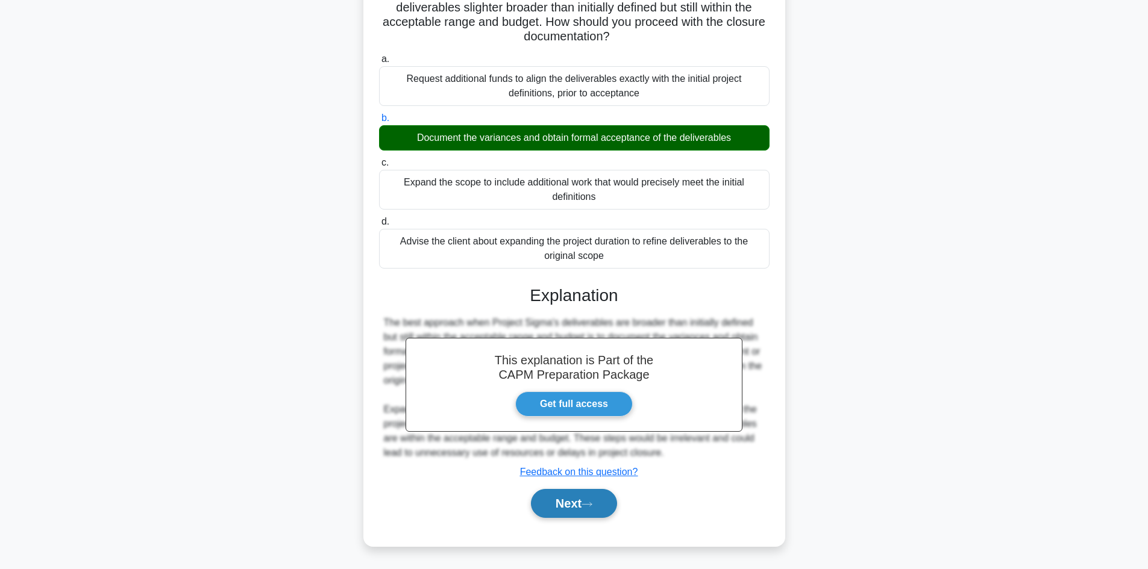
click at [543, 507] on button "Next" at bounding box center [574, 503] width 86 height 29
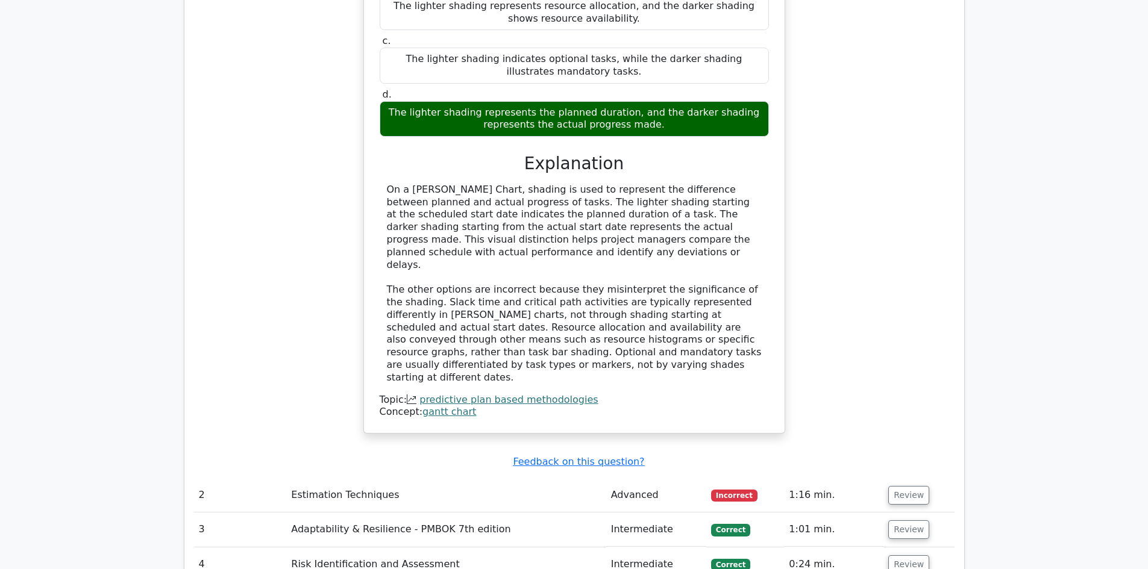
scroll to position [1506, 0]
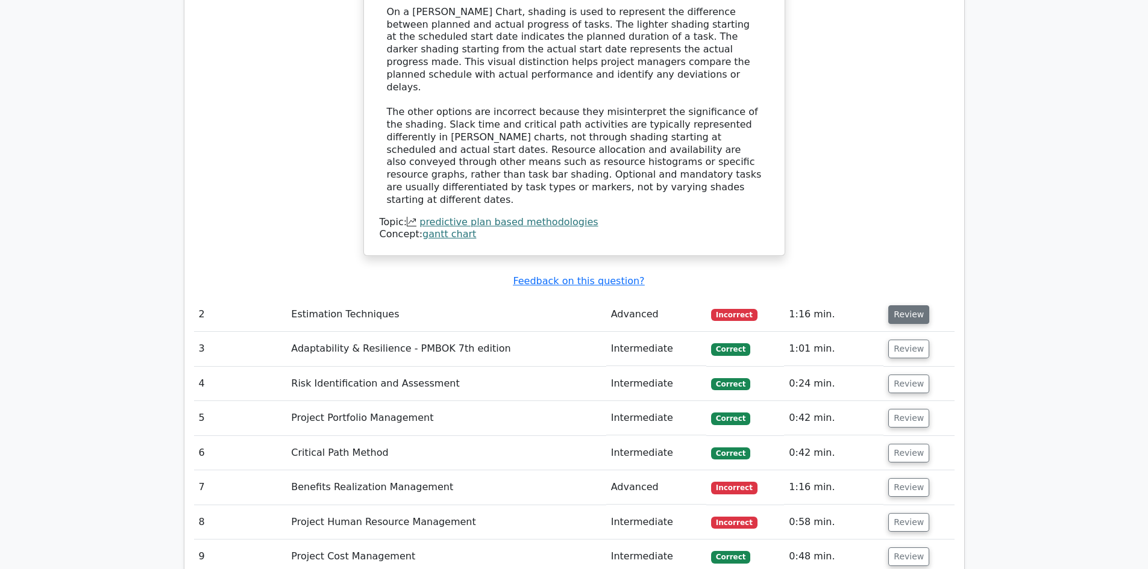
click at [916, 305] on button "Review" at bounding box center [908, 314] width 41 height 19
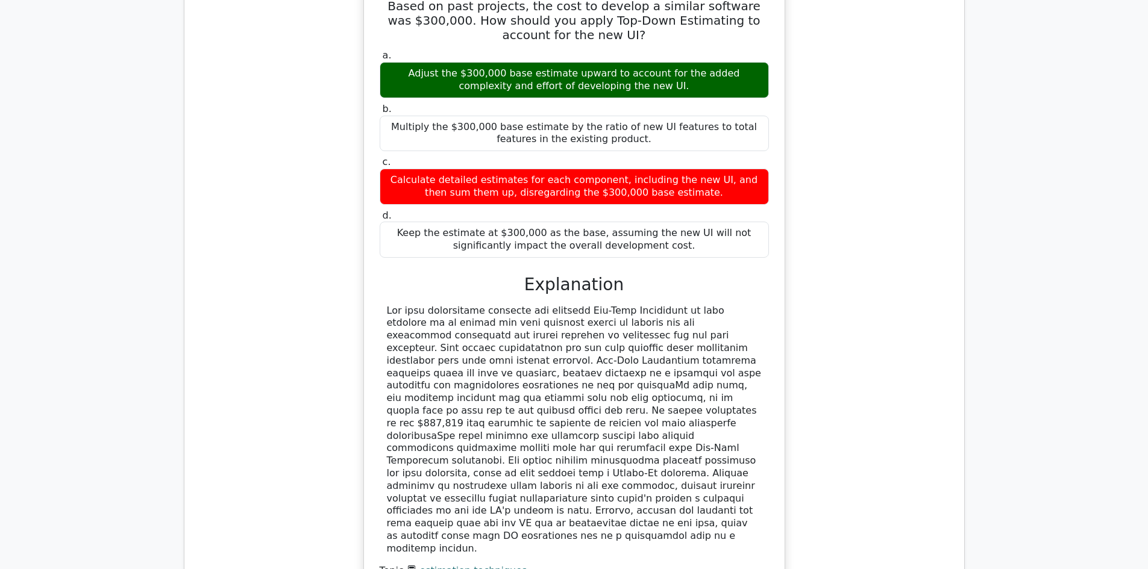
scroll to position [2339, 0]
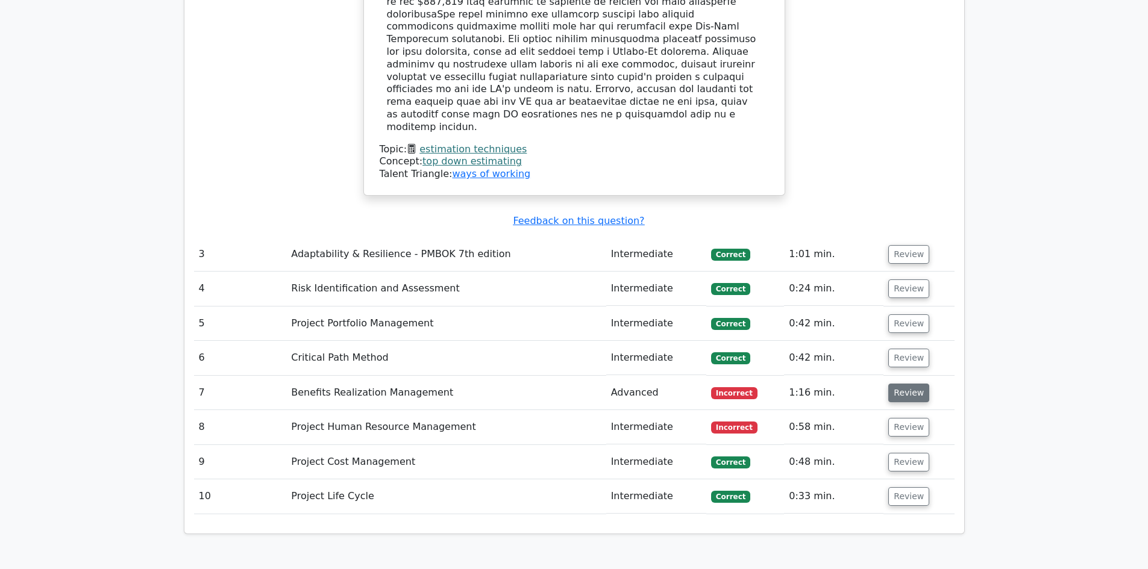
click at [902, 384] on button "Review" at bounding box center [908, 393] width 41 height 19
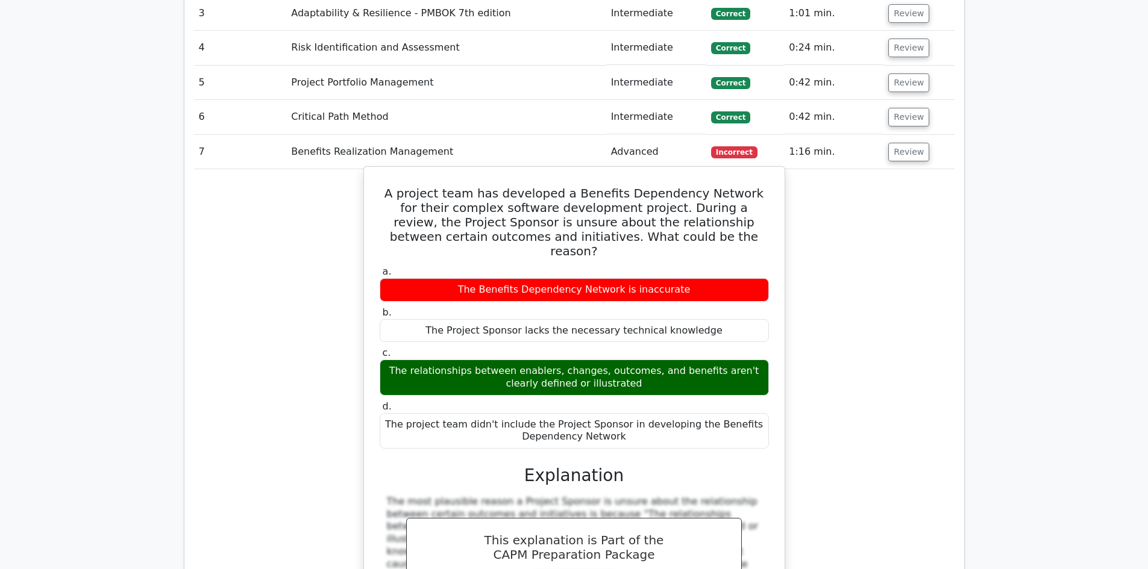
scroll to position [3002, 0]
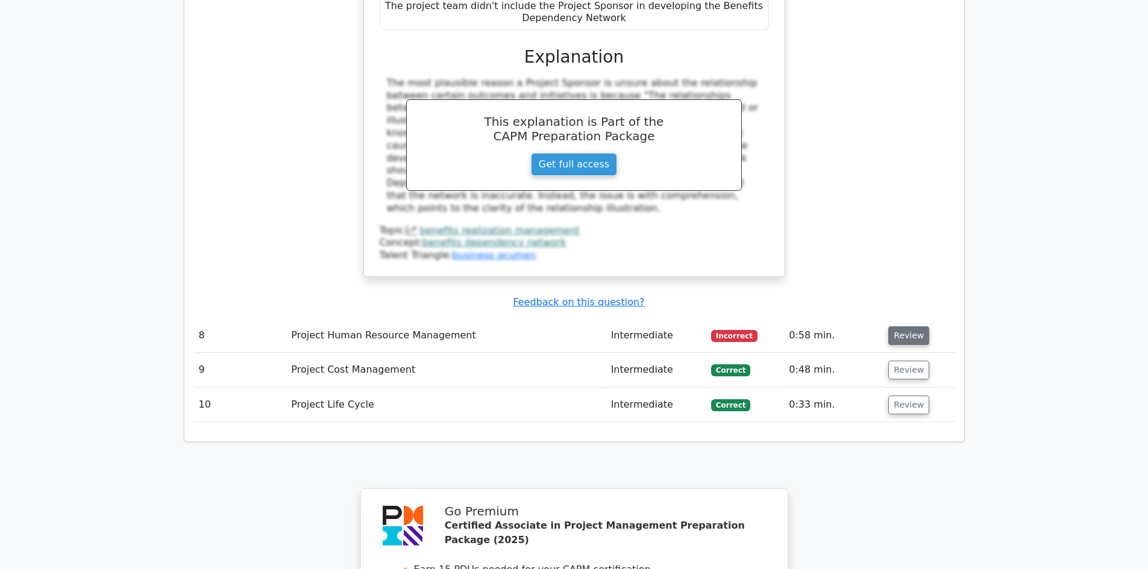
click at [911, 327] on button "Review" at bounding box center [908, 336] width 41 height 19
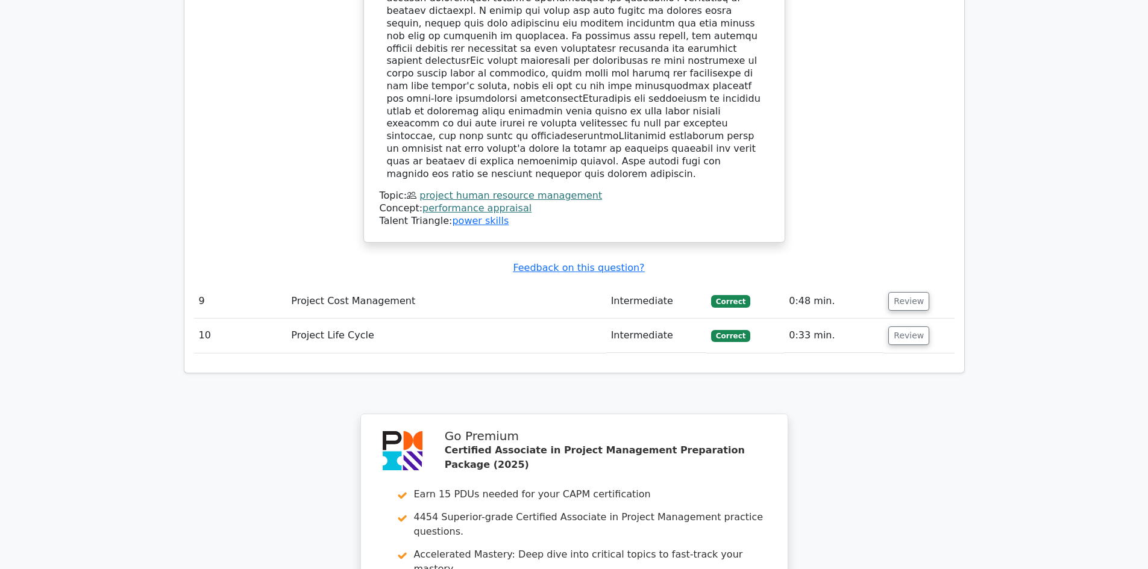
scroll to position [3600, 0]
